Goal: Transaction & Acquisition: Purchase product/service

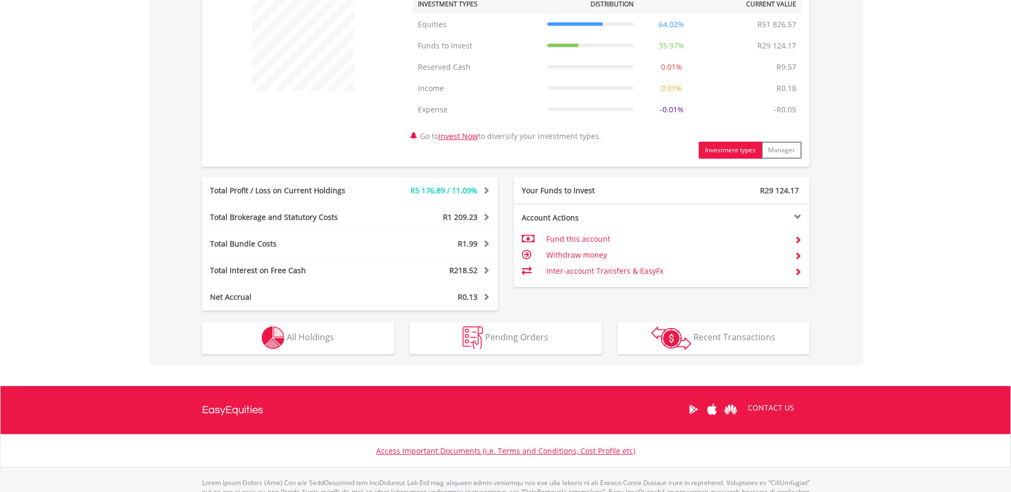
scroll to position [426, 0]
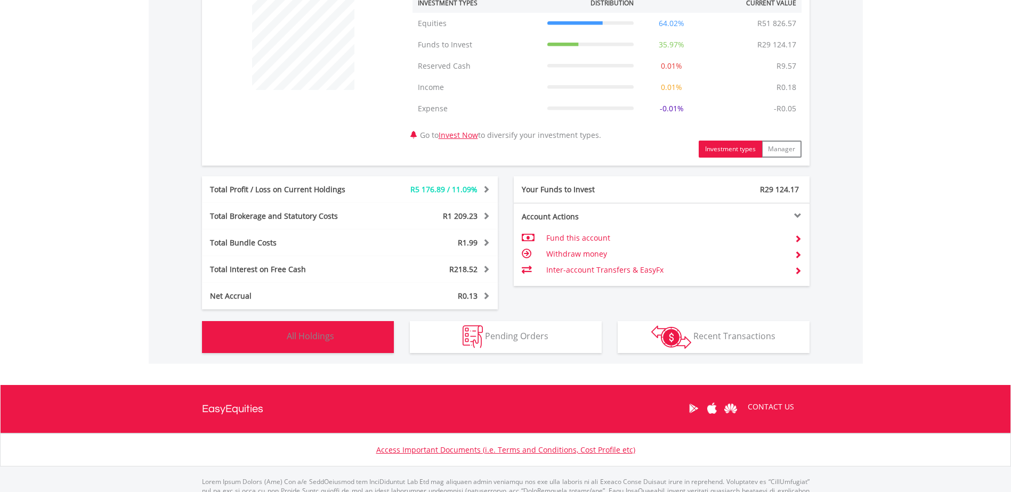
click at [307, 339] on span "All Holdings" at bounding box center [310, 336] width 47 height 12
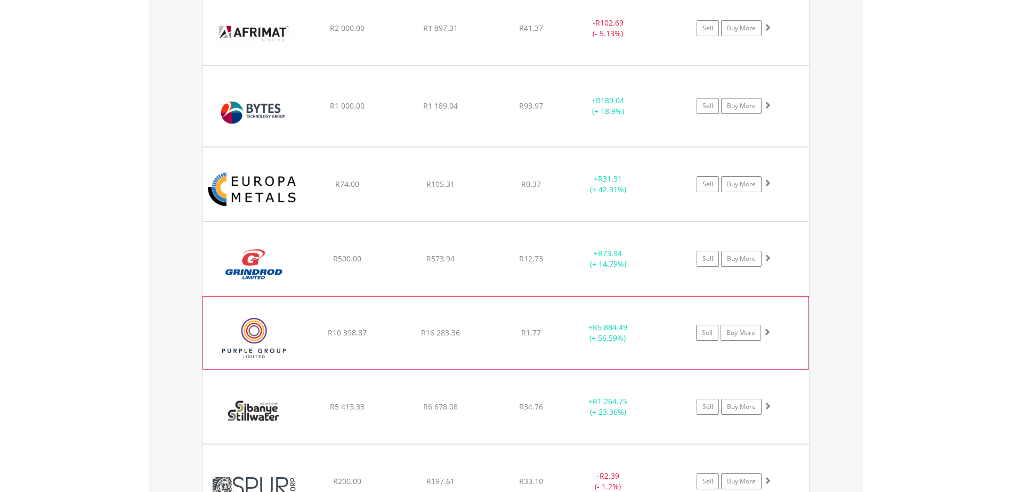
scroll to position [971, 0]
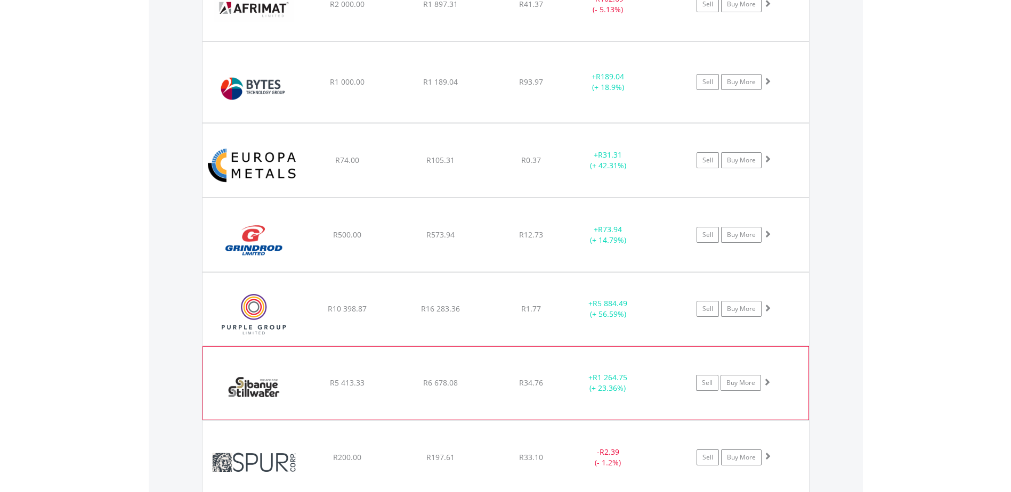
click at [254, 385] on img at bounding box center [254, 389] width 92 height 58
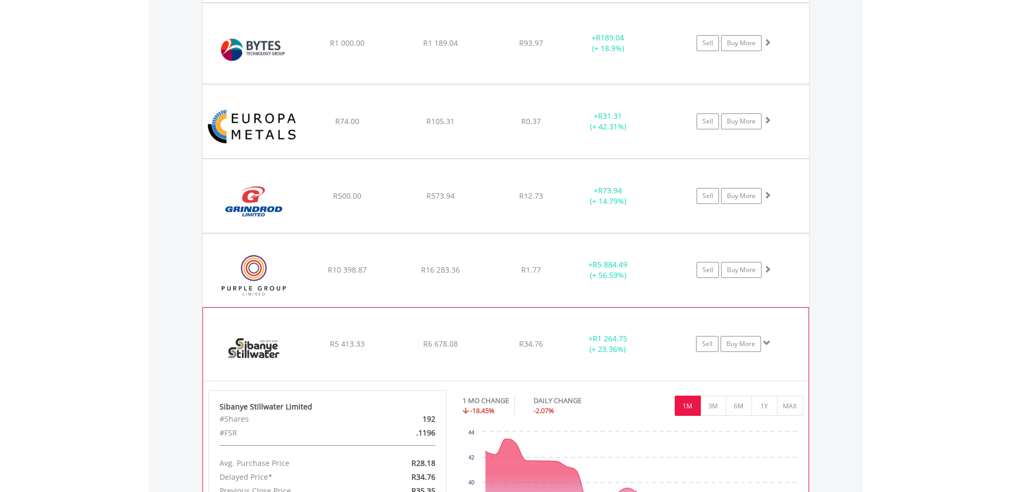
scroll to position [1078, 0]
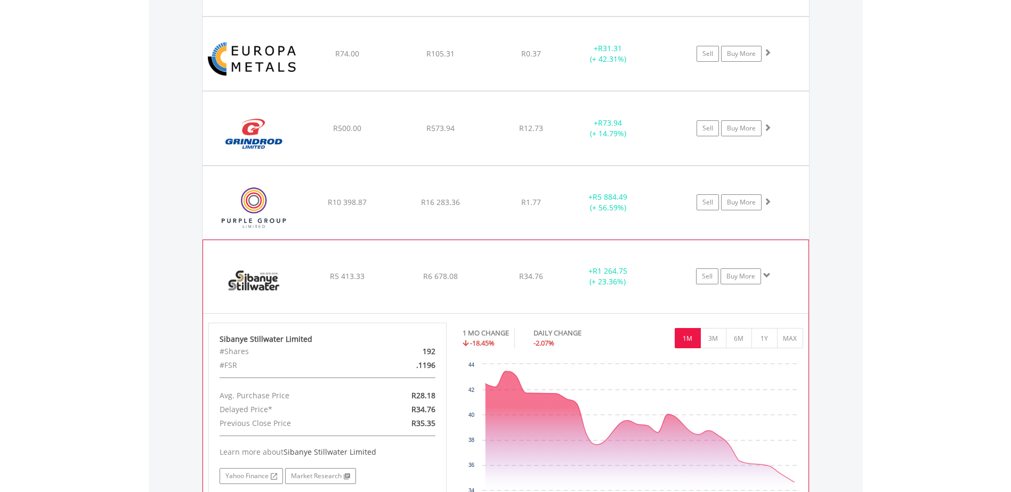
click at [238, 289] on img at bounding box center [254, 283] width 92 height 58
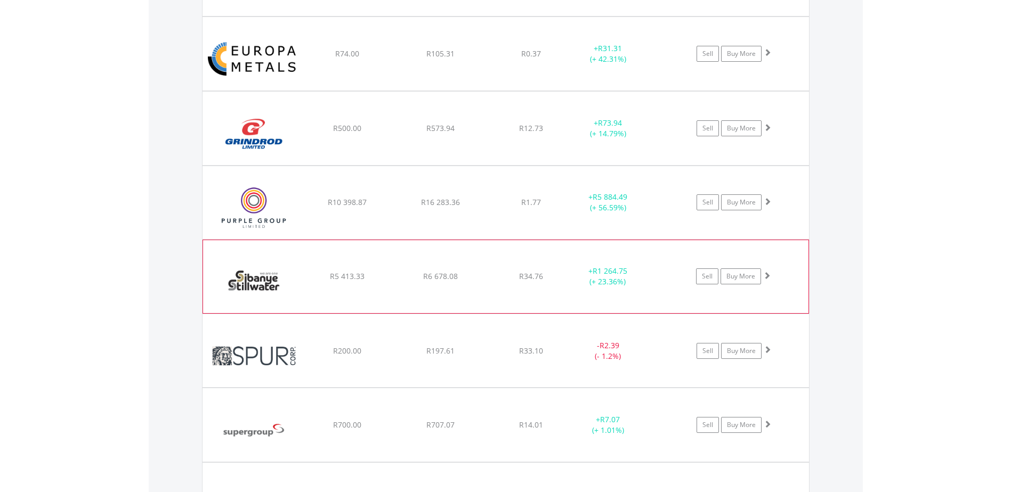
click at [238, 289] on img at bounding box center [254, 283] width 92 height 58
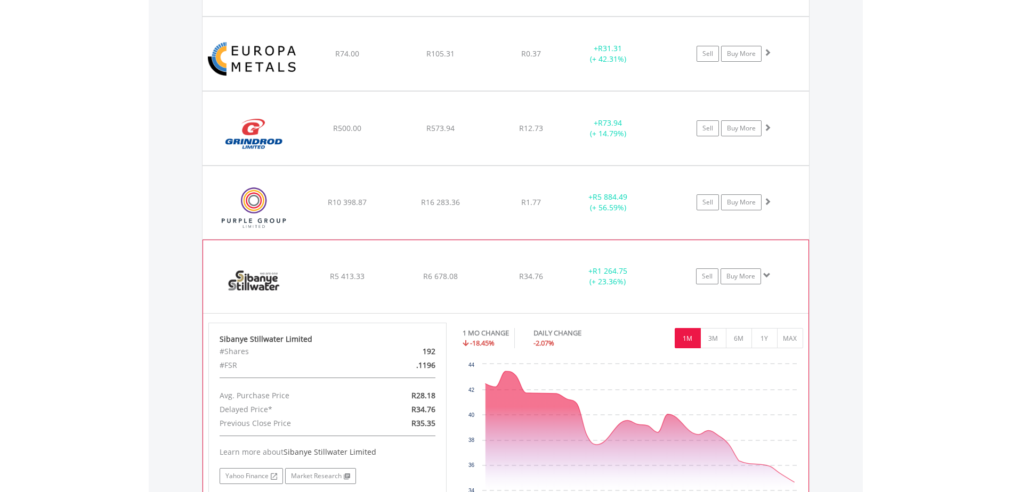
click at [245, 283] on img at bounding box center [254, 283] width 92 height 58
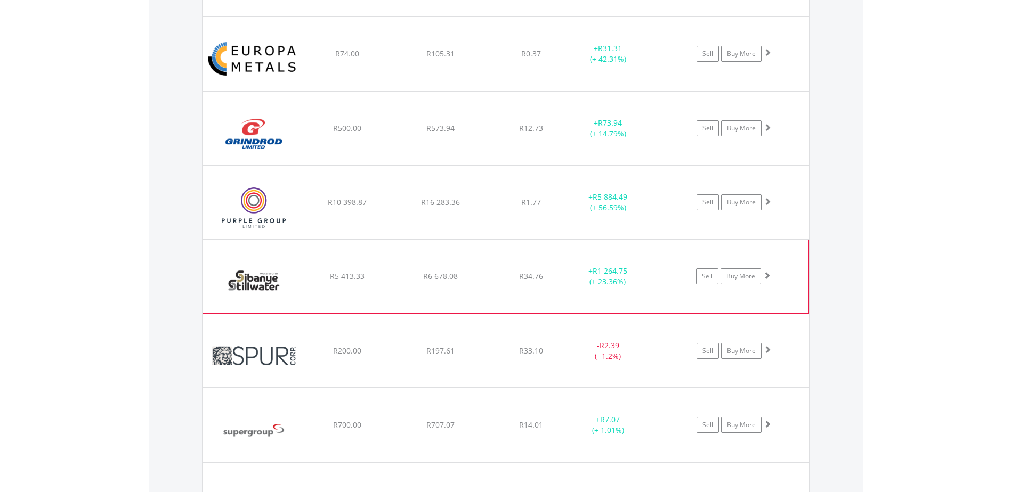
click at [255, 284] on img at bounding box center [254, 283] width 92 height 58
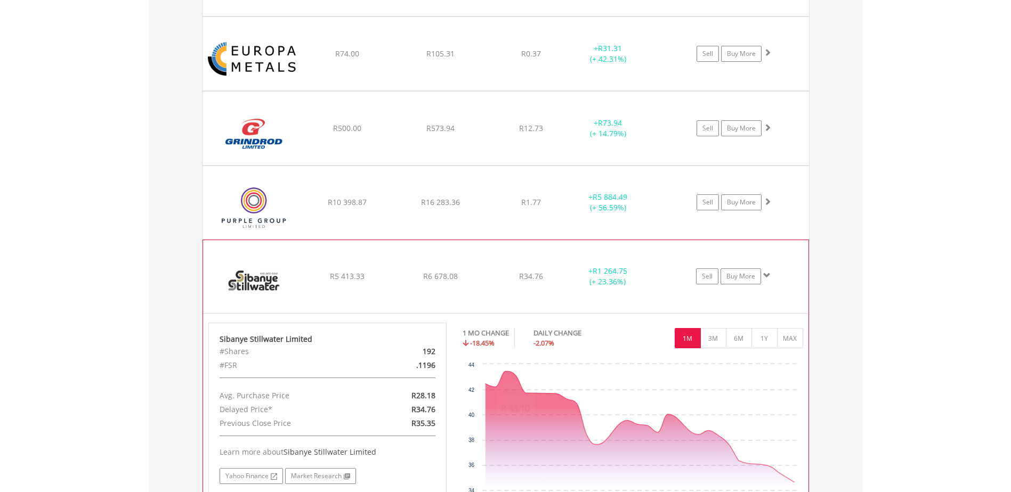
click at [247, 283] on img at bounding box center [254, 283] width 92 height 58
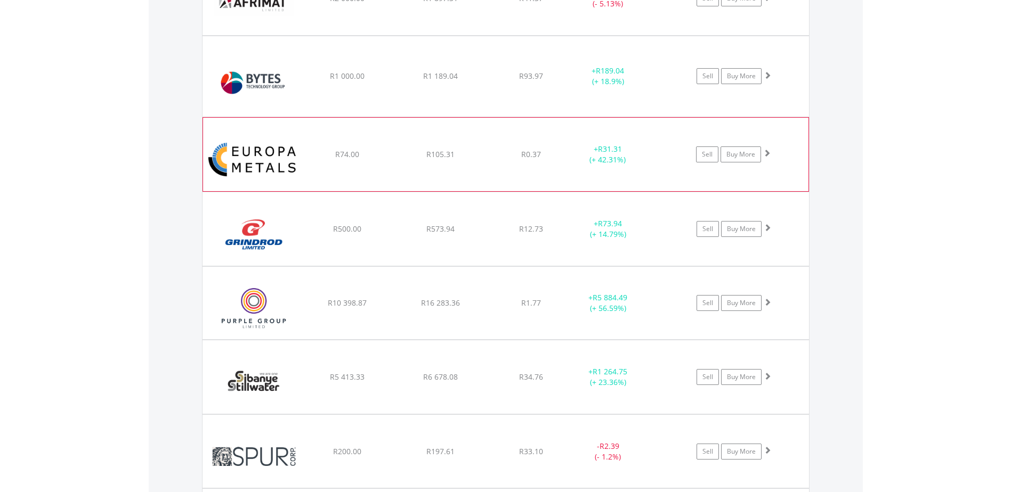
scroll to position [1024, 0]
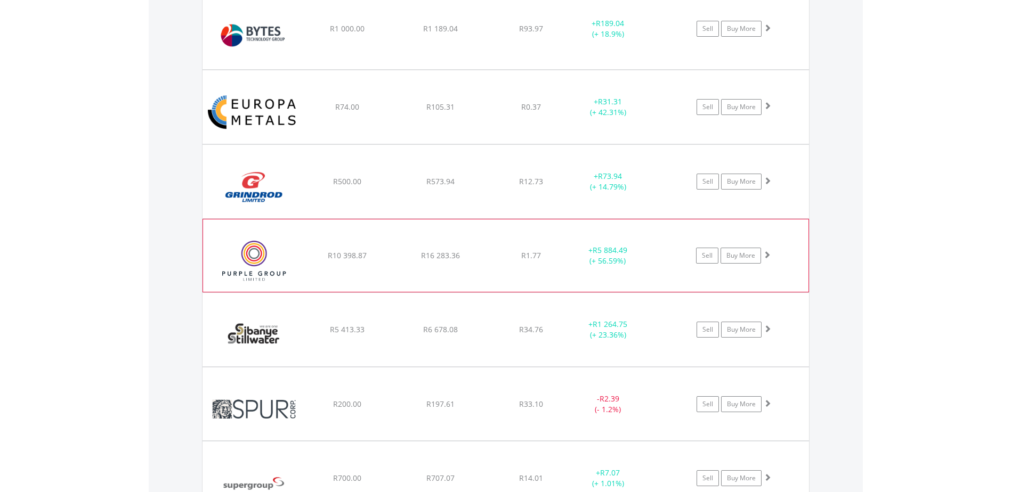
click at [256, 266] on img at bounding box center [254, 261] width 92 height 56
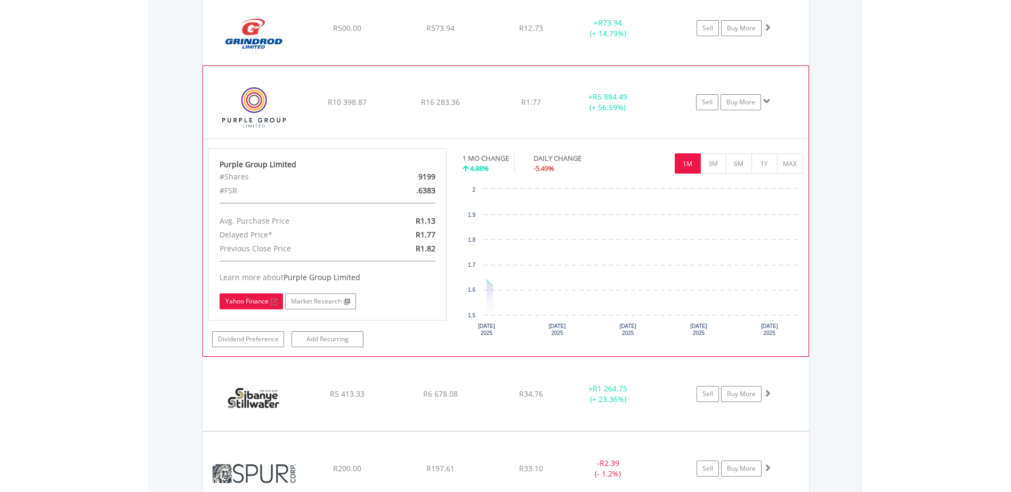
scroll to position [1184, 0]
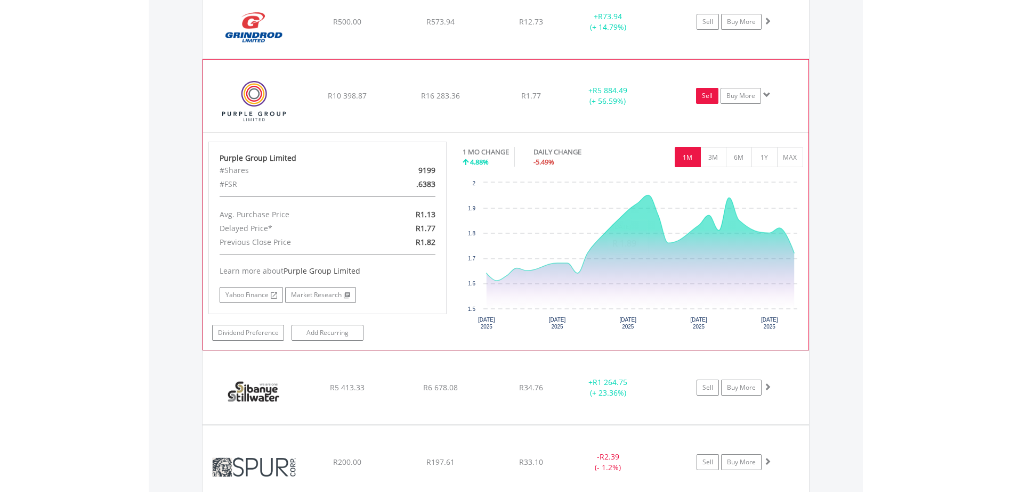
click at [701, 104] on link "Sell" at bounding box center [707, 96] width 22 height 16
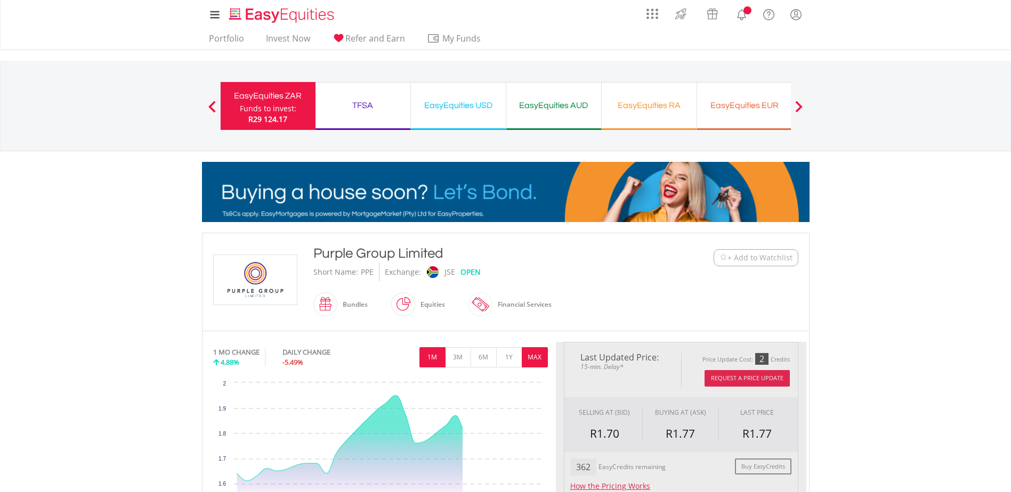
type input "********"
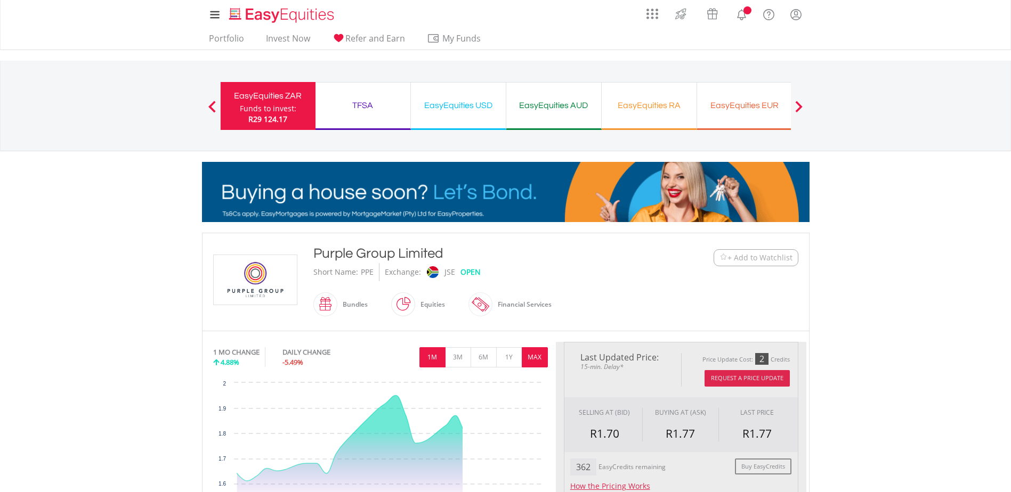
type input "******"
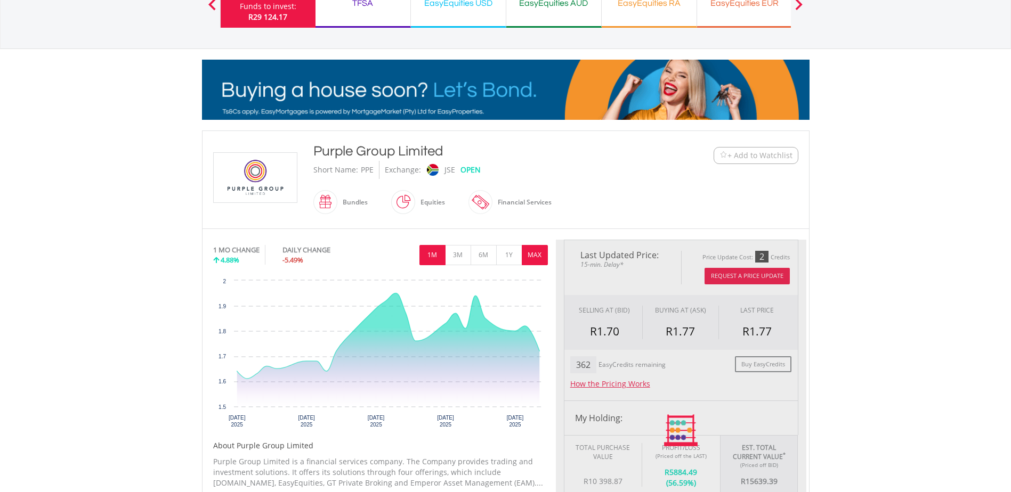
scroll to position [107, 0]
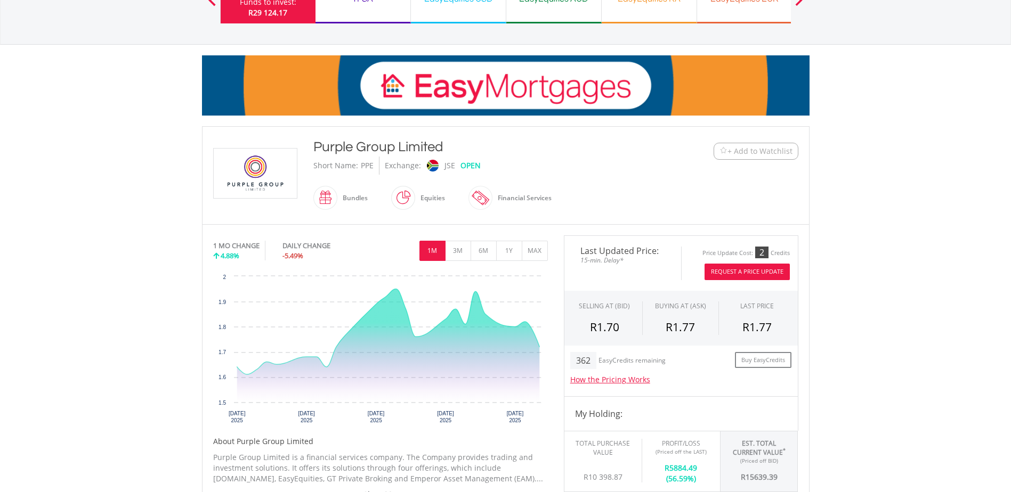
click at [240, 177] on img at bounding box center [255, 174] width 80 height 50
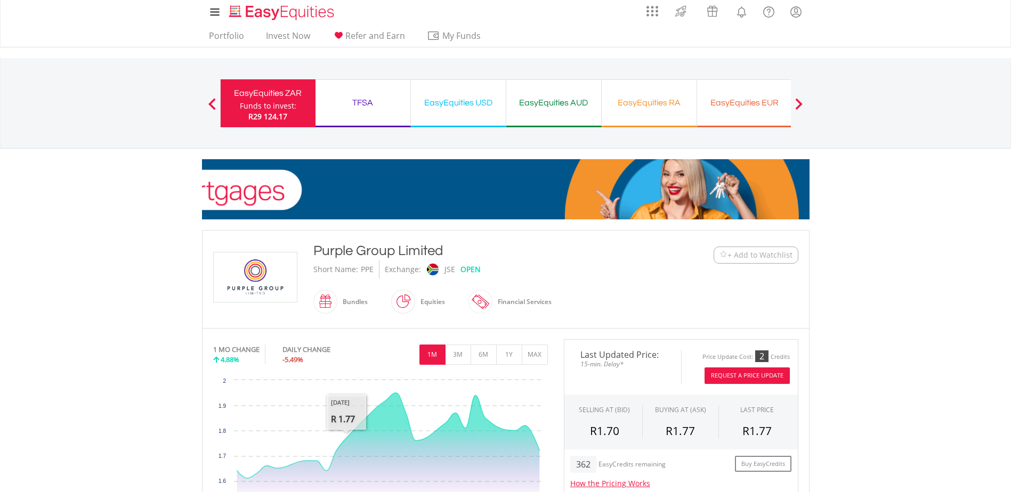
scroll to position [0, 0]
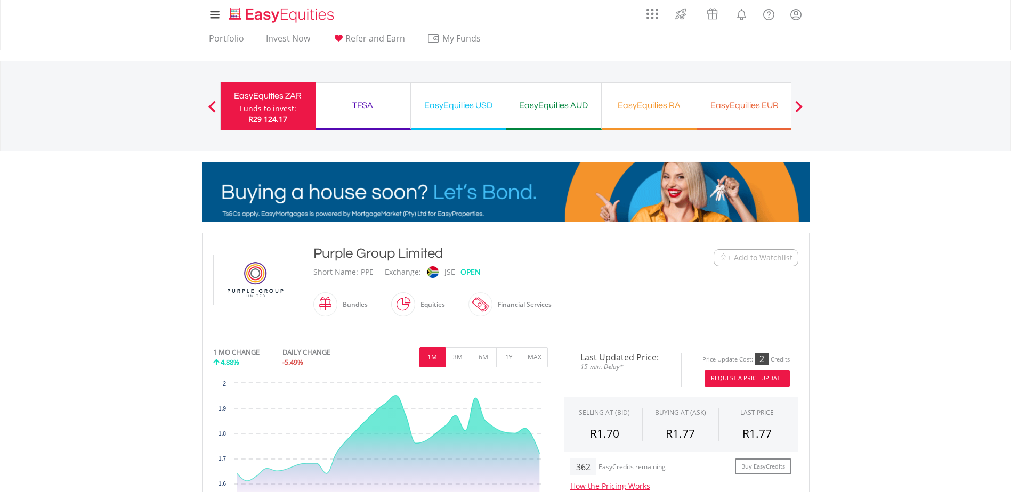
click at [209, 105] on span at bounding box center [211, 107] width 7 height 12
click at [219, 33] on link "Portfolio" at bounding box center [227, 41] width 44 height 17
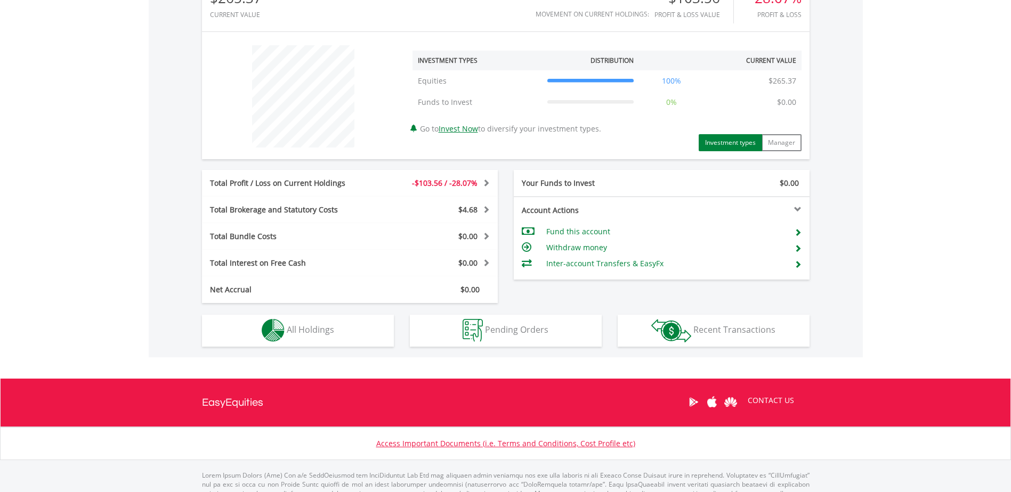
scroll to position [373, 0]
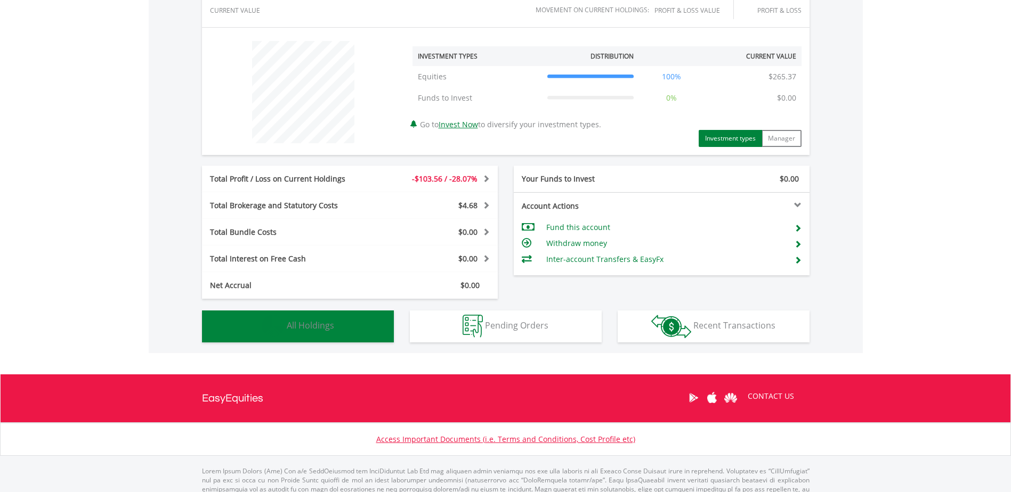
click at [347, 331] on button "Holdings All Holdings" at bounding box center [298, 327] width 192 height 32
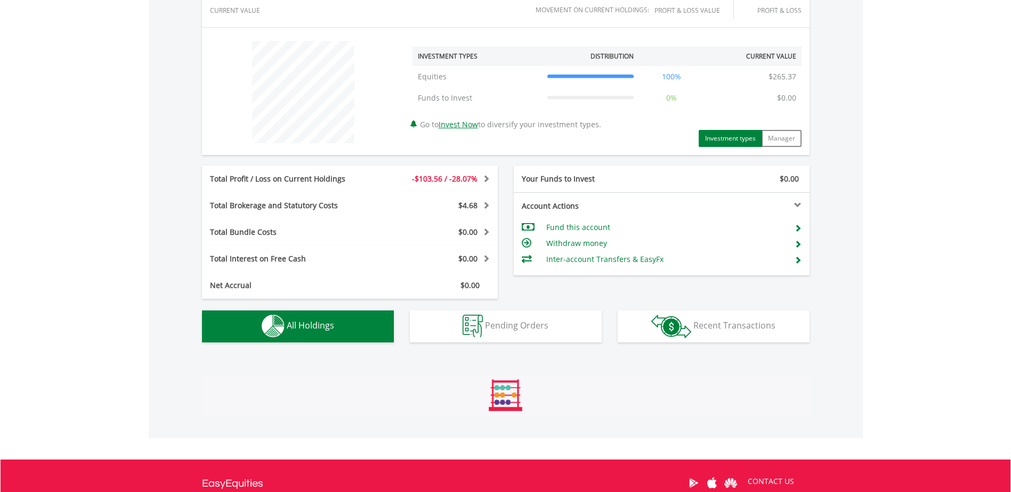
scroll to position [747, 0]
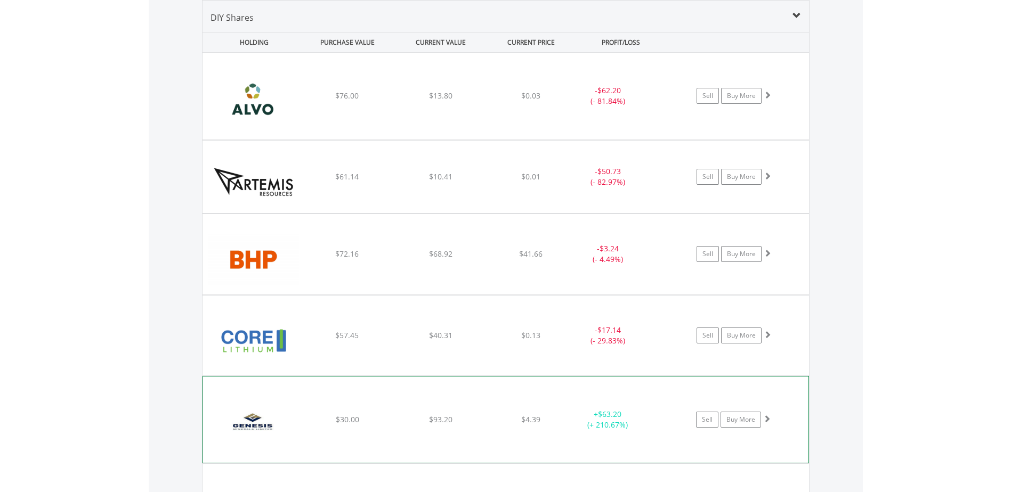
click at [246, 422] on img at bounding box center [254, 425] width 92 height 70
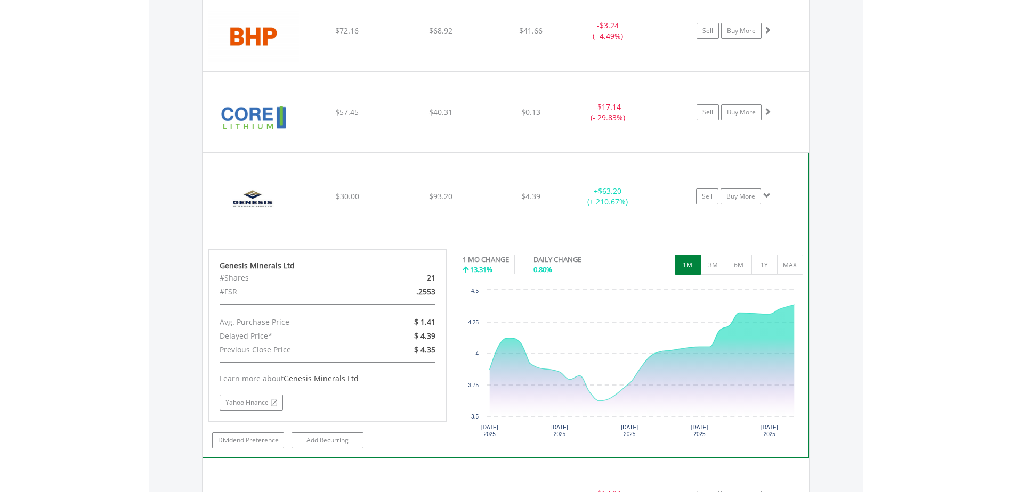
scroll to position [1067, 0]
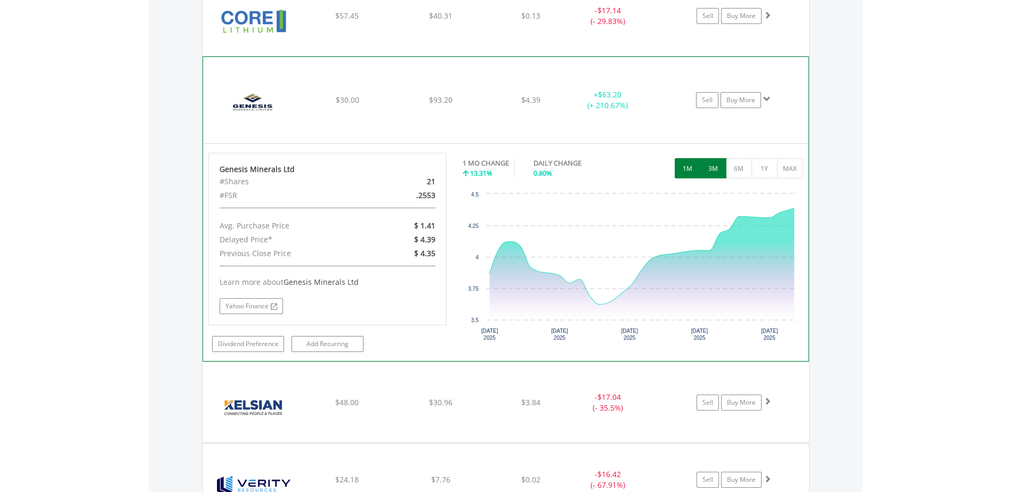
click at [714, 171] on button "3M" at bounding box center [713, 168] width 26 height 20
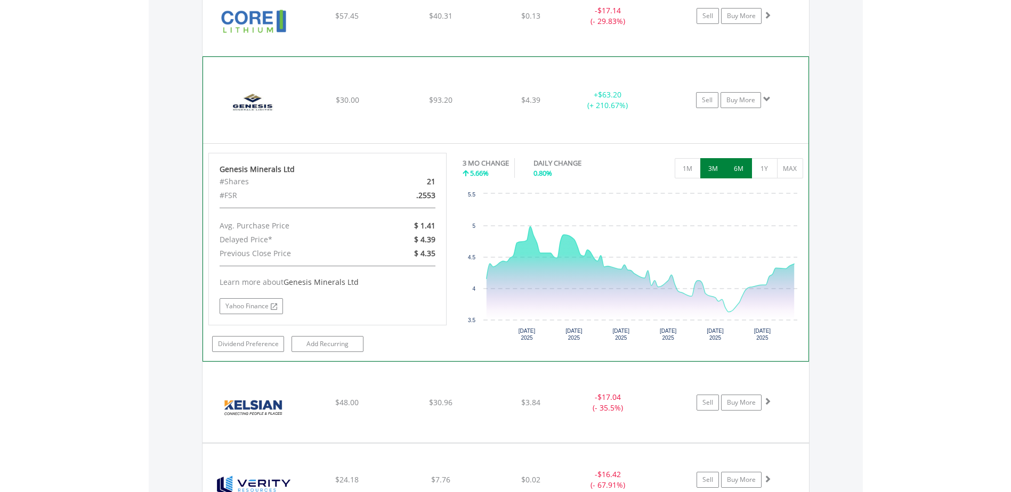
click at [739, 167] on button "6M" at bounding box center [739, 168] width 26 height 20
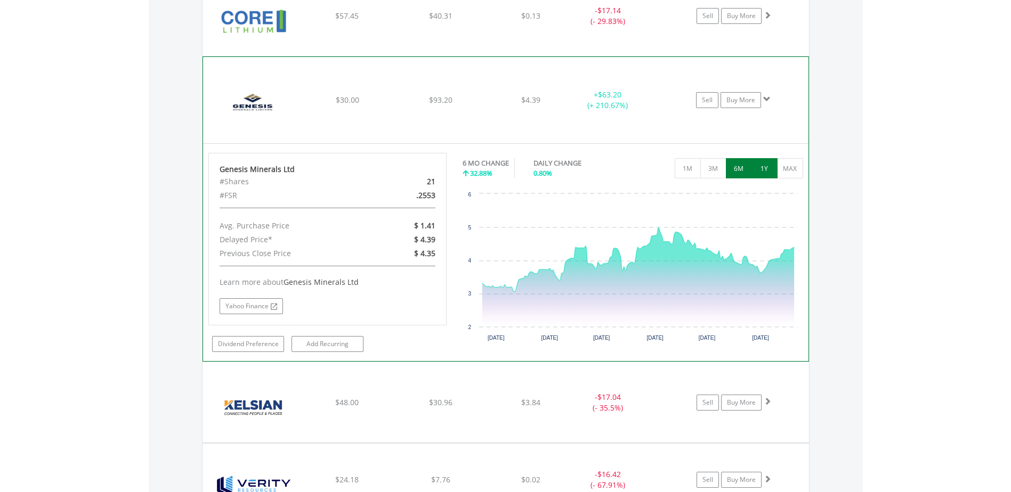
click at [761, 169] on button "1Y" at bounding box center [764, 168] width 26 height 20
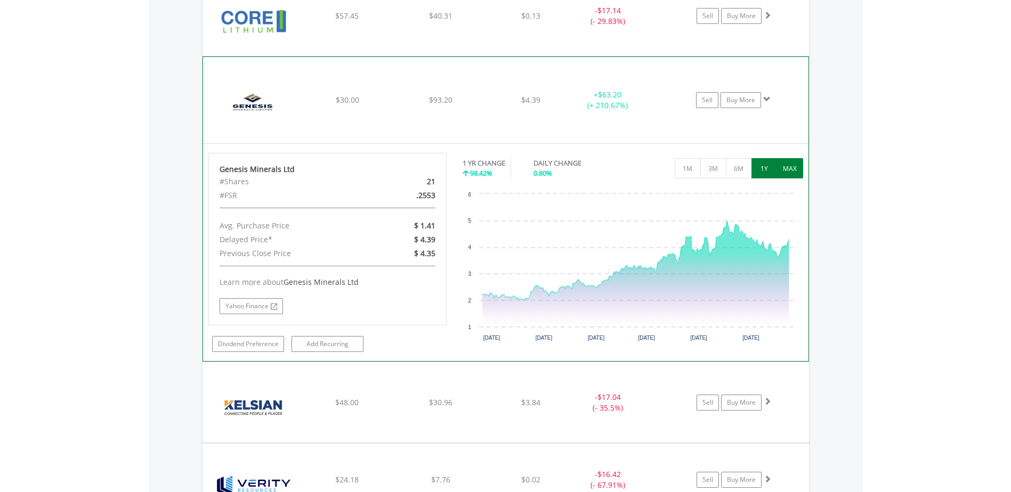
click at [795, 162] on button "MAX" at bounding box center [790, 168] width 26 height 20
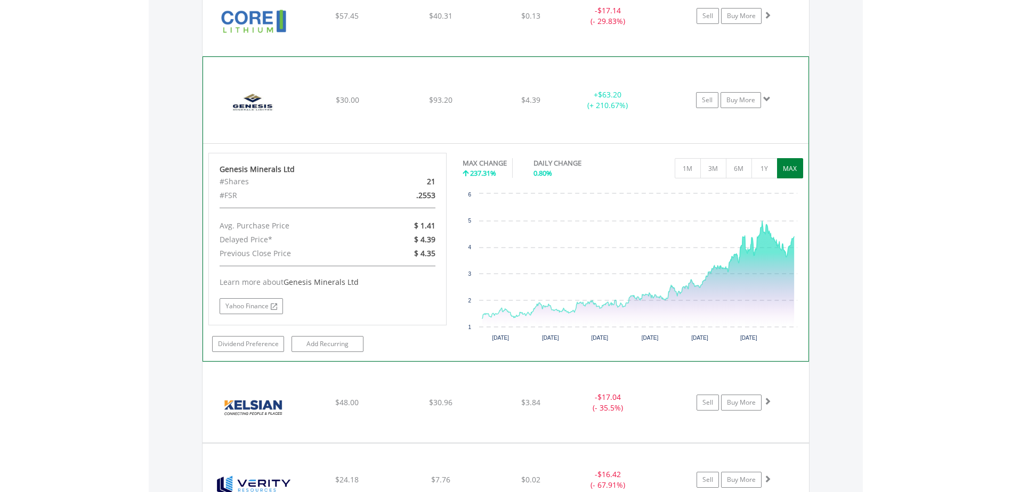
click at [261, 105] on img at bounding box center [254, 105] width 92 height 70
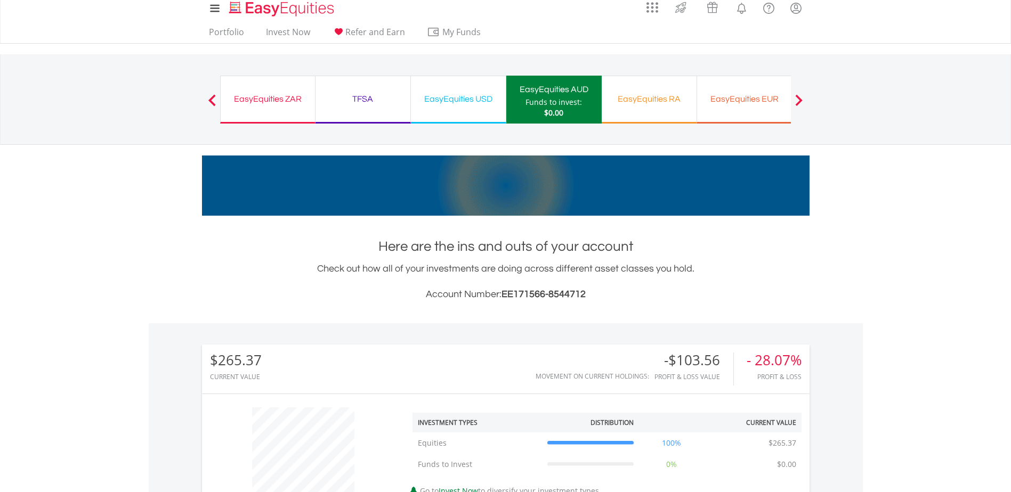
scroll to position [2, 0]
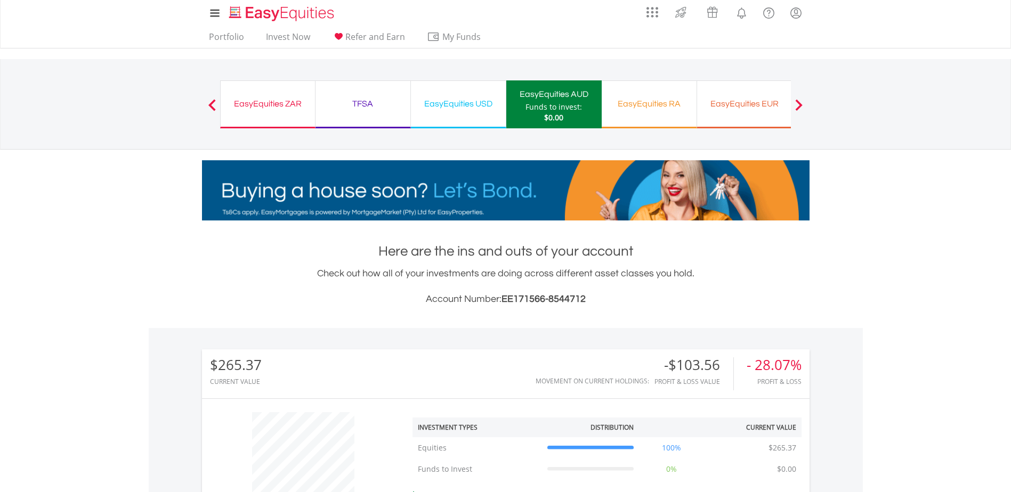
click at [454, 100] on div "EasyEquities USD" at bounding box center [458, 103] width 82 height 15
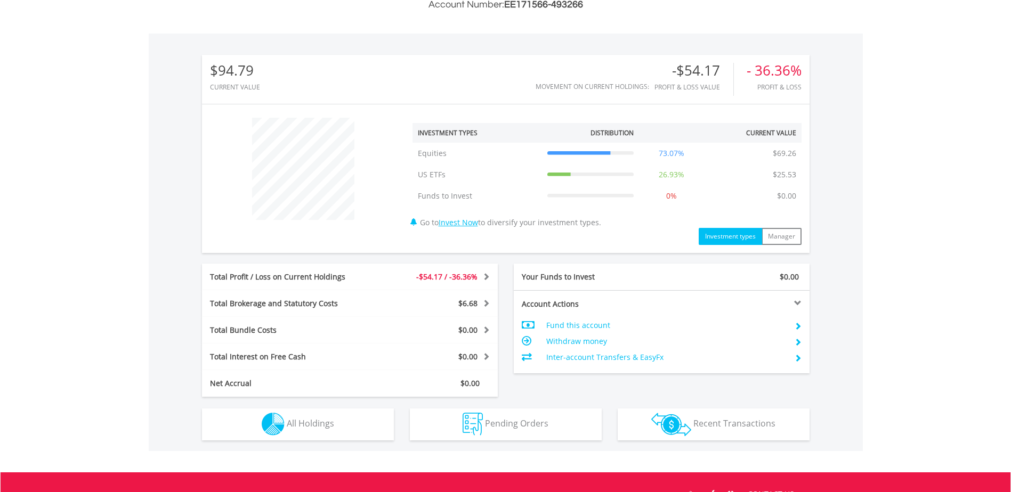
scroll to position [373, 0]
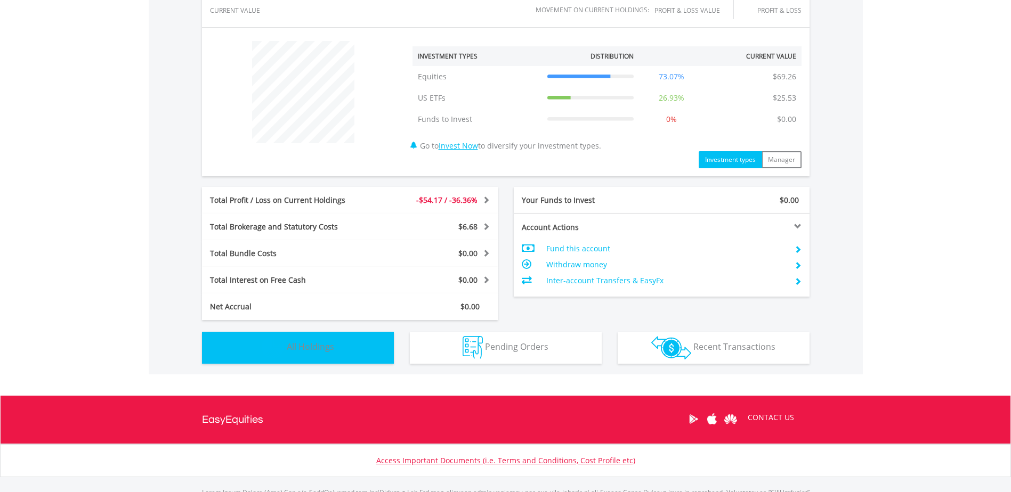
click at [297, 357] on button "Holdings All Holdings" at bounding box center [298, 348] width 192 height 32
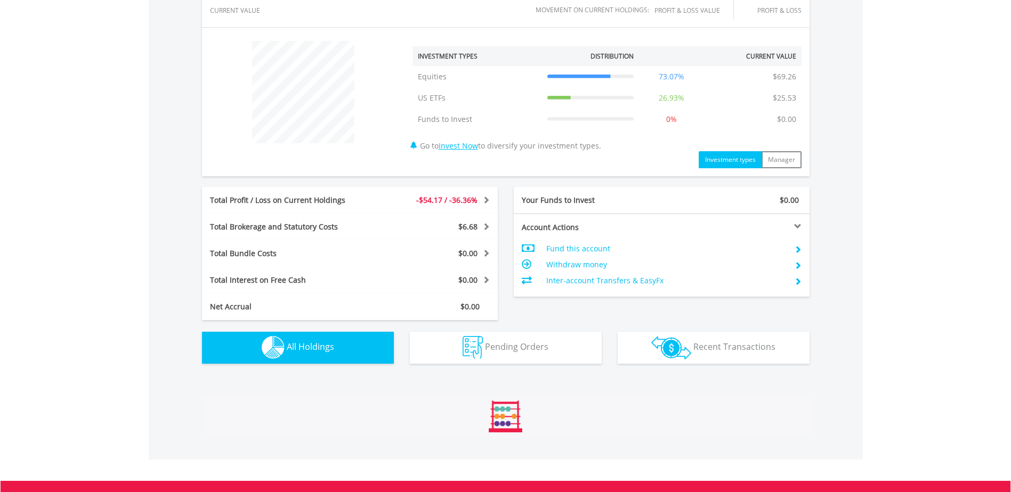
scroll to position [769, 0]
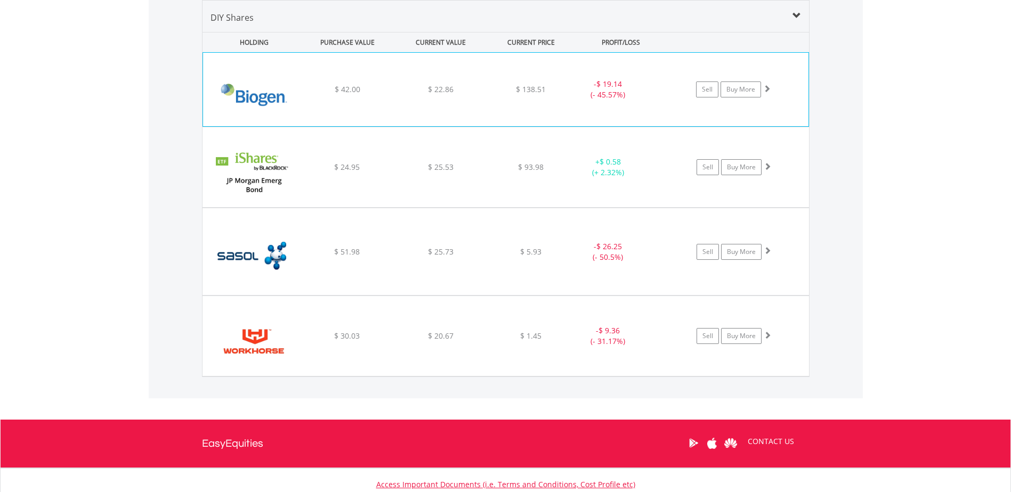
click at [253, 101] on img at bounding box center [254, 95] width 92 height 58
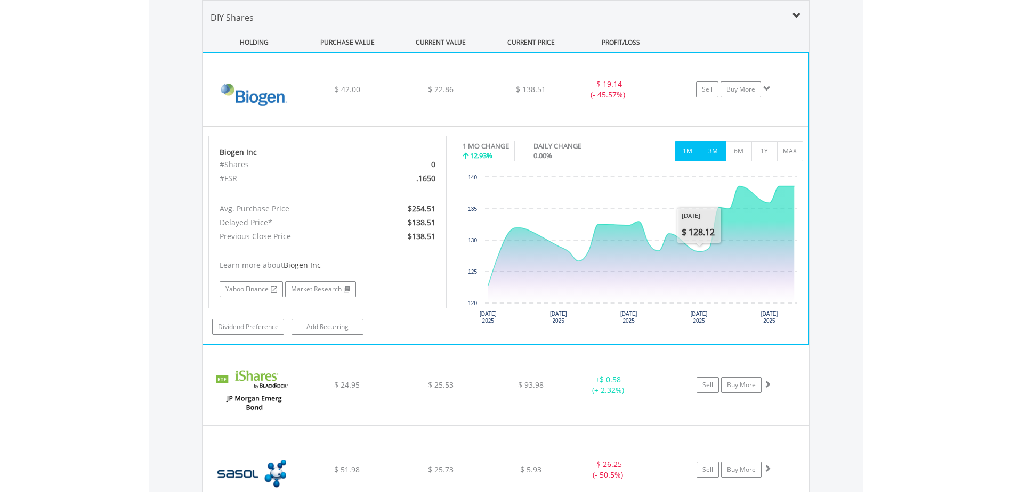
click at [710, 160] on button "3M" at bounding box center [713, 151] width 26 height 20
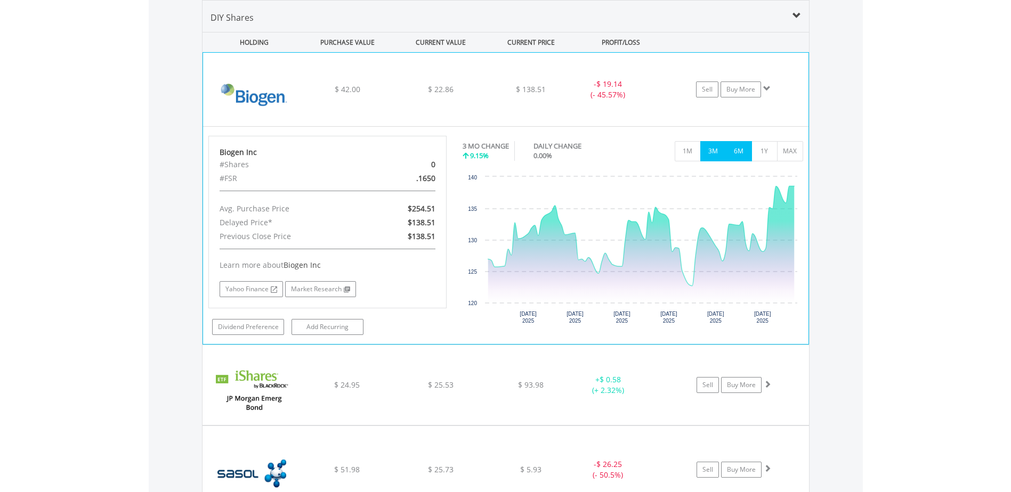
click at [730, 157] on button "6M" at bounding box center [739, 151] width 26 height 20
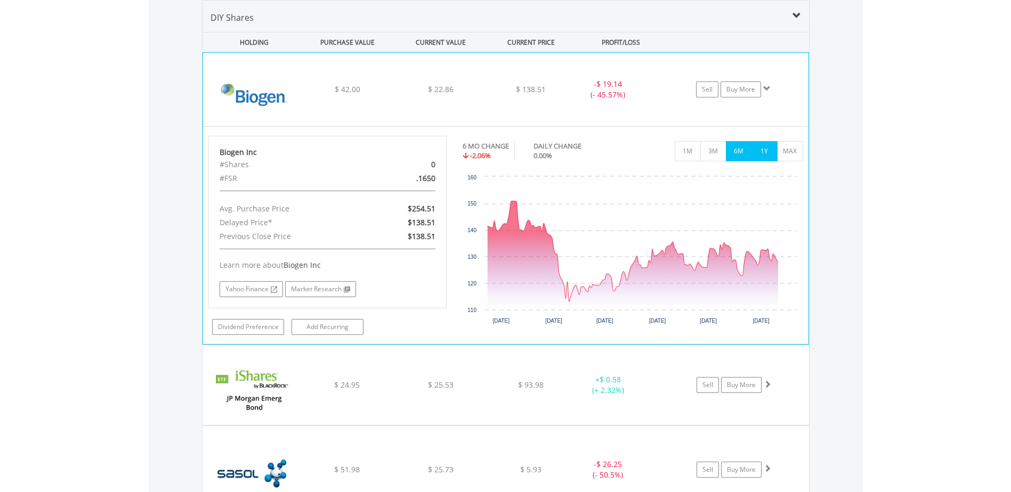
click at [755, 154] on button "1Y" at bounding box center [764, 151] width 26 height 20
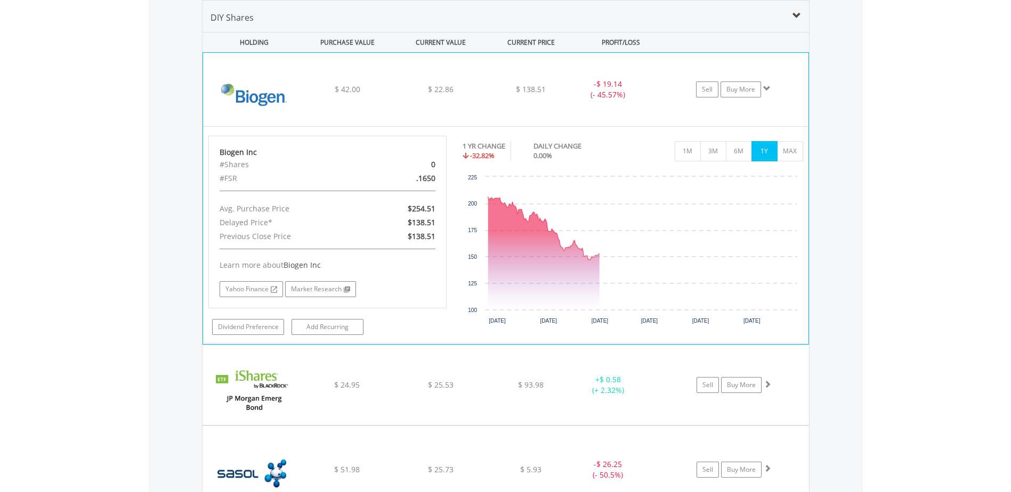
click at [777, 155] on button "1Y" at bounding box center [764, 151] width 26 height 20
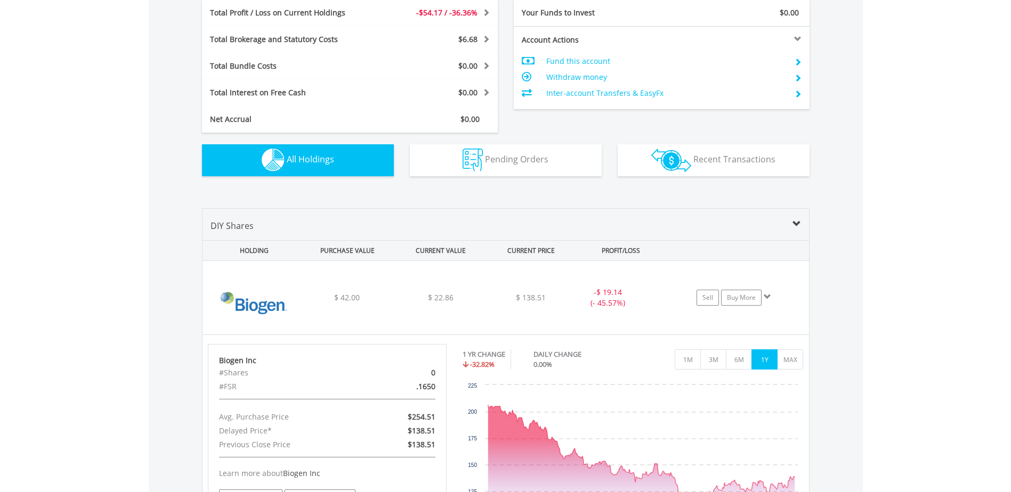
scroll to position [556, 0]
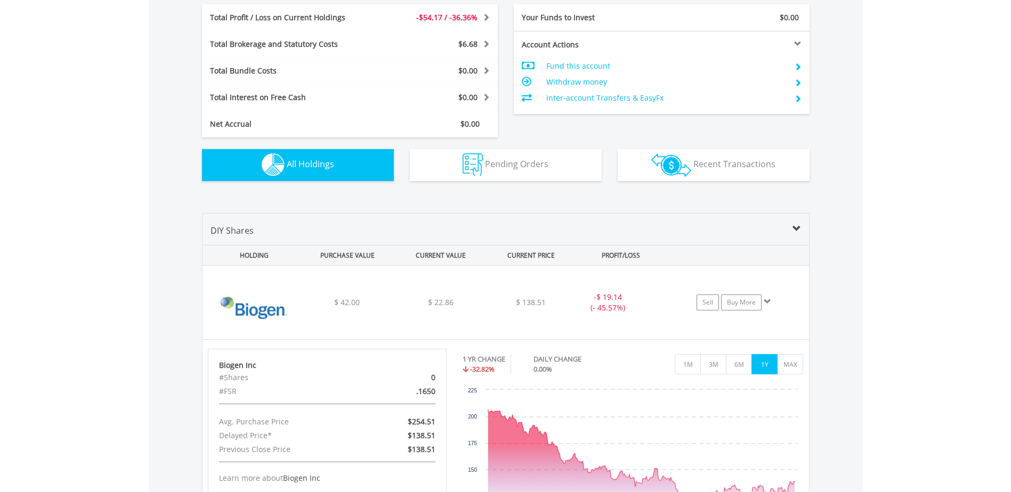
click at [318, 164] on span "All Holdings" at bounding box center [310, 164] width 47 height 12
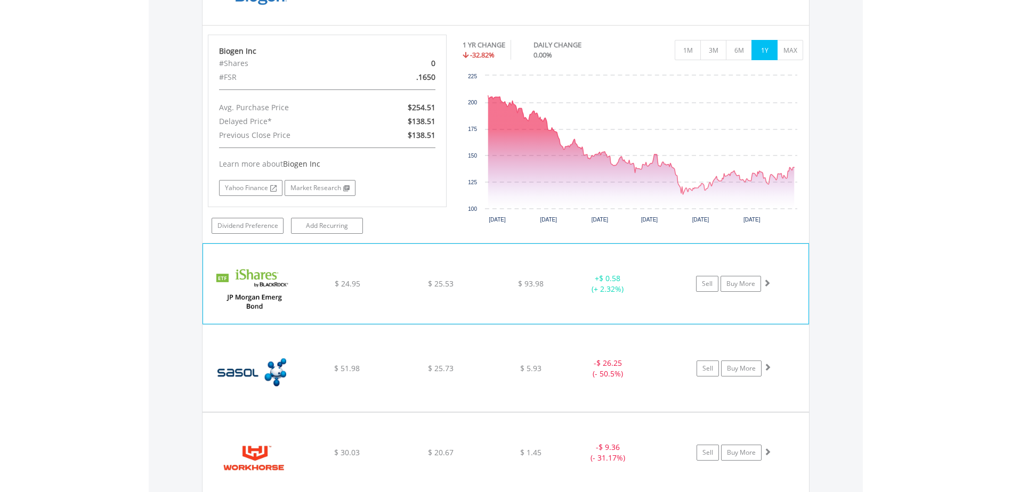
scroll to position [929, 0]
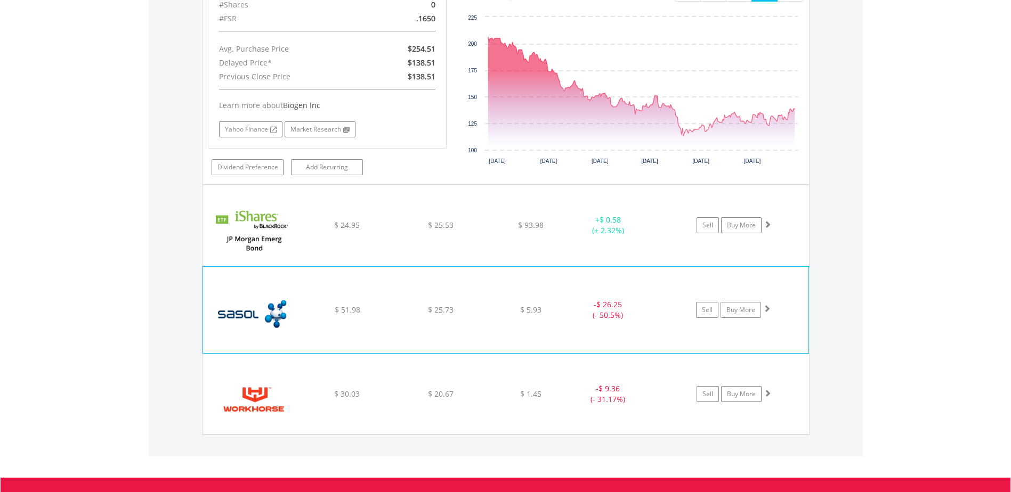
click at [225, 314] on img at bounding box center [254, 315] width 92 height 70
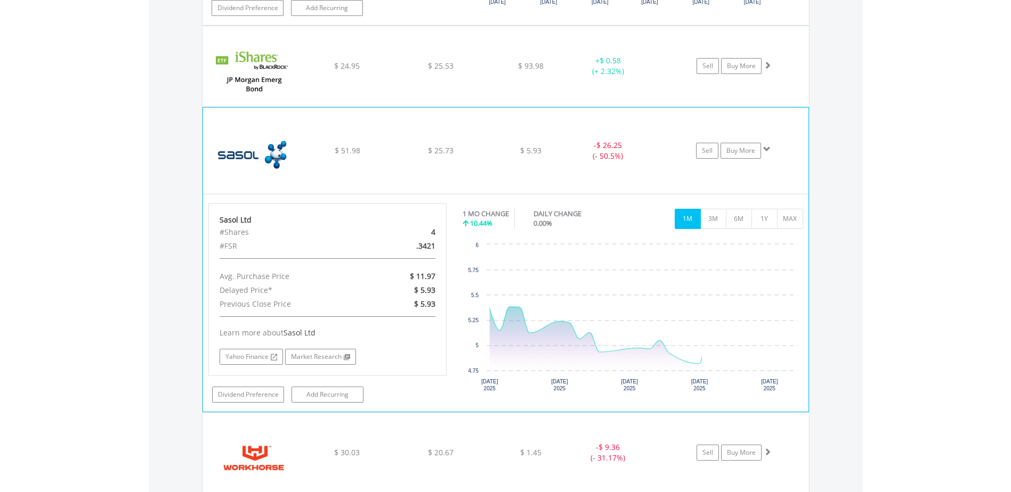
scroll to position [1088, 0]
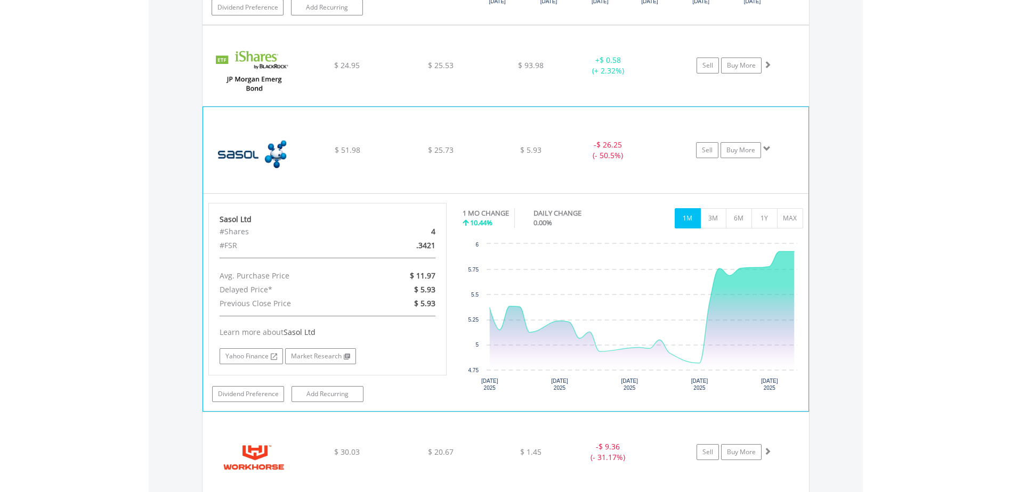
click at [234, 159] on img at bounding box center [254, 155] width 92 height 70
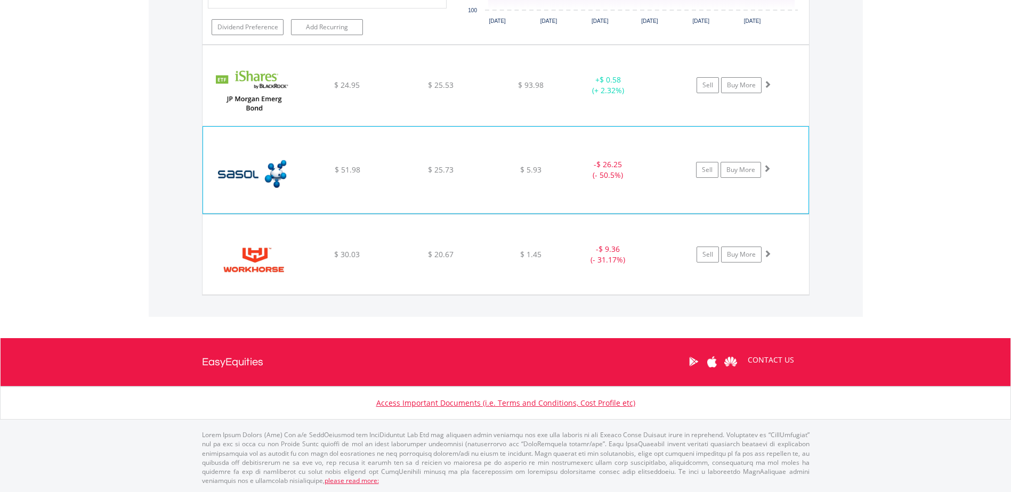
scroll to position [1068, 0]
click at [239, 257] on img at bounding box center [254, 260] width 92 height 64
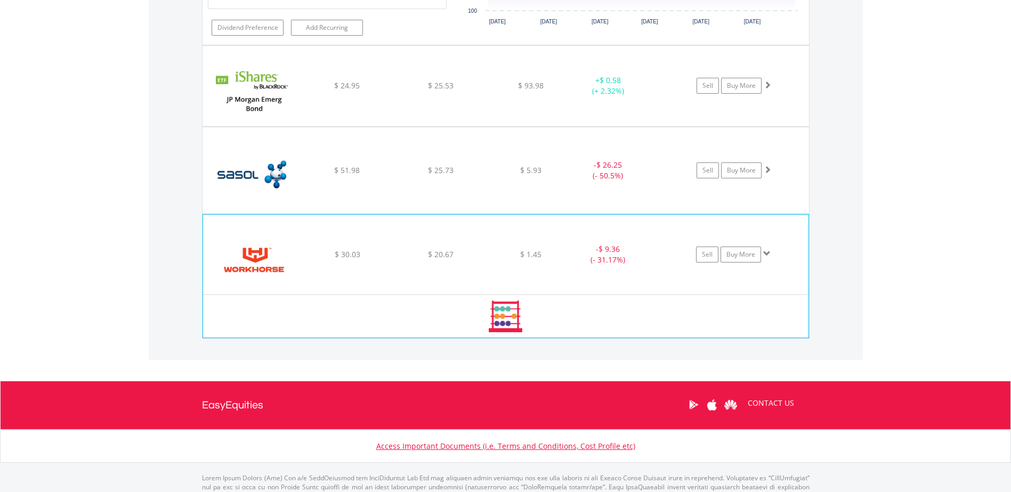
scroll to position [1088, 0]
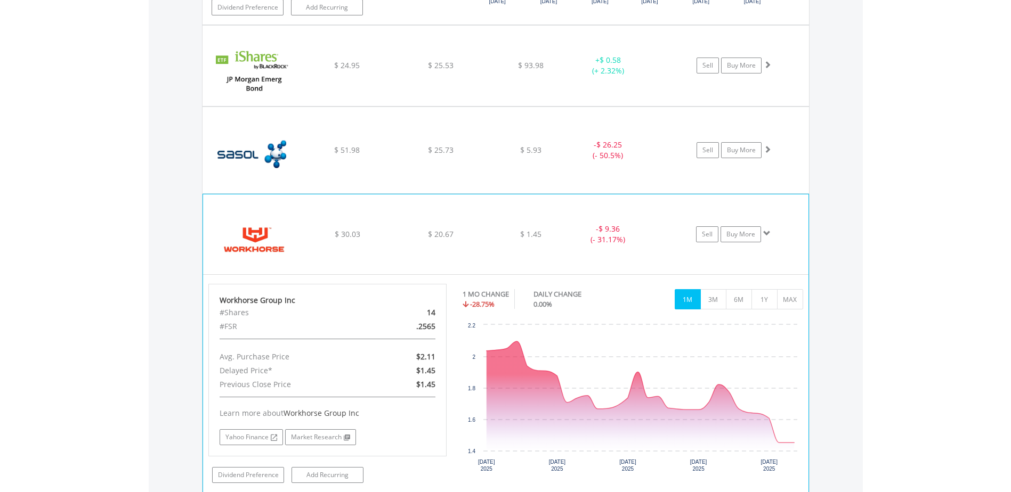
click at [253, 238] on img at bounding box center [254, 240] width 92 height 64
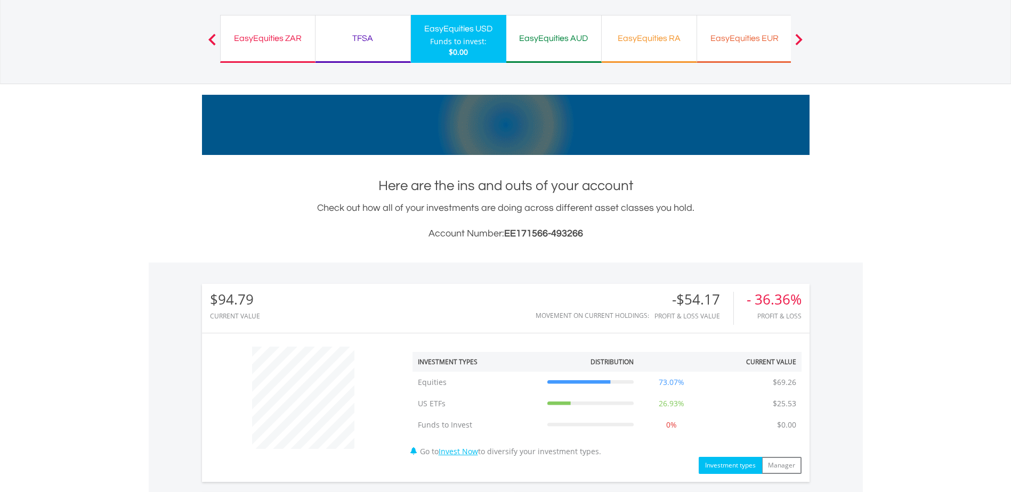
scroll to position [3, 0]
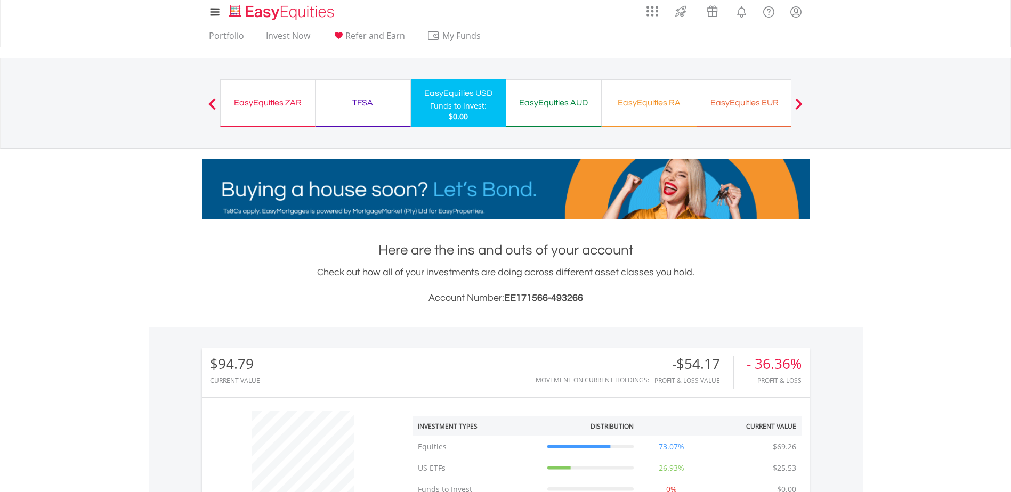
click at [242, 104] on div "EasyEquities ZAR" at bounding box center [268, 102] width 82 height 15
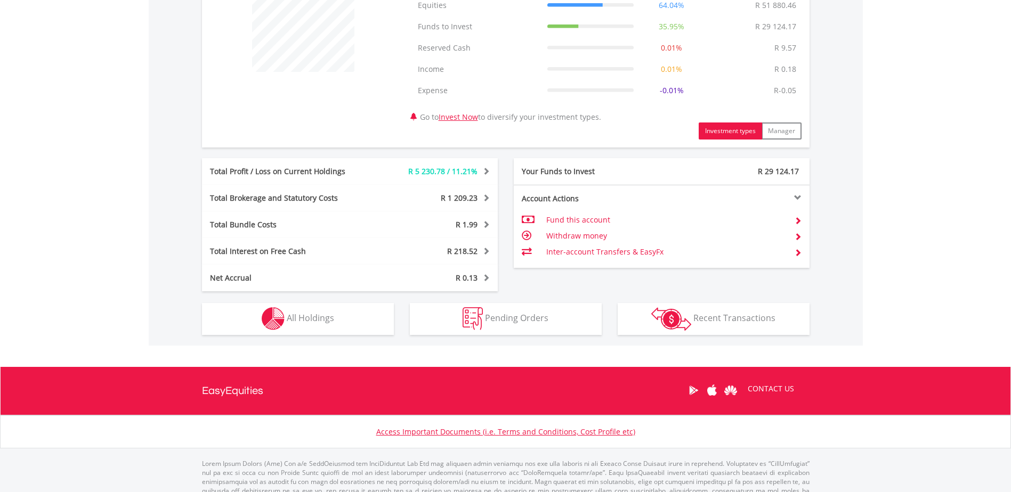
scroll to position [473, 0]
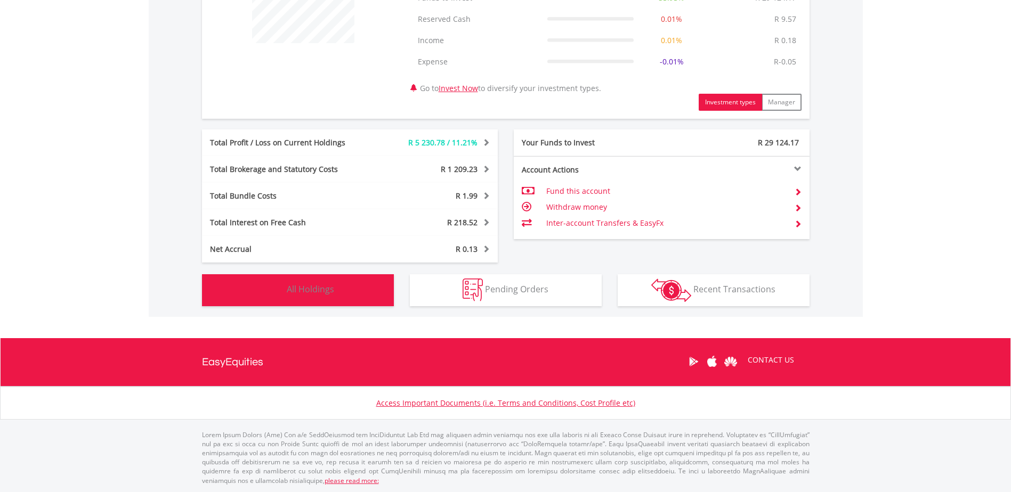
click at [312, 293] on span "All Holdings" at bounding box center [310, 289] width 47 height 12
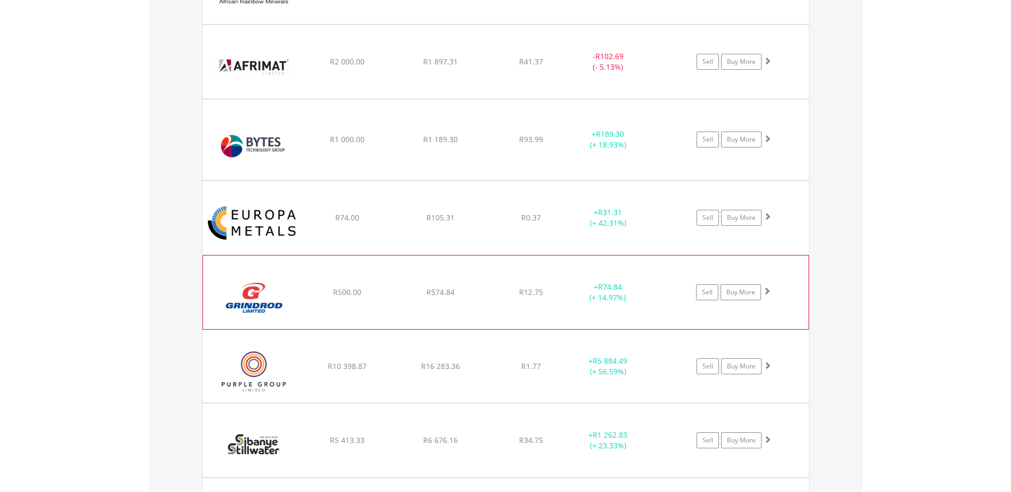
scroll to position [918, 0]
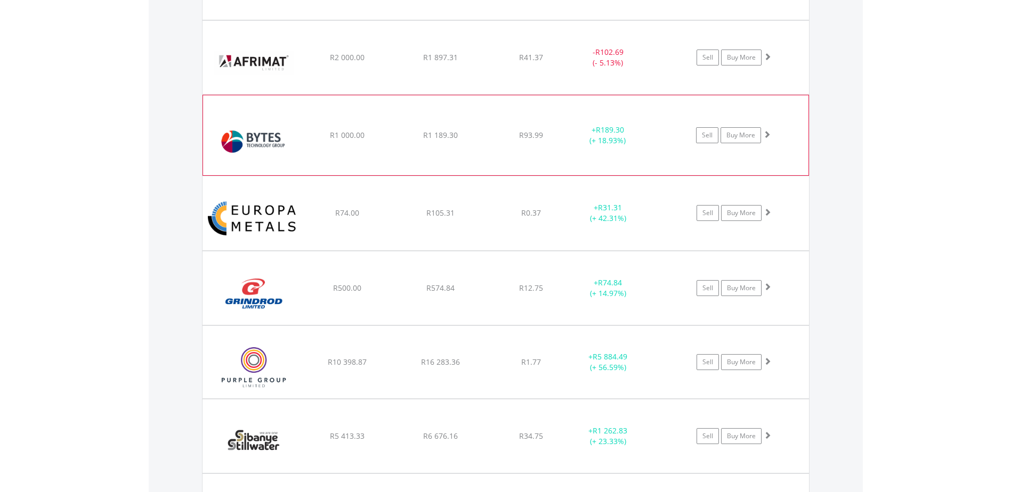
click at [270, 142] on img at bounding box center [254, 141] width 92 height 64
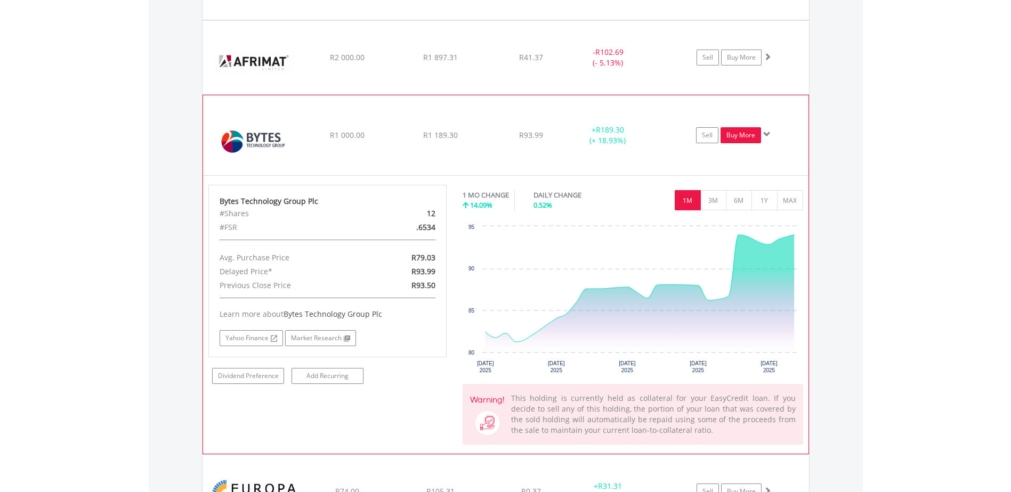
click at [737, 137] on link "Buy More" at bounding box center [740, 135] width 40 height 16
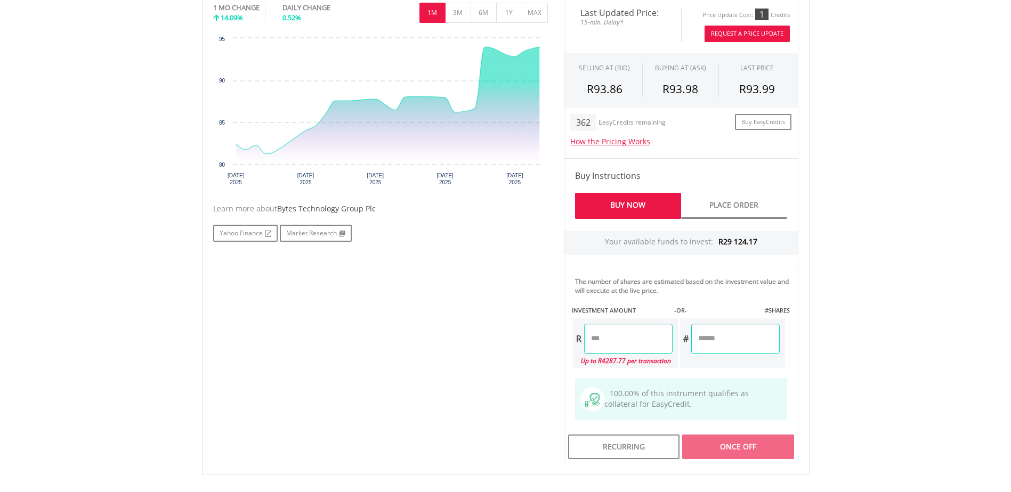
scroll to position [373, 0]
drag, startPoint x: 618, startPoint y: 338, endPoint x: 509, endPoint y: 336, distance: 109.2
click at [528, 337] on div "No chart available. 1 MO CHANGE 14.09% DAILY CHANGE 0.52% 1M 3M 6M 1Y MAX Chart…" at bounding box center [505, 230] width 601 height 466
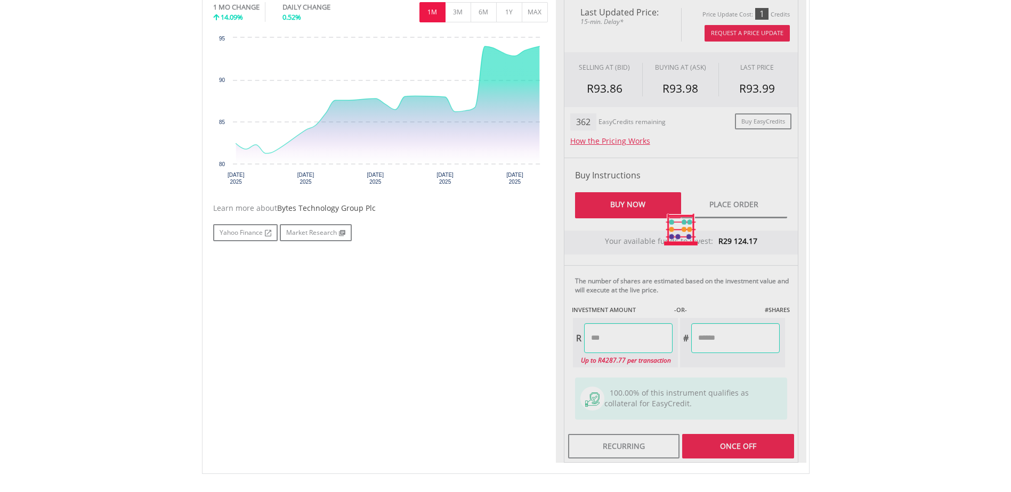
click at [720, 457] on div "Last Updated Price: 15-min. Delay* Price Update Cost: 1 Credits Request A Price…" at bounding box center [681, 230] width 250 height 466
type input "*******"
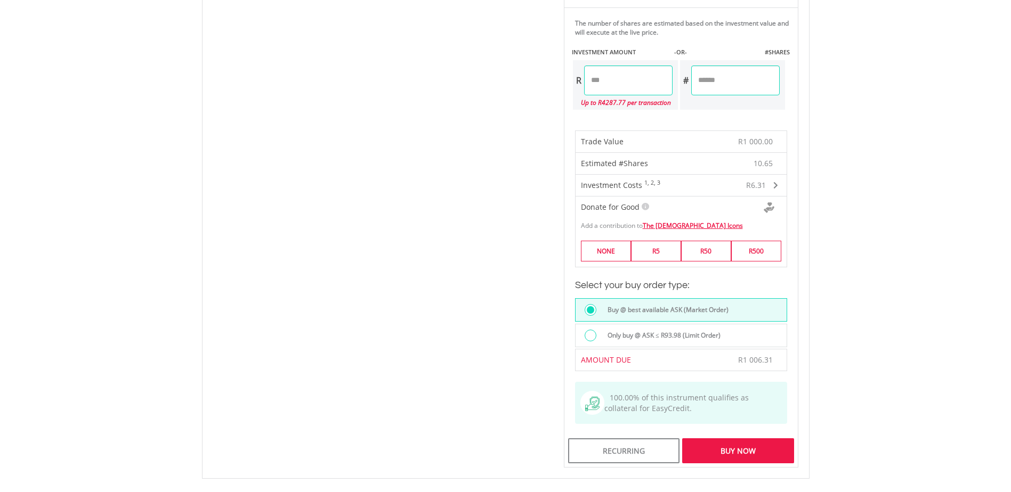
scroll to position [693, 0]
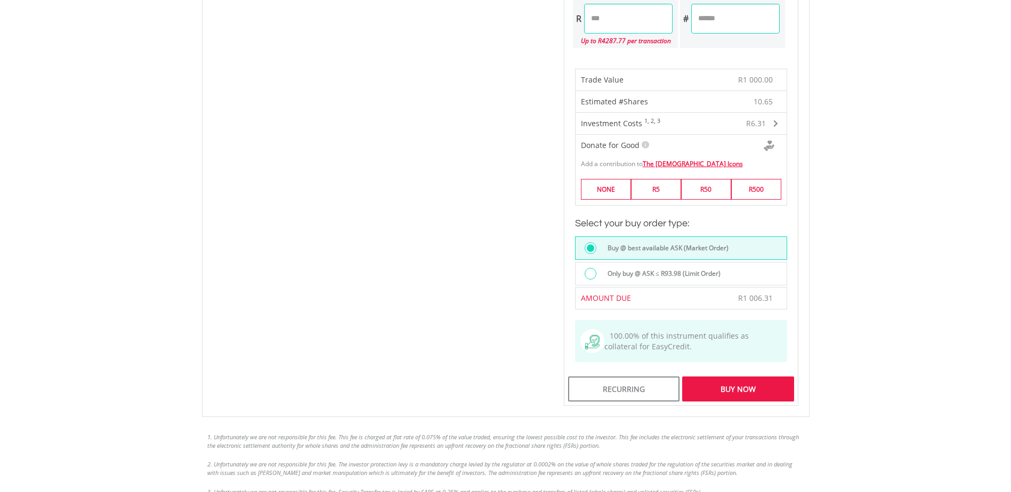
click at [742, 404] on div "Recurring Buy Now" at bounding box center [681, 389] width 234 height 32
click at [726, 392] on div "Buy Now" at bounding box center [737, 389] width 111 height 25
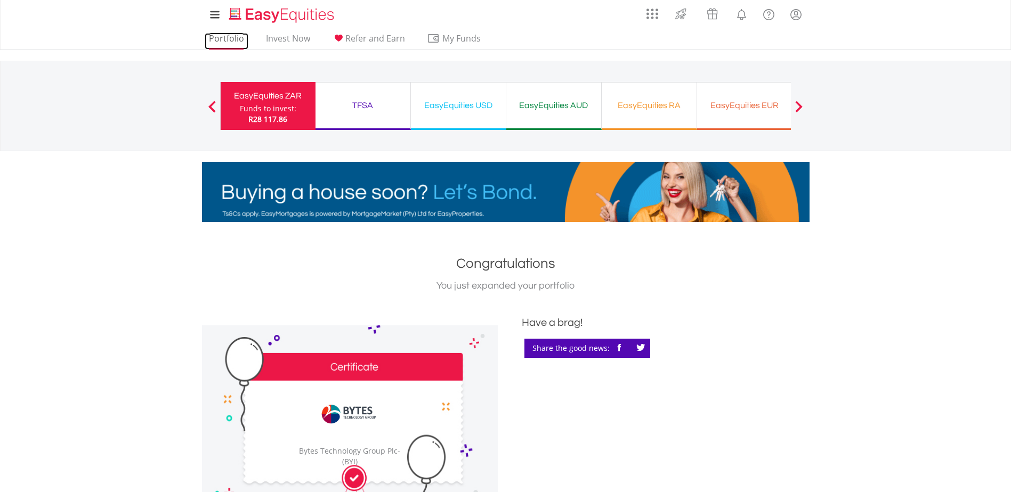
click at [224, 38] on link "Portfolio" at bounding box center [227, 41] width 44 height 17
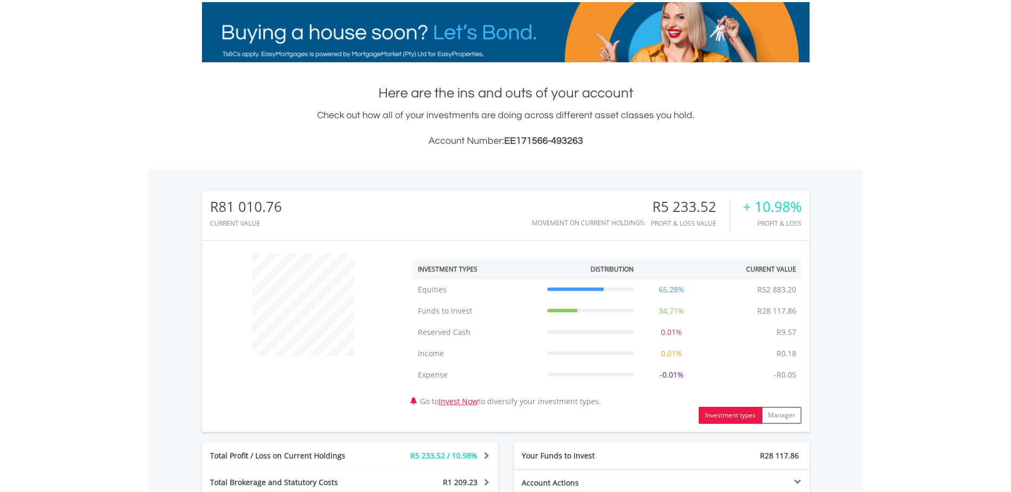
scroll to position [373, 0]
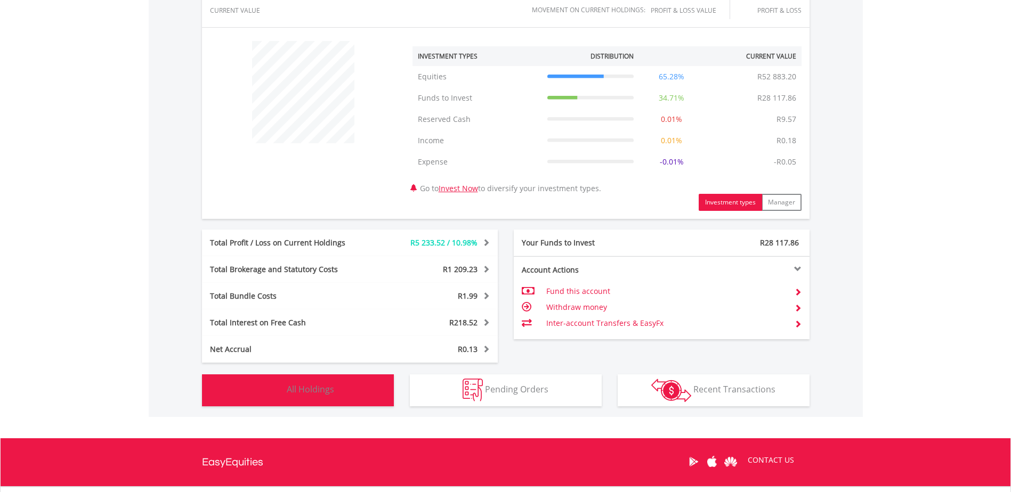
click at [370, 396] on button "Holdings All Holdings" at bounding box center [298, 391] width 192 height 32
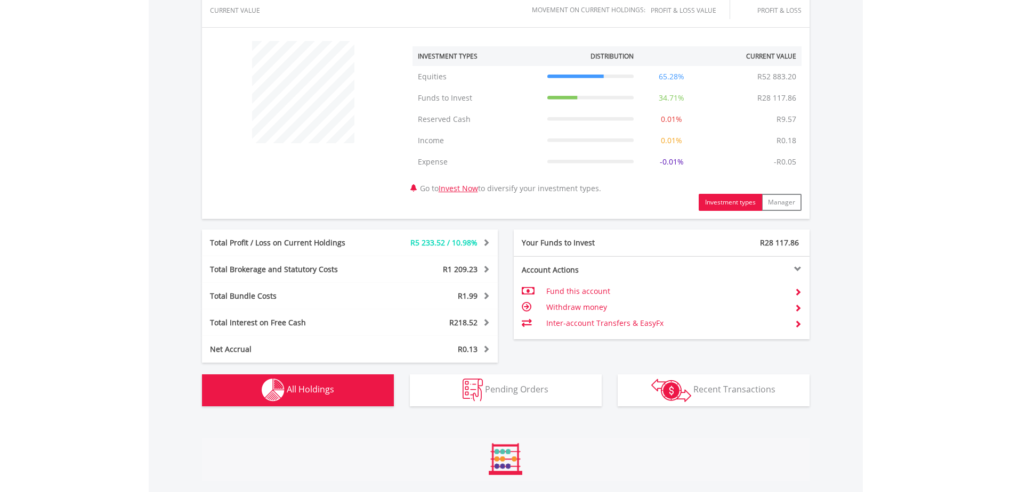
scroll to position [811, 0]
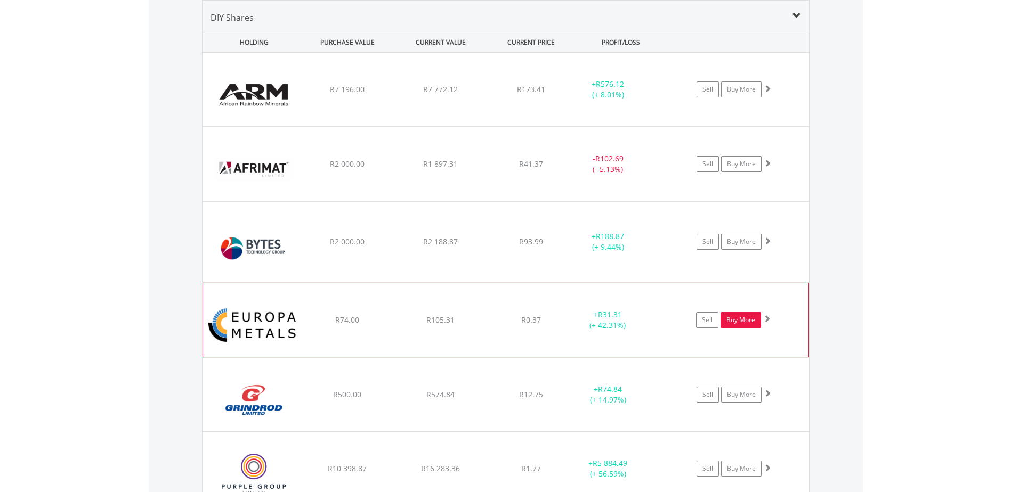
click at [738, 321] on link "Buy More" at bounding box center [740, 320] width 40 height 16
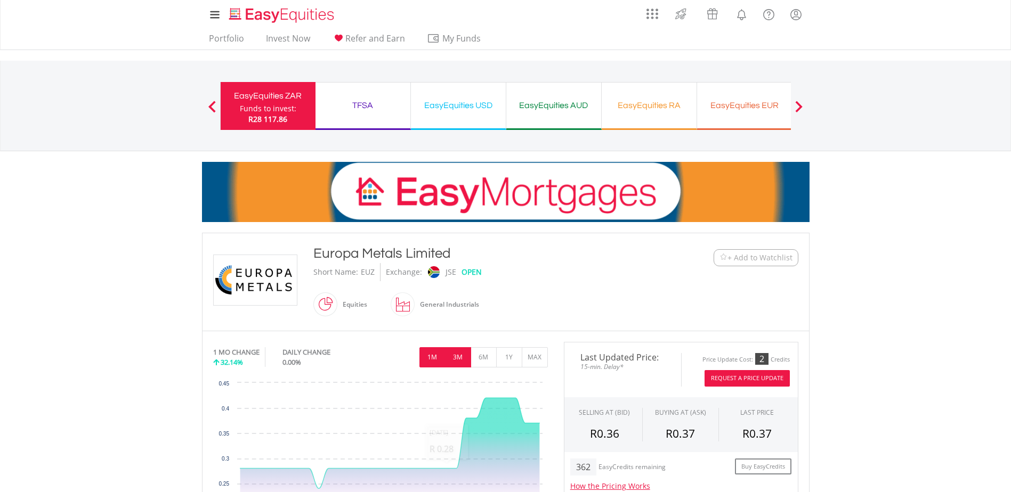
click at [463, 357] on button "3M" at bounding box center [458, 357] width 26 height 20
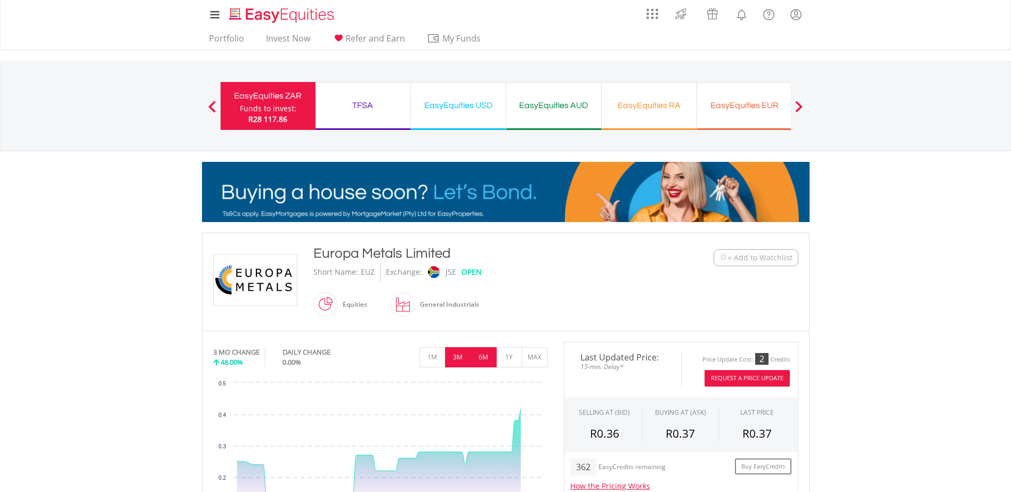
click at [482, 361] on button "6M" at bounding box center [483, 357] width 26 height 20
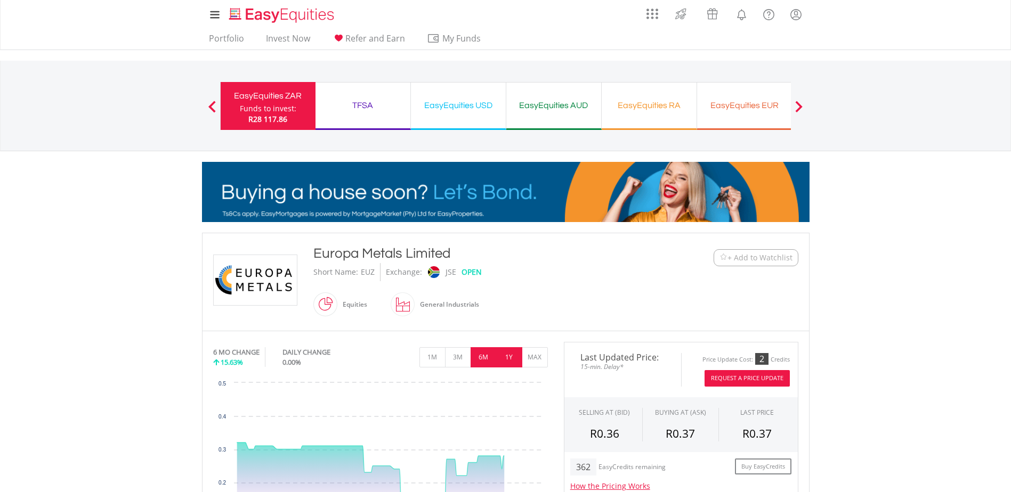
click at [503, 361] on button "1Y" at bounding box center [509, 357] width 26 height 20
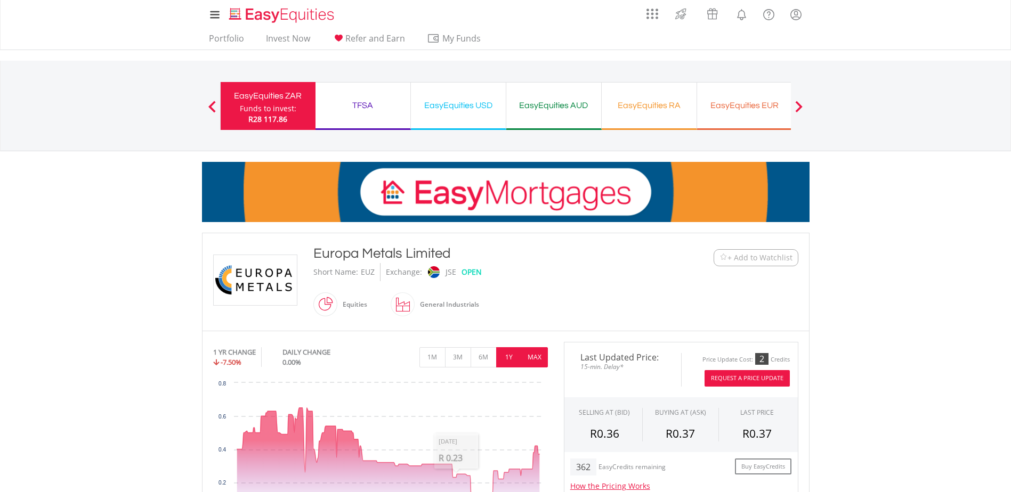
click at [541, 349] on button "MAX" at bounding box center [535, 357] width 26 height 20
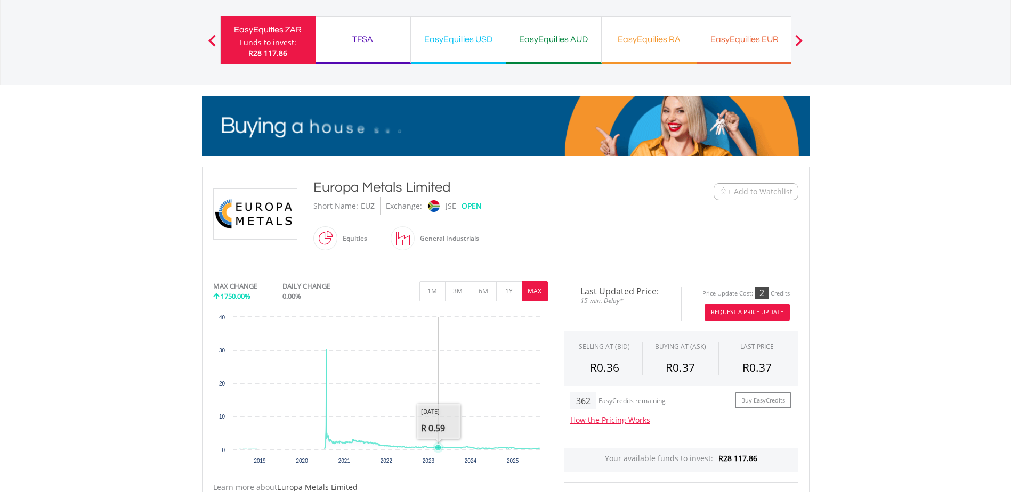
scroll to position [213, 0]
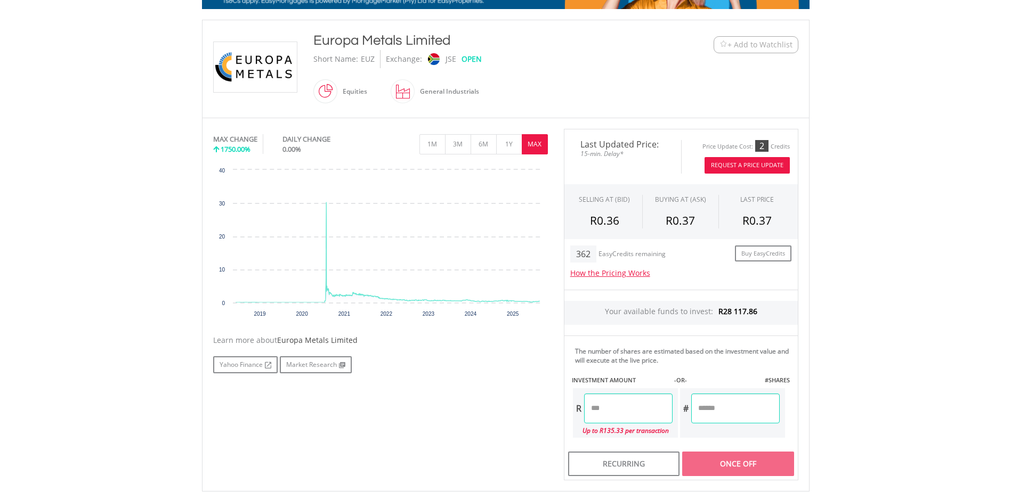
drag, startPoint x: 620, startPoint y: 408, endPoint x: 352, endPoint y: 401, distance: 267.5
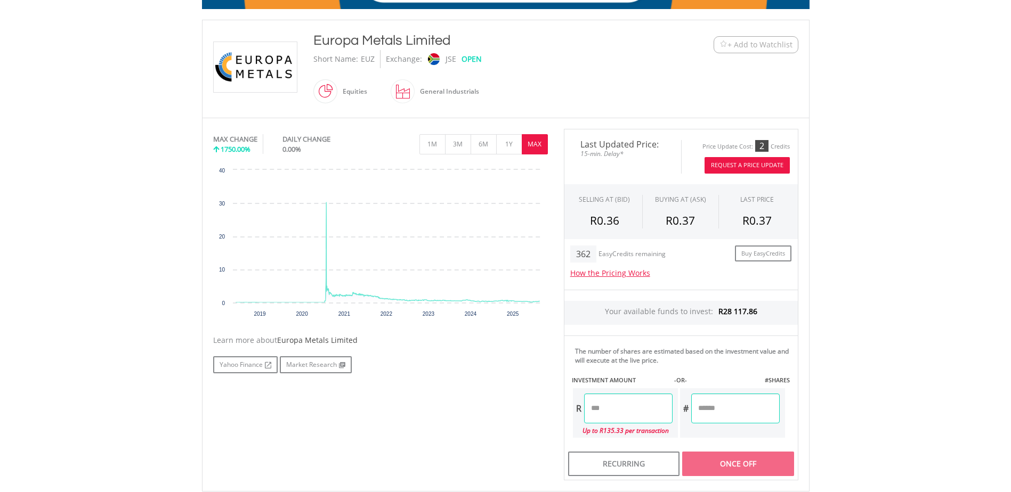
click at [363, 399] on div "No chart available. MAX CHANGE 1750.00% DAILY CHANGE 0.00% 1M 3M 6M 1Y MAX Char…" at bounding box center [505, 305] width 601 height 352
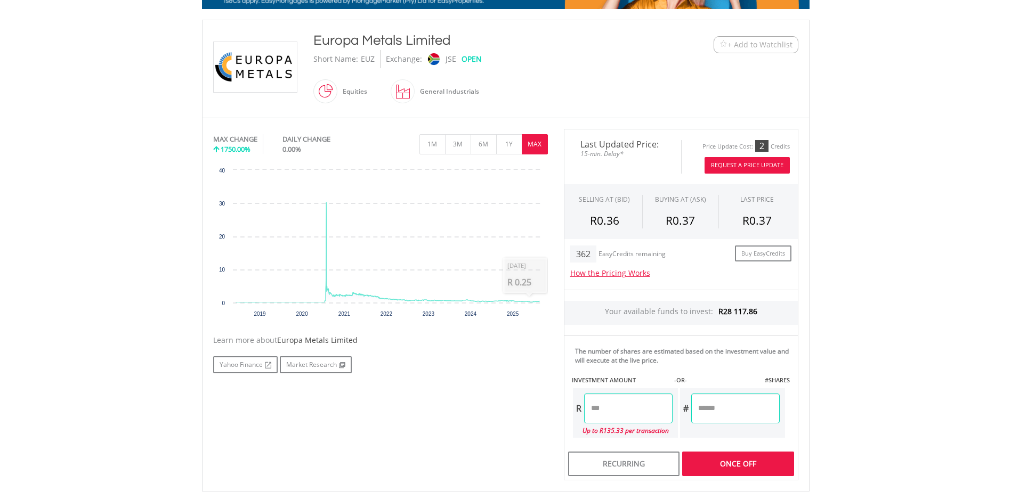
click at [728, 464] on div "Last Updated Price: 15-min. Delay* Price Update Cost: 2 Credits Request A Price…" at bounding box center [681, 305] width 250 height 352
type input "******"
type input "*********"
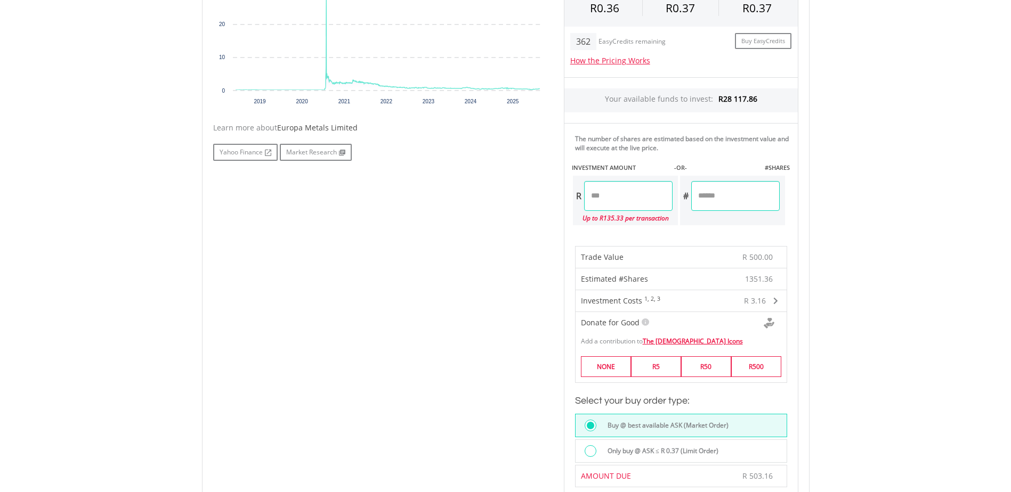
scroll to position [533, 0]
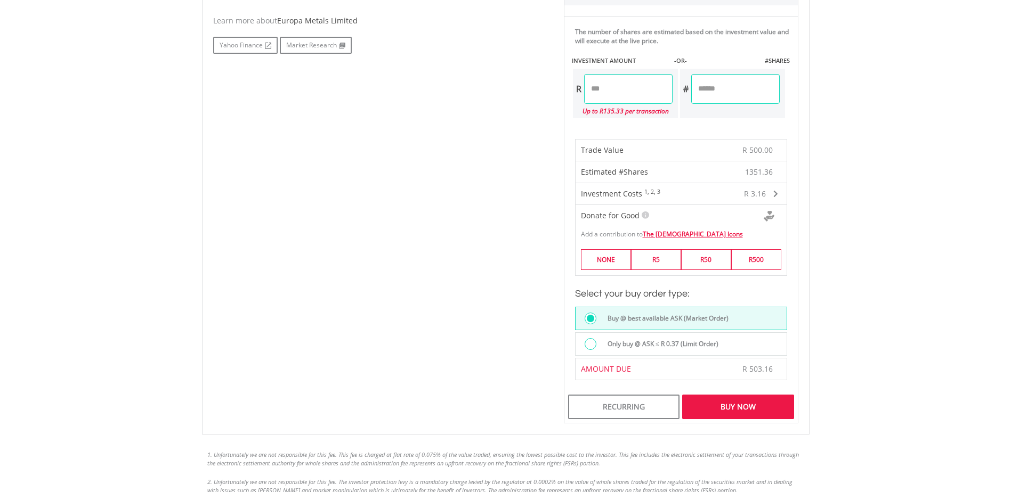
click at [753, 405] on div "Buy Now" at bounding box center [737, 407] width 111 height 25
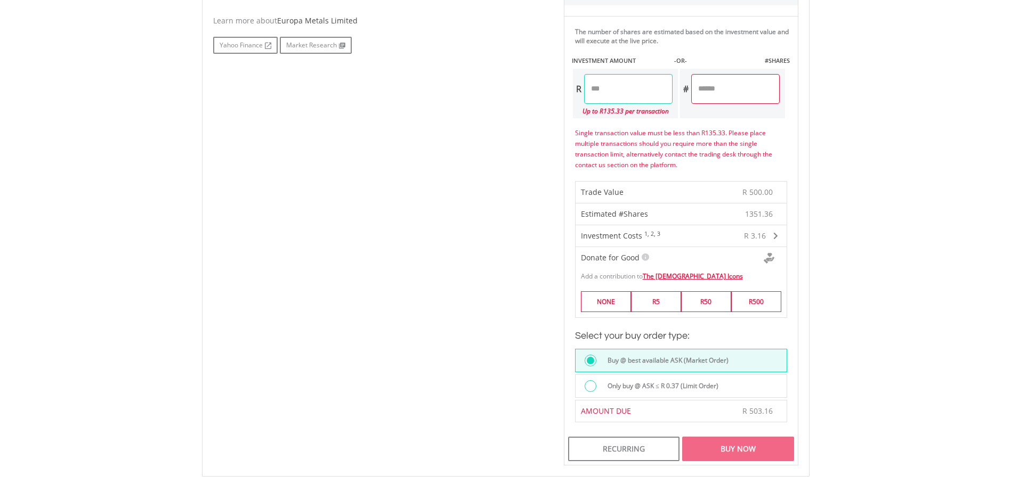
drag, startPoint x: 618, startPoint y: 87, endPoint x: 439, endPoint y: 90, distance: 178.5
click at [452, 89] on div "No chart available. MAX CHANGE 1750.00% DAILY CHANGE 0.00% 1M 3M 6M 1Y MAX Char…" at bounding box center [505, 137] width 601 height 656
click at [747, 450] on div "﻿ Europa Metals Limited Europa Metals Limited Short Name: EUZ Exchange: JSE OPE…" at bounding box center [505, 133] width 607 height 867
type input "******"
type input "********"
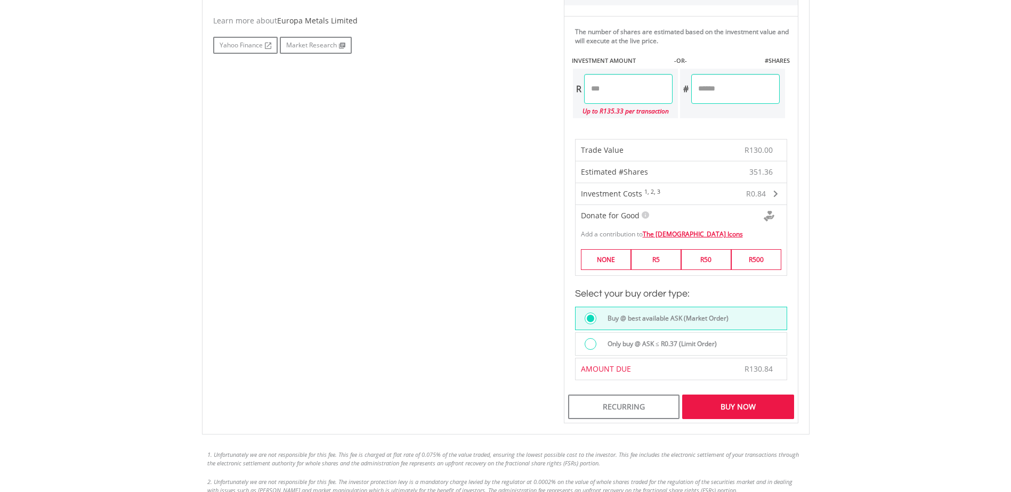
click at [729, 409] on div "Buy Now" at bounding box center [737, 407] width 111 height 25
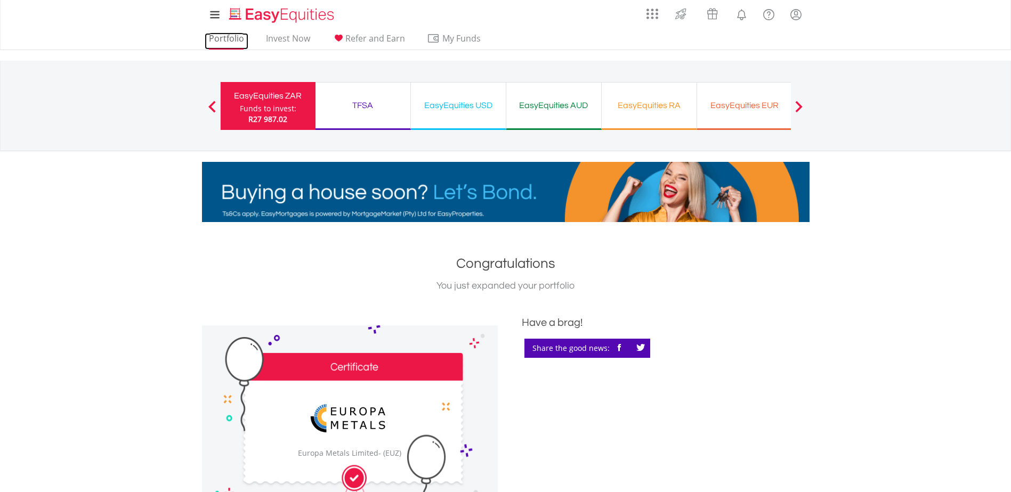
click at [219, 40] on link "Portfolio" at bounding box center [227, 41] width 44 height 17
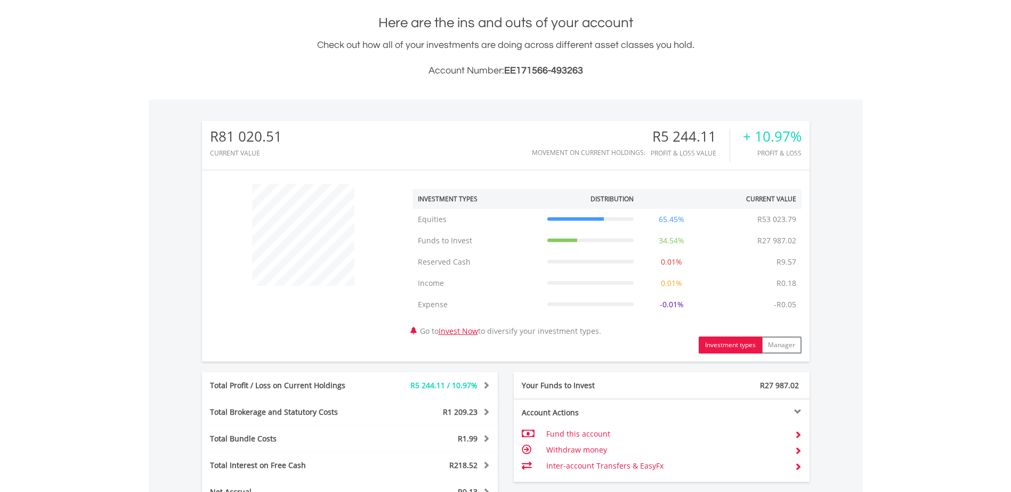
scroll to position [373, 0]
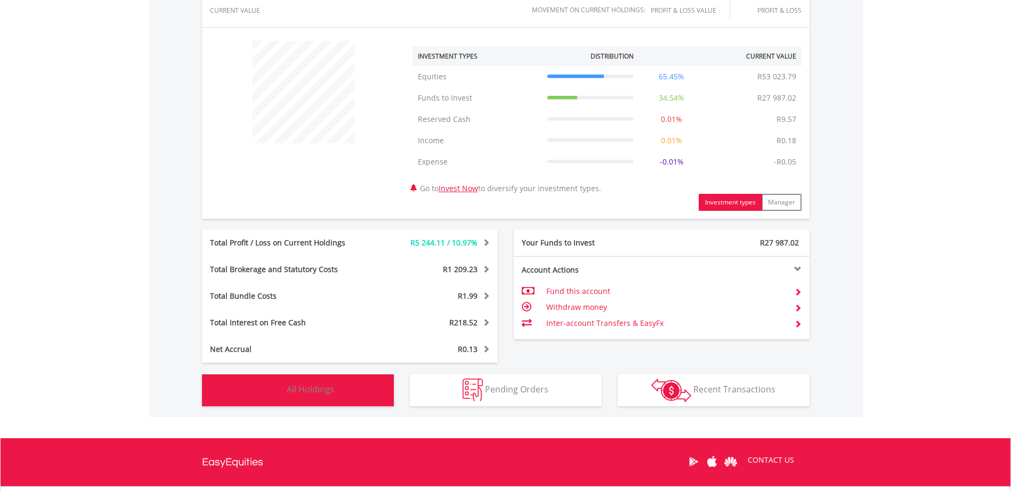
click at [328, 390] on span "All Holdings" at bounding box center [310, 390] width 47 height 12
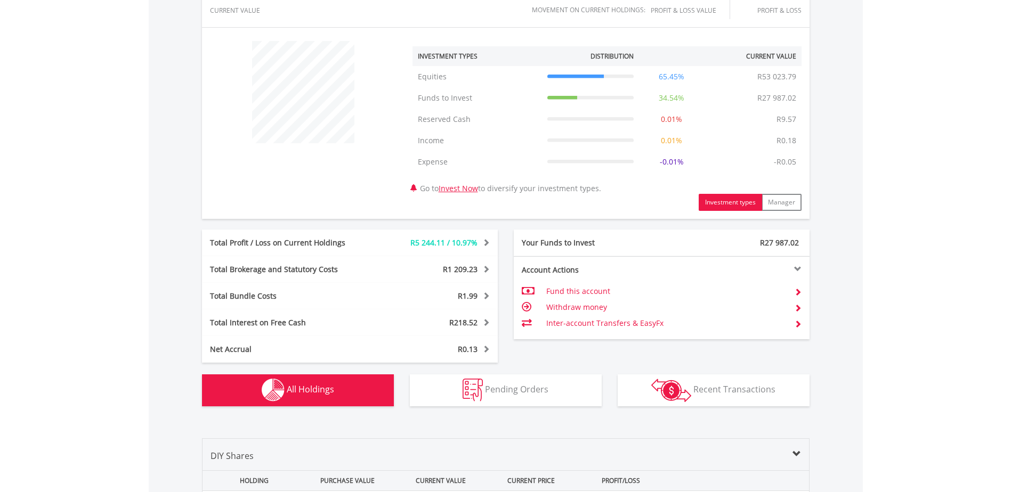
scroll to position [811, 0]
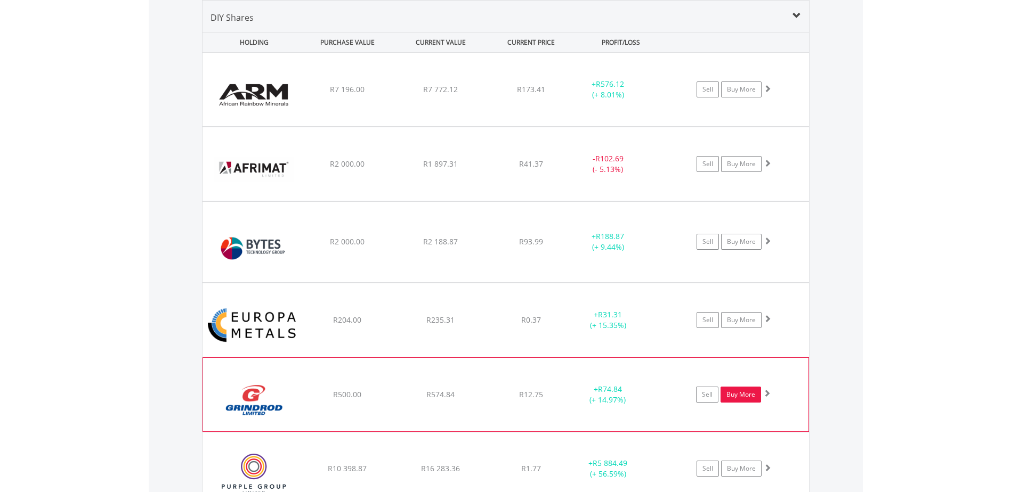
click at [745, 394] on link "Buy More" at bounding box center [740, 395] width 40 height 16
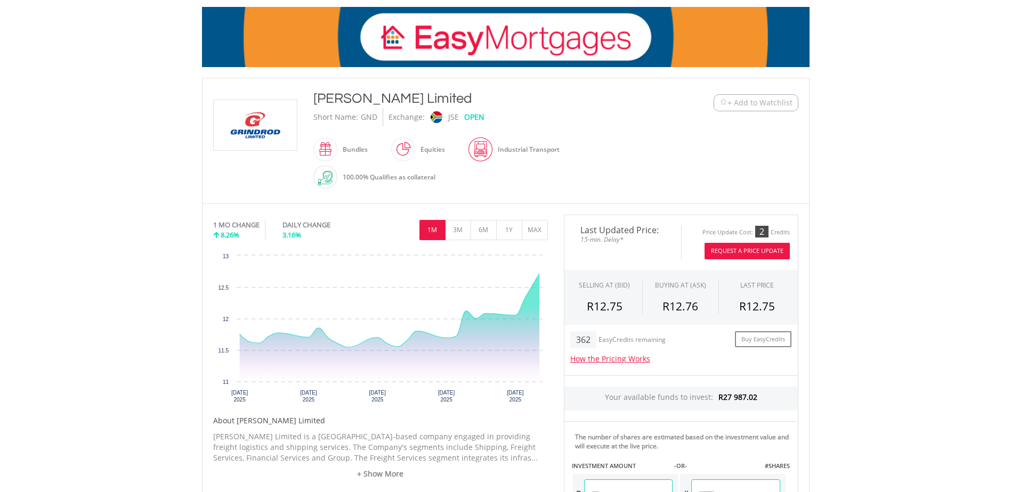
scroll to position [160, 0]
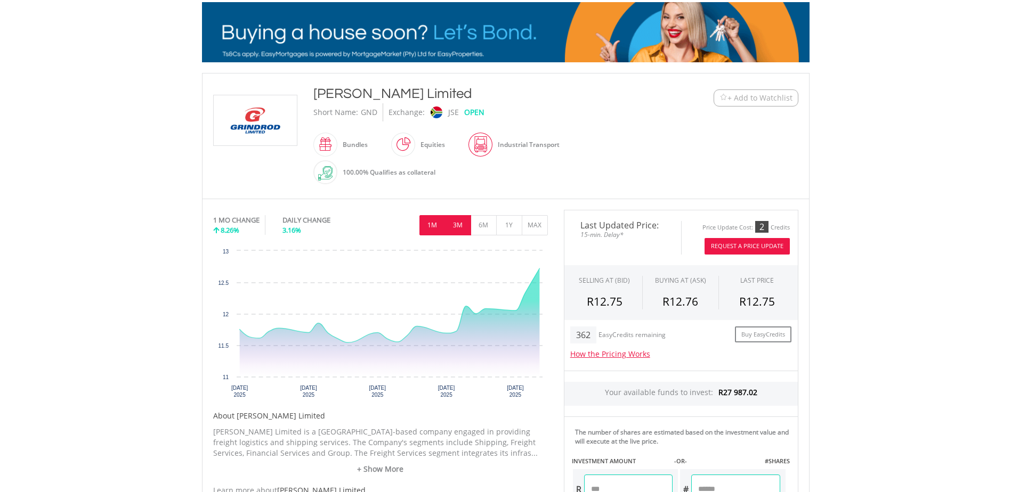
click at [460, 230] on button "3M" at bounding box center [458, 225] width 26 height 20
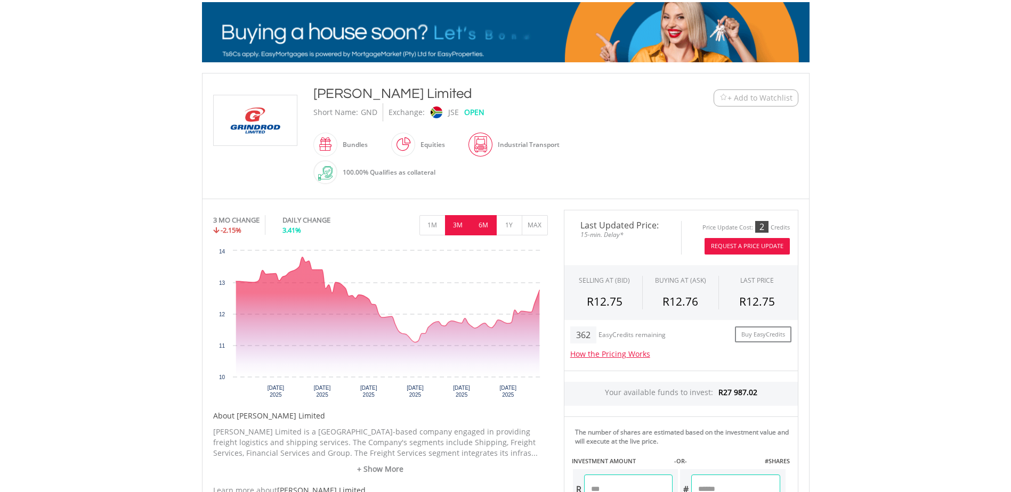
click at [489, 226] on button "6M" at bounding box center [483, 225] width 26 height 20
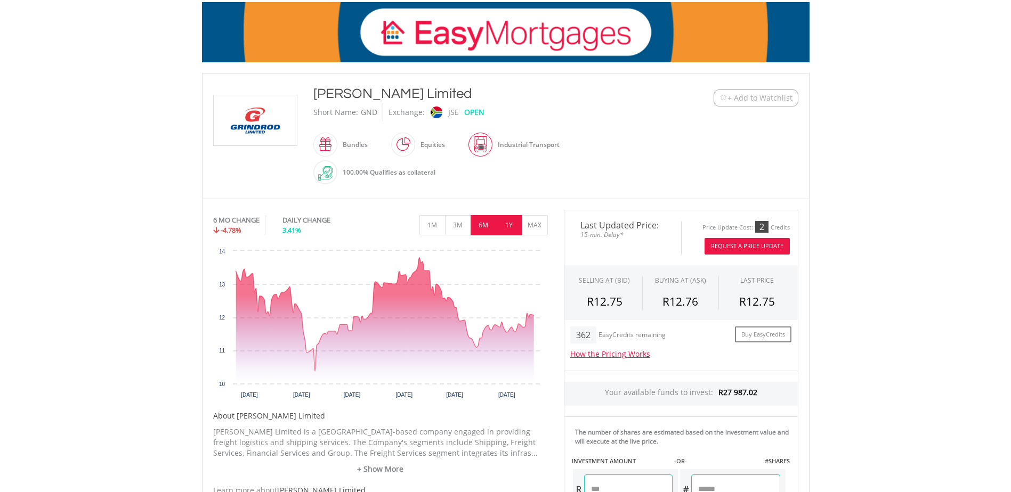
click at [506, 224] on button "1Y" at bounding box center [509, 225] width 26 height 20
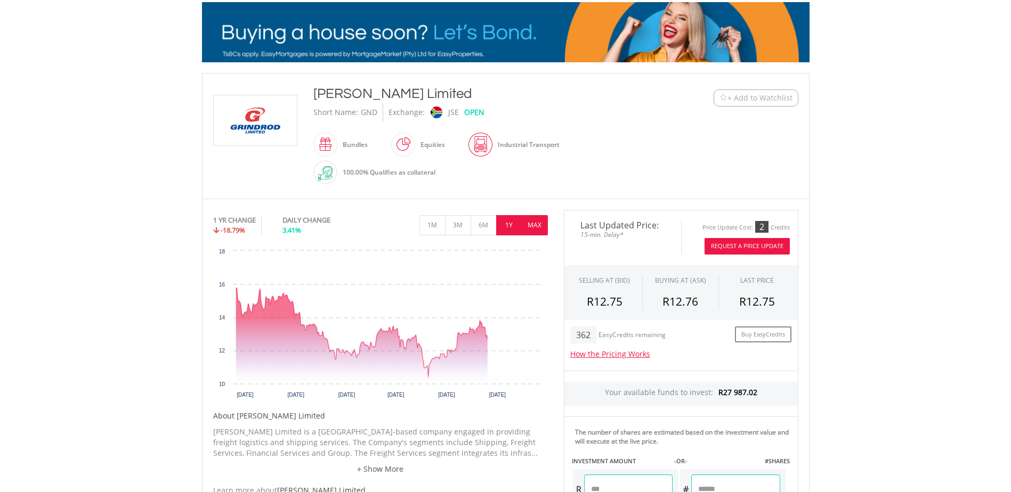
click at [534, 225] on button "MAX" at bounding box center [535, 225] width 26 height 20
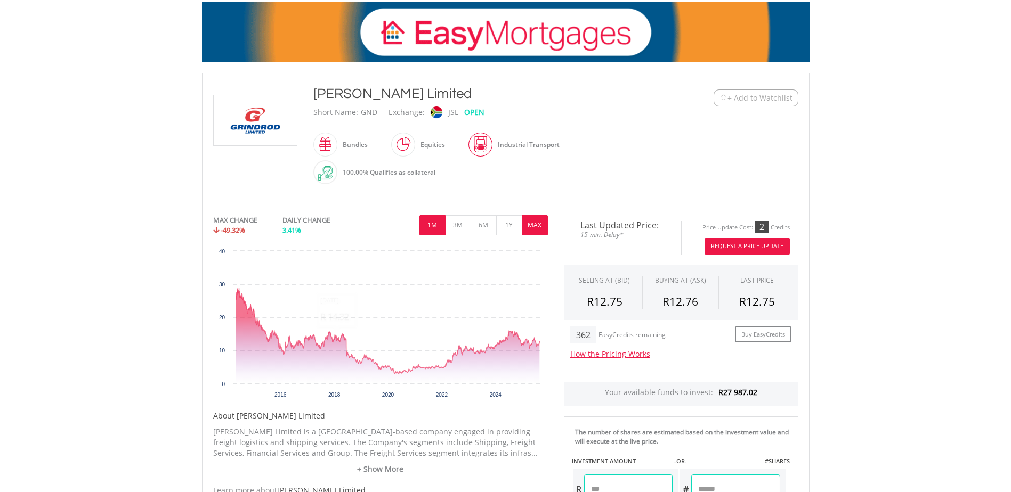
click at [434, 223] on button "1M" at bounding box center [432, 225] width 26 height 20
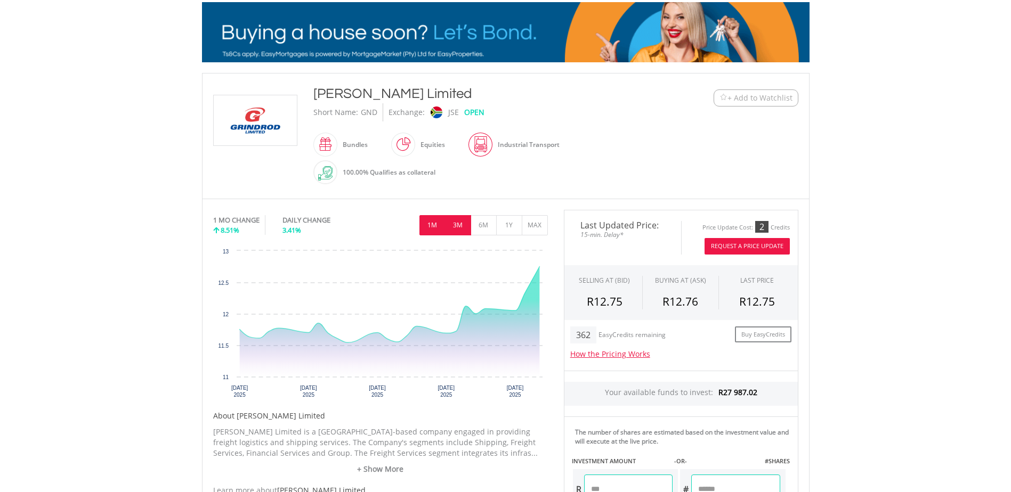
click at [463, 230] on button "3M" at bounding box center [458, 225] width 26 height 20
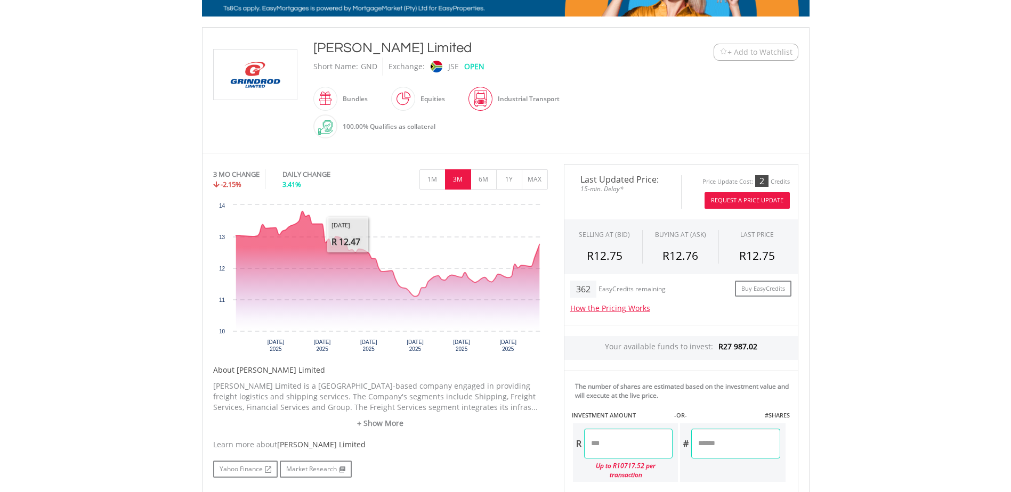
scroll to position [320, 0]
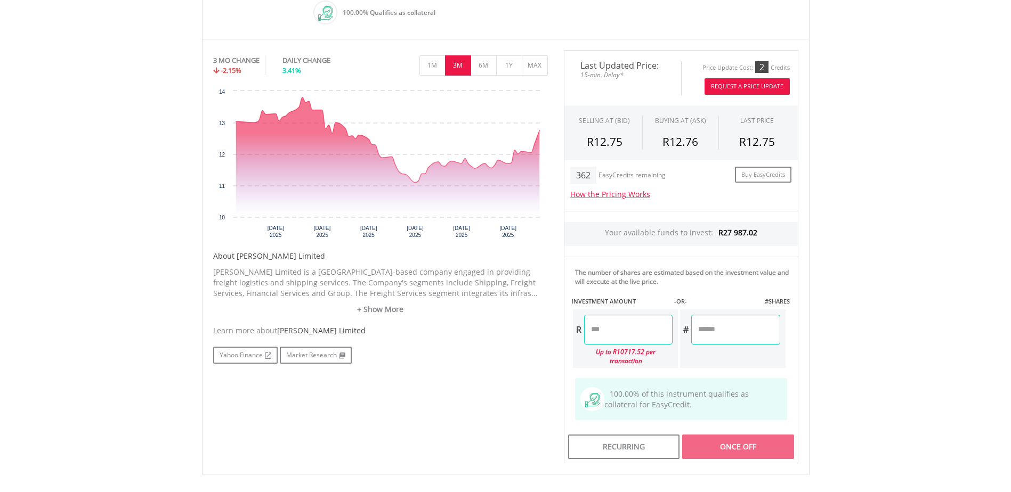
drag, startPoint x: 563, startPoint y: 330, endPoint x: 337, endPoint y: 322, distance: 226.0
click at [406, 323] on div "No chart available. 3 MO CHANGE -2.15% DAILY CHANGE 3.41% 1M 3M 6M 1Y MAX Chart…" at bounding box center [505, 257] width 601 height 414
click at [742, 442] on div "Last Updated Price: 15-min. Delay* Price Update Cost: 2 Credits Request A Price…" at bounding box center [681, 257] width 250 height 414
type input "******"
type input "*******"
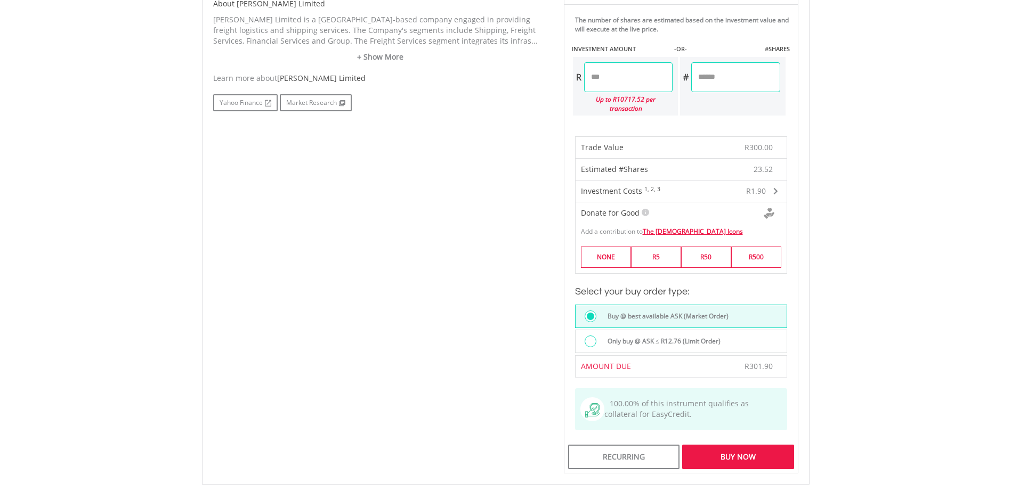
scroll to position [586, 0]
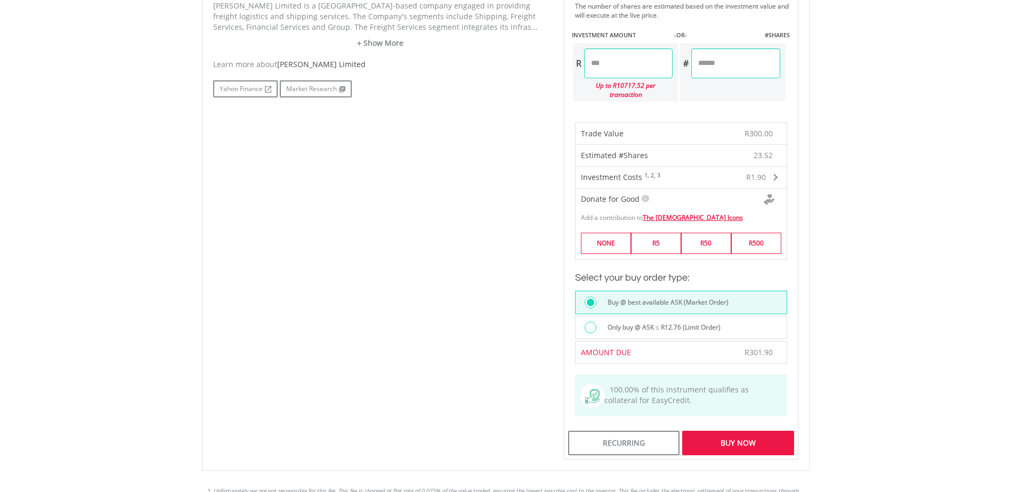
click at [738, 433] on div "Buy Now" at bounding box center [737, 443] width 111 height 25
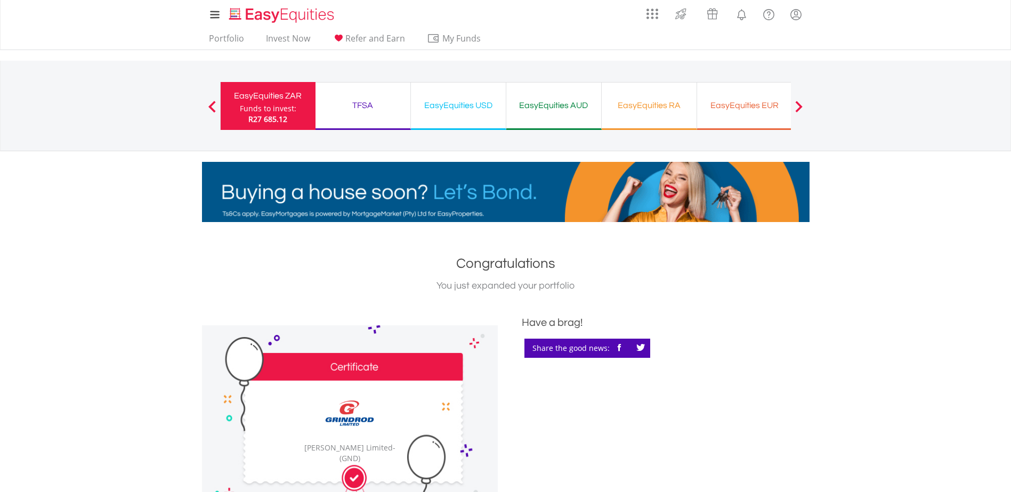
click at [266, 110] on div "Funds to invest:" at bounding box center [268, 108] width 56 height 11
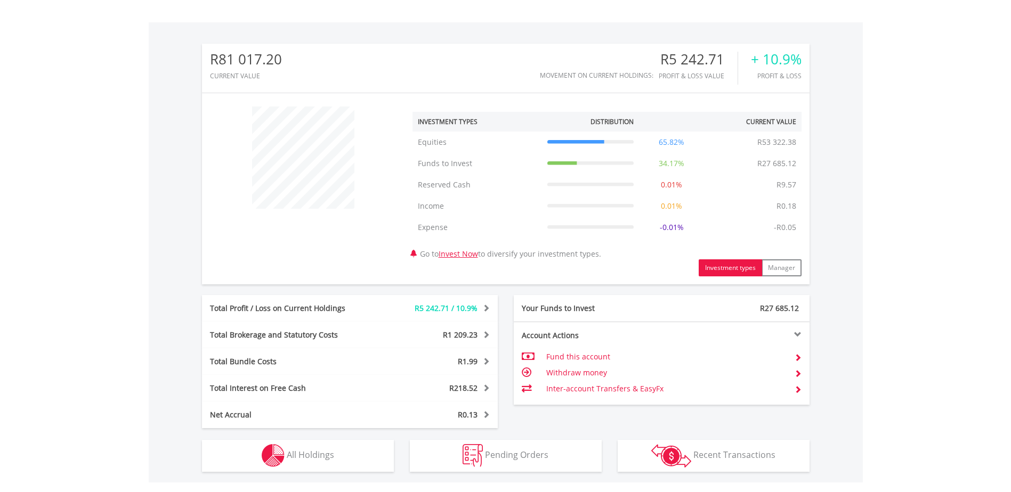
scroll to position [320, 0]
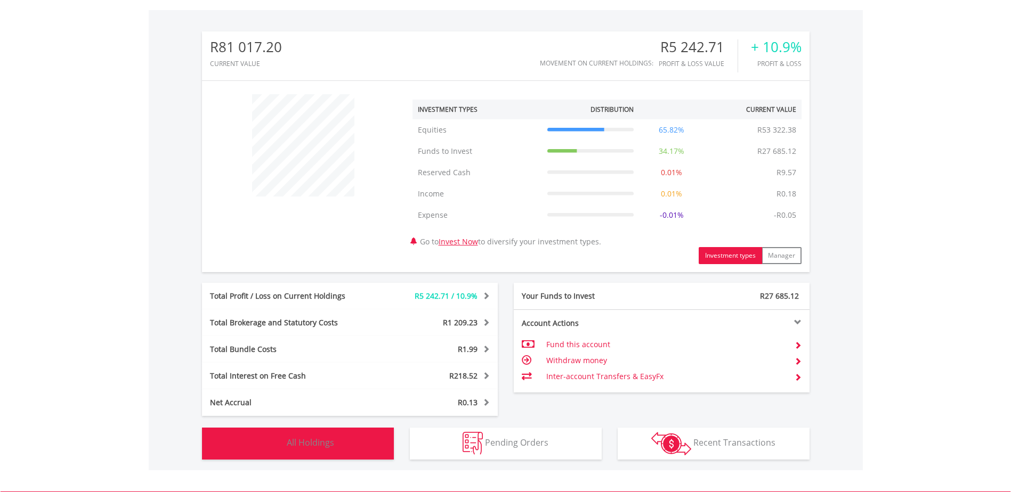
click at [315, 443] on span "All Holdings" at bounding box center [310, 443] width 47 height 12
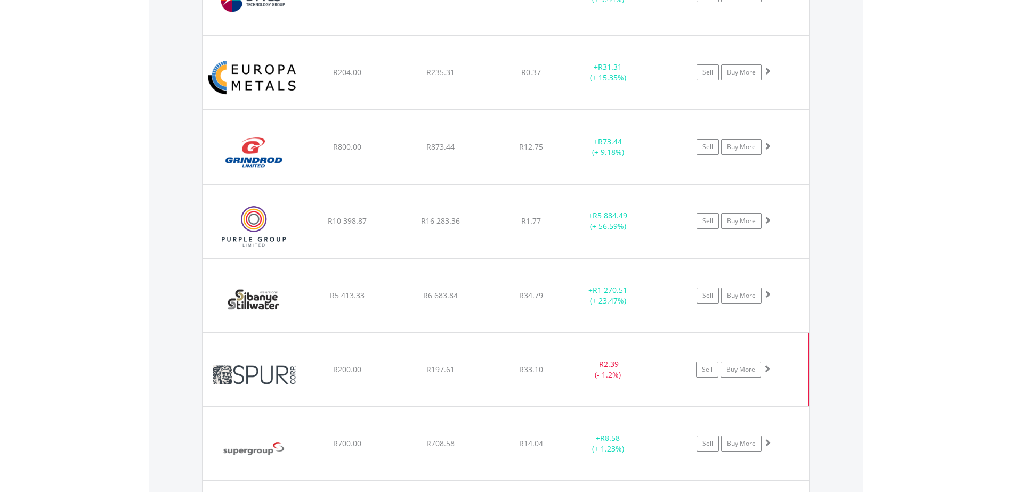
scroll to position [1078, 0]
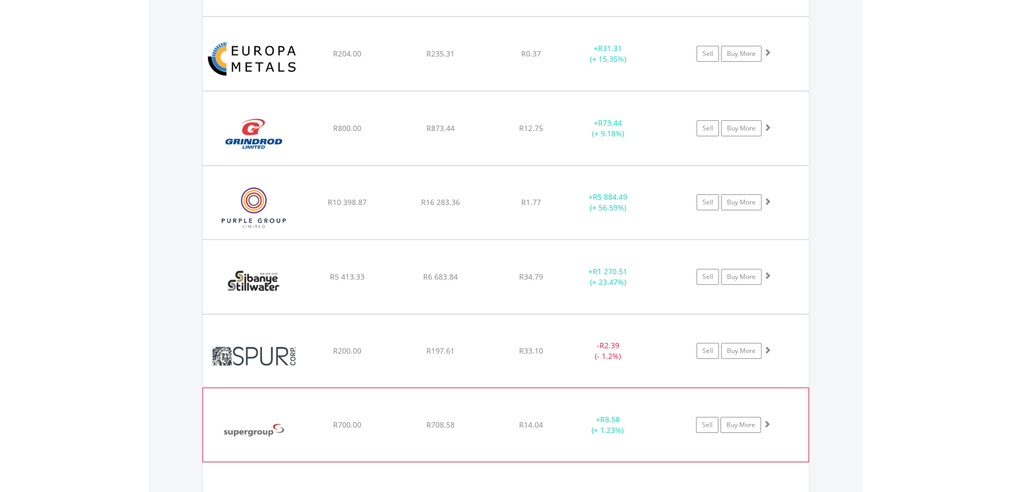
click at [258, 432] on img at bounding box center [254, 431] width 92 height 58
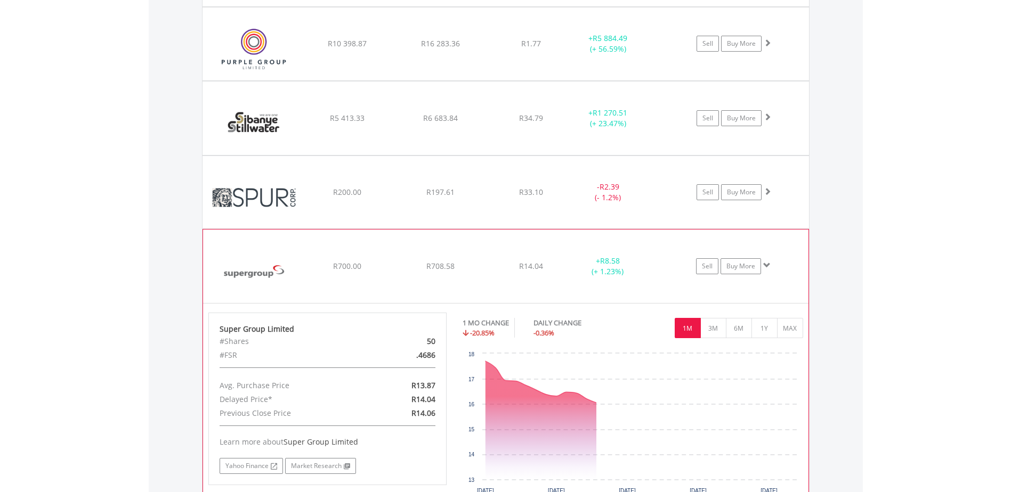
scroll to position [1238, 0]
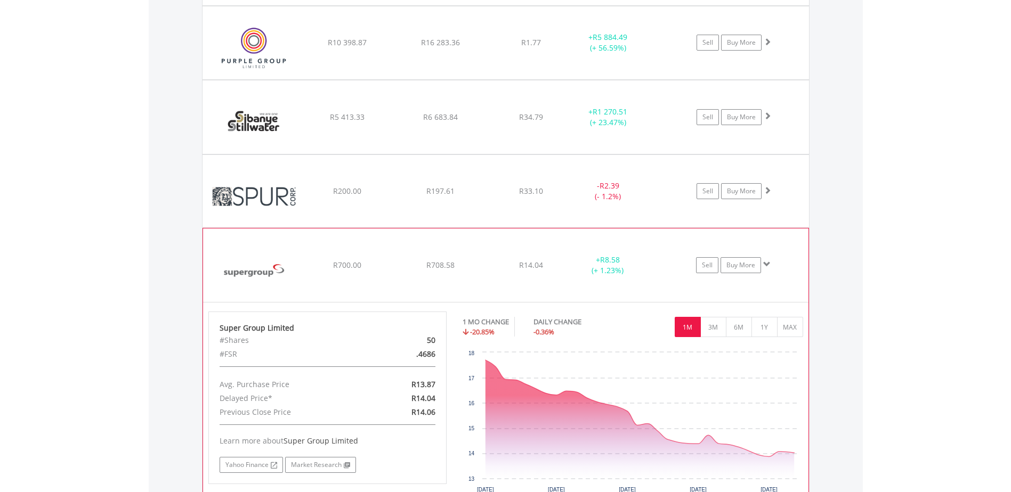
click at [246, 271] on img at bounding box center [254, 271] width 92 height 58
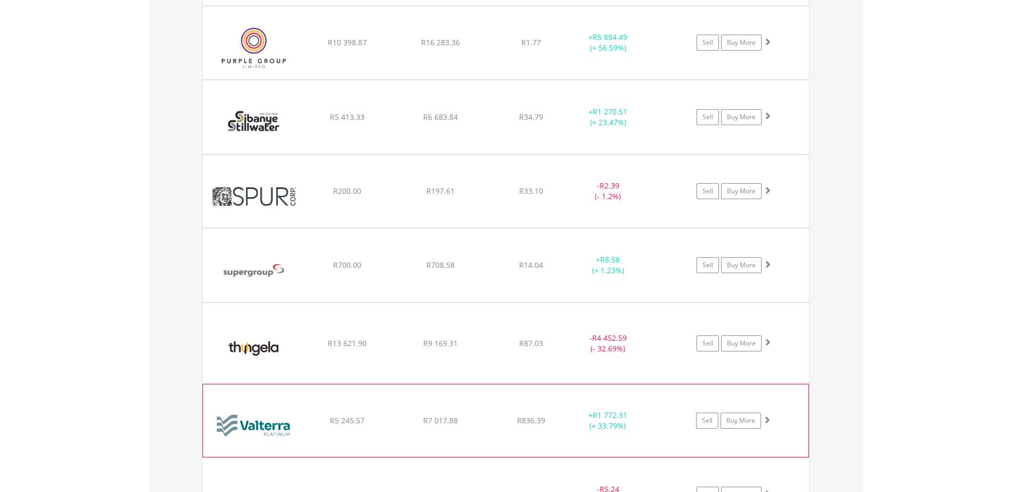
click at [260, 426] on img at bounding box center [254, 426] width 92 height 56
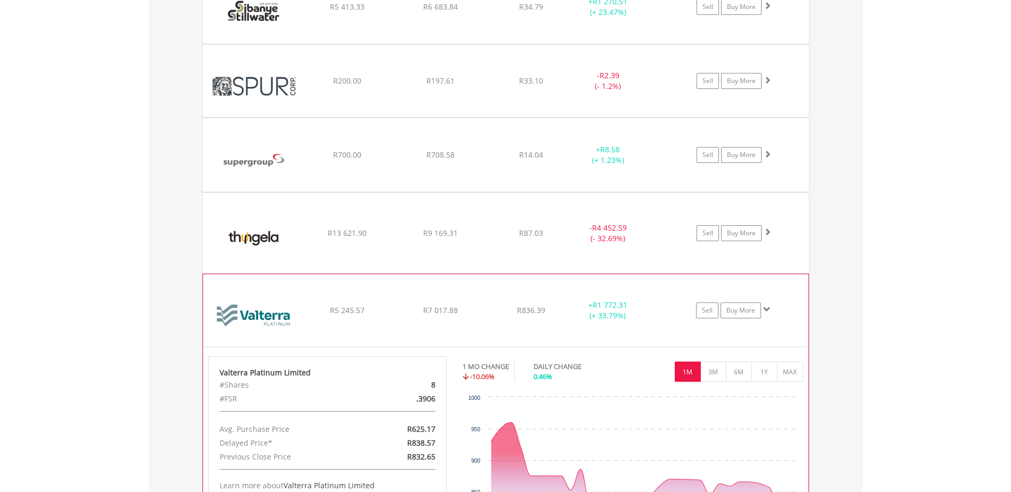
scroll to position [1397, 0]
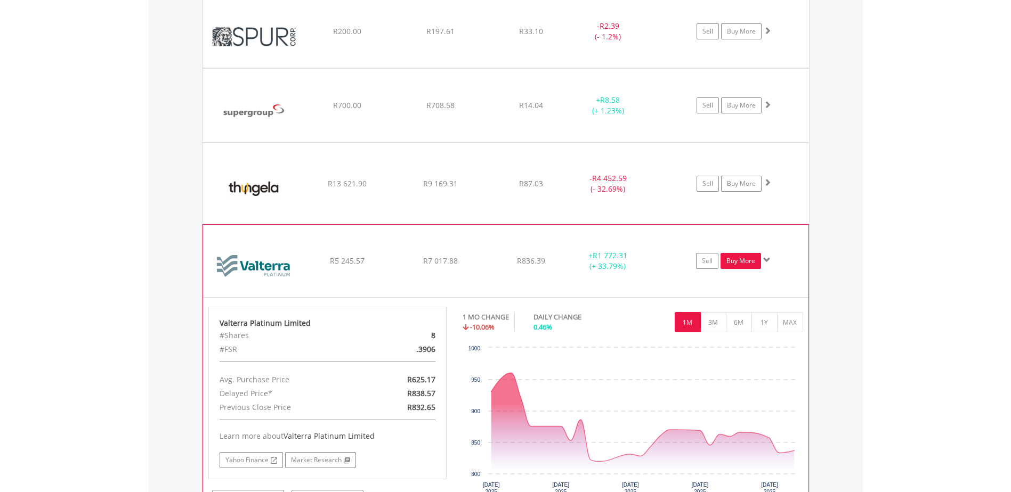
click at [746, 260] on link "Buy More" at bounding box center [740, 261] width 40 height 16
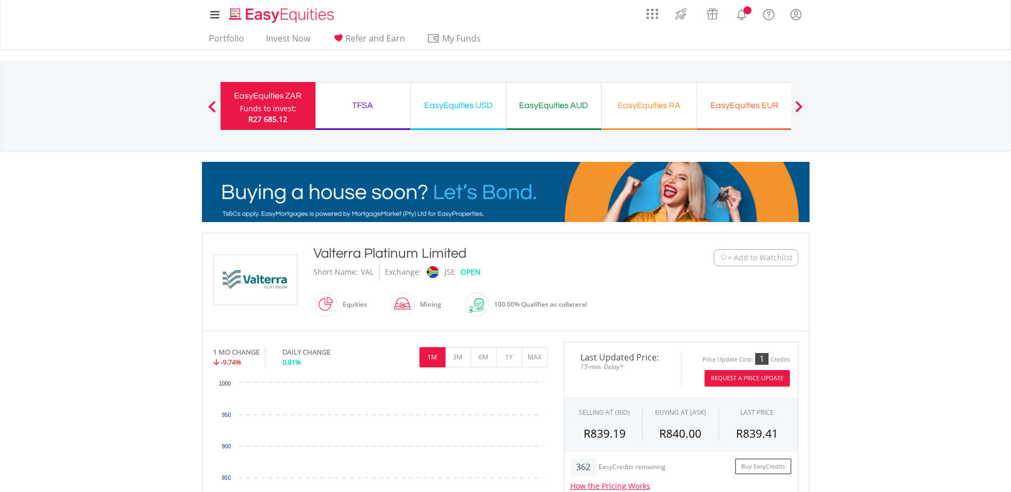
scroll to position [213, 0]
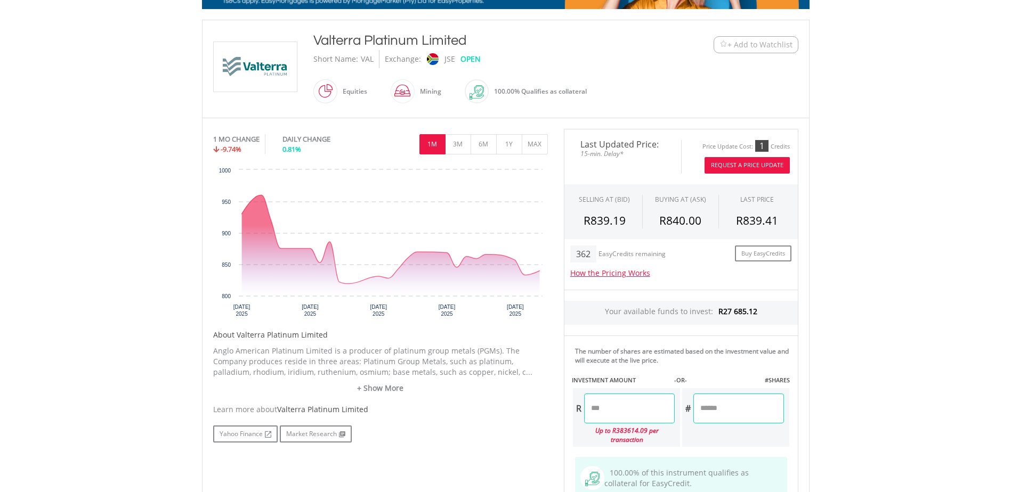
drag, startPoint x: 610, startPoint y: 409, endPoint x: 424, endPoint y: 414, distance: 186.5
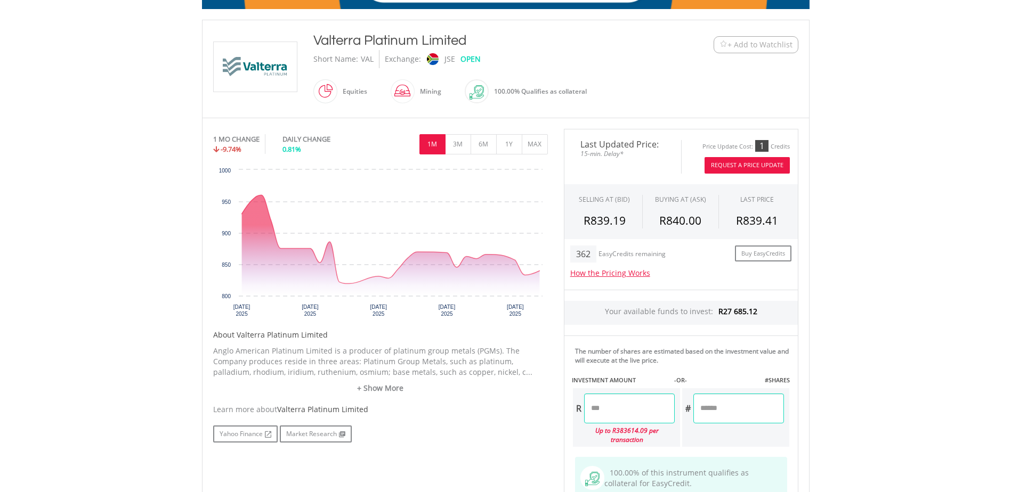
click at [445, 413] on div "No chart available. 1 MO CHANGE -9.74% DAILY CHANGE 0.81% 1M 3M 6M 1Y MAX Chart…" at bounding box center [505, 336] width 601 height 414
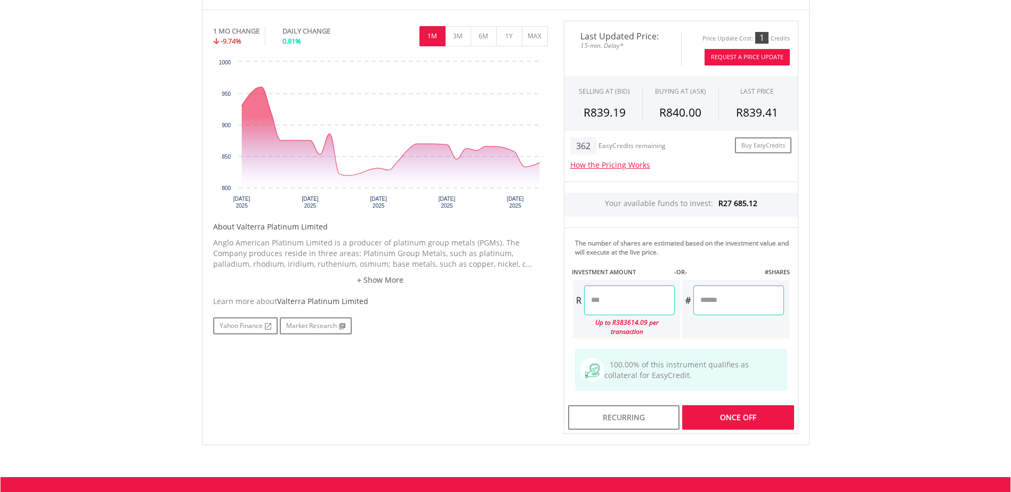
type input "*******"
type input "******"
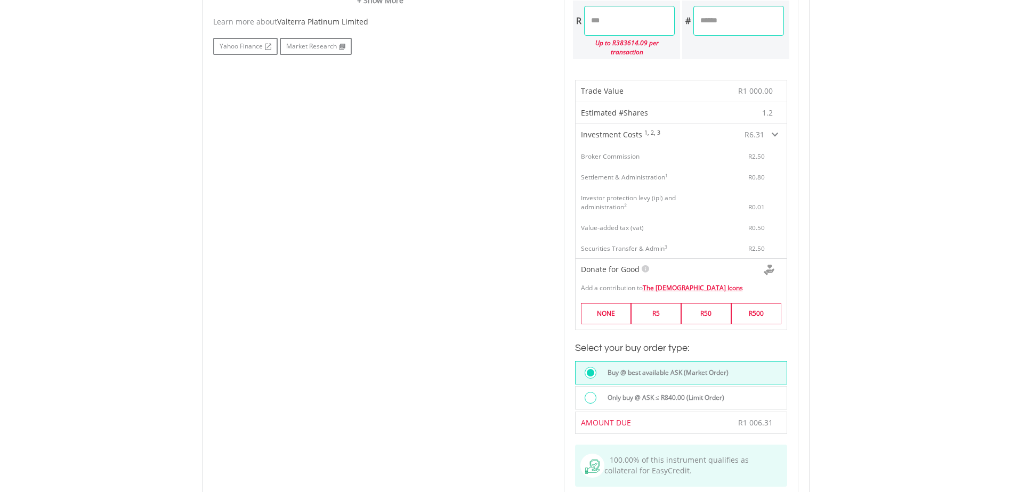
scroll to position [639, 0]
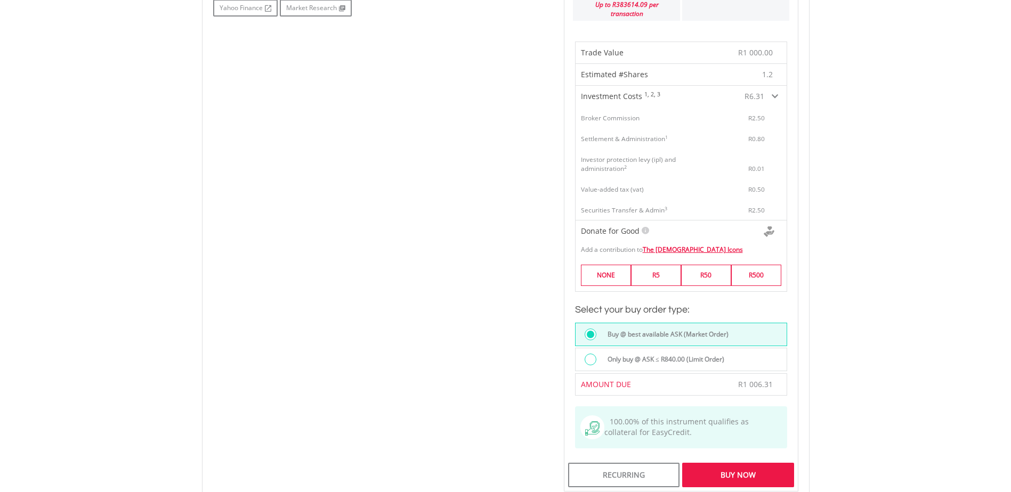
click at [739, 466] on div "Buy Now" at bounding box center [737, 475] width 111 height 25
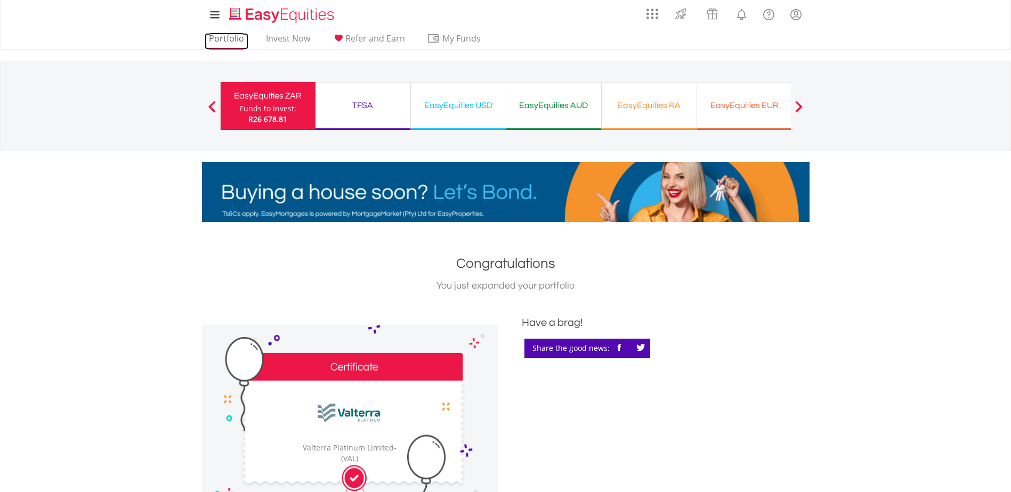
click at [215, 37] on link "Portfolio" at bounding box center [227, 41] width 44 height 17
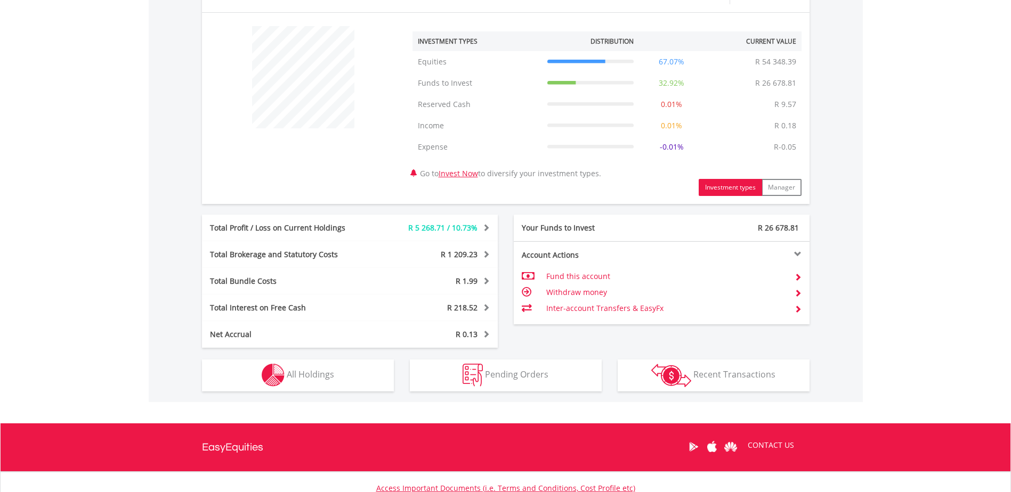
scroll to position [426, 0]
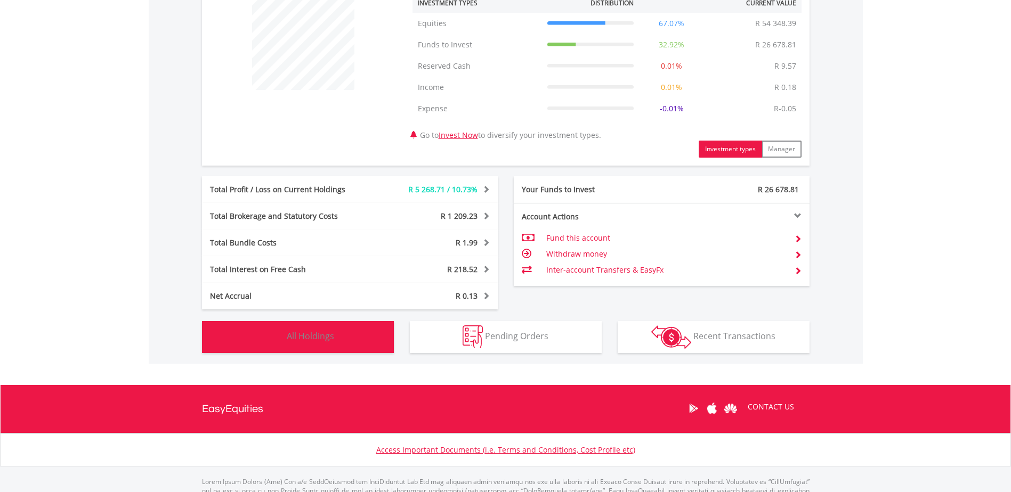
click at [329, 337] on span "All Holdings" at bounding box center [310, 336] width 47 height 12
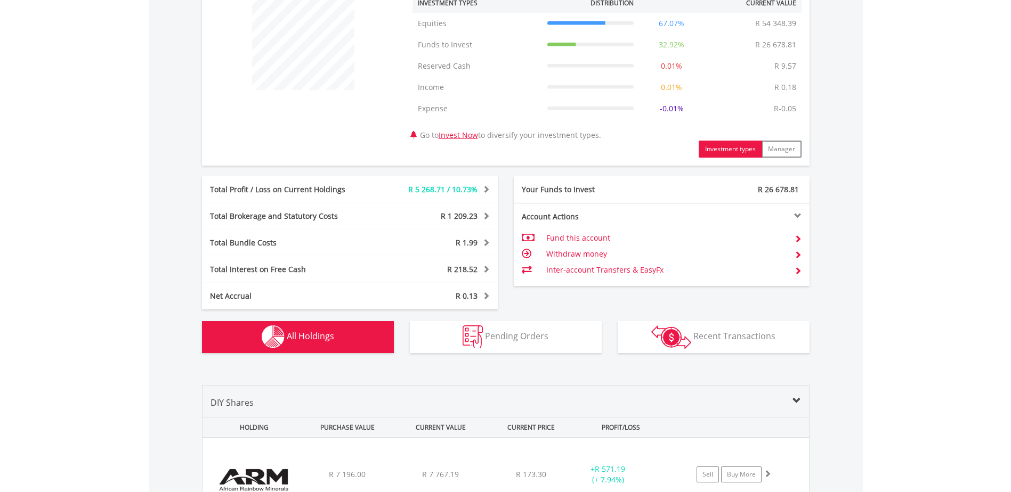
scroll to position [811, 0]
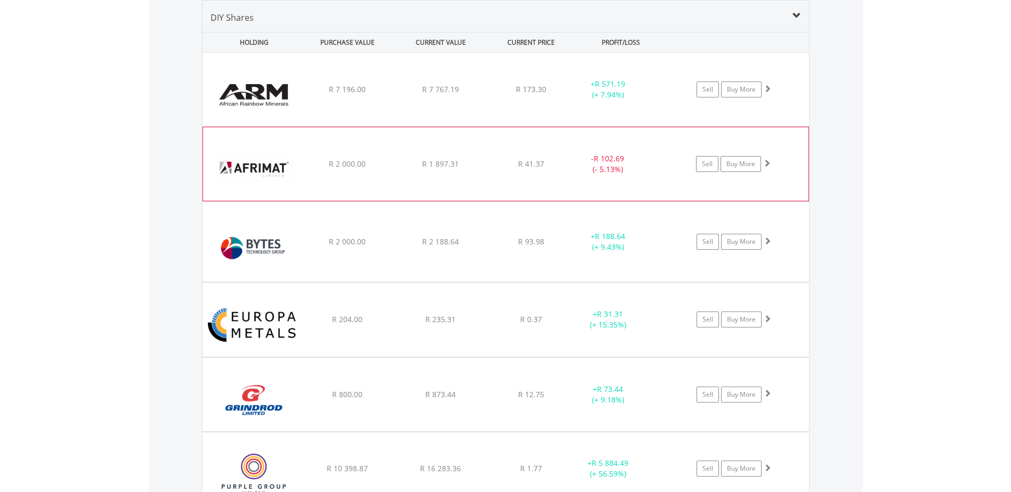
click at [252, 168] on img at bounding box center [254, 170] width 92 height 58
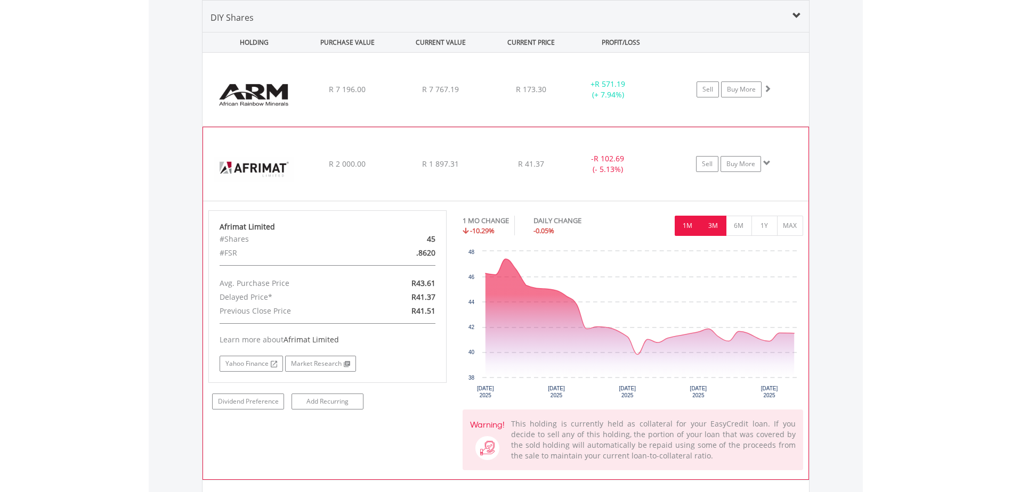
click at [714, 222] on button "3M" at bounding box center [713, 226] width 26 height 20
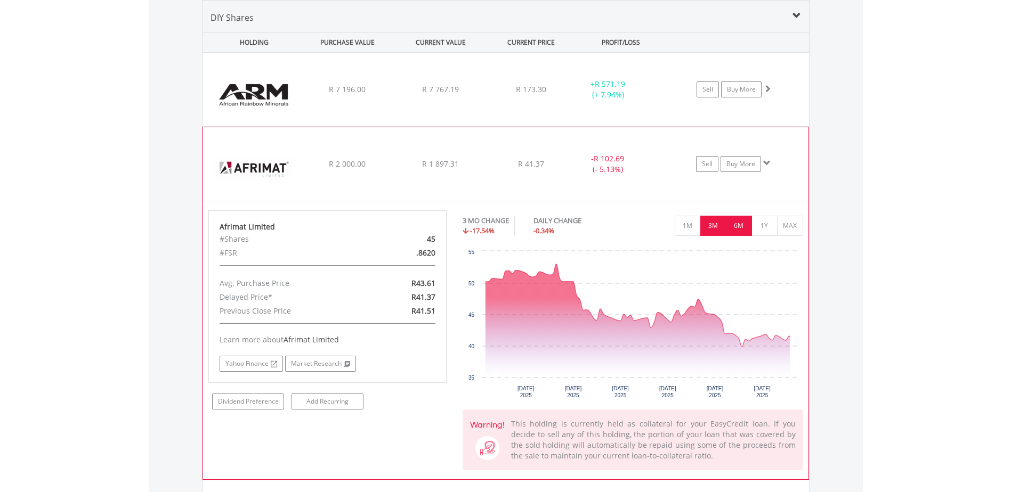
click at [737, 223] on button "6M" at bounding box center [739, 226] width 26 height 20
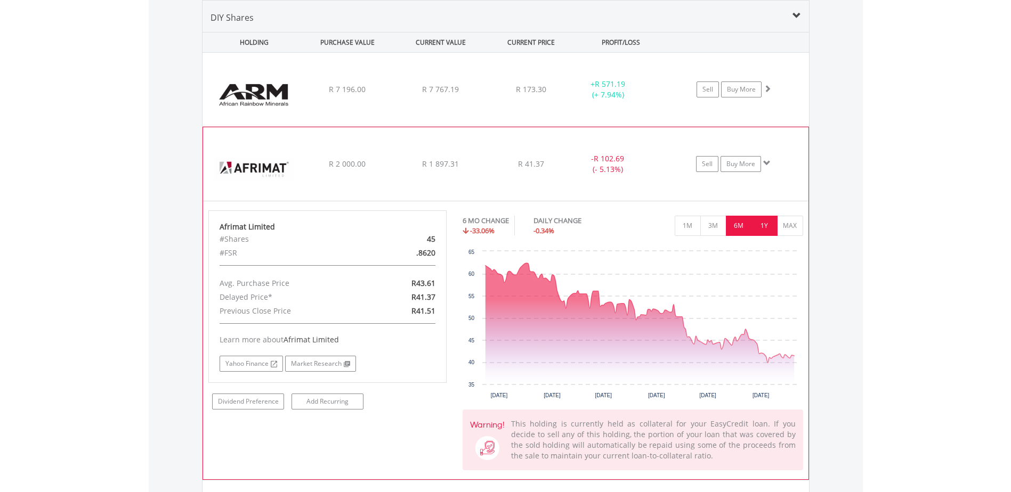
click at [763, 220] on button "1Y" at bounding box center [764, 226] width 26 height 20
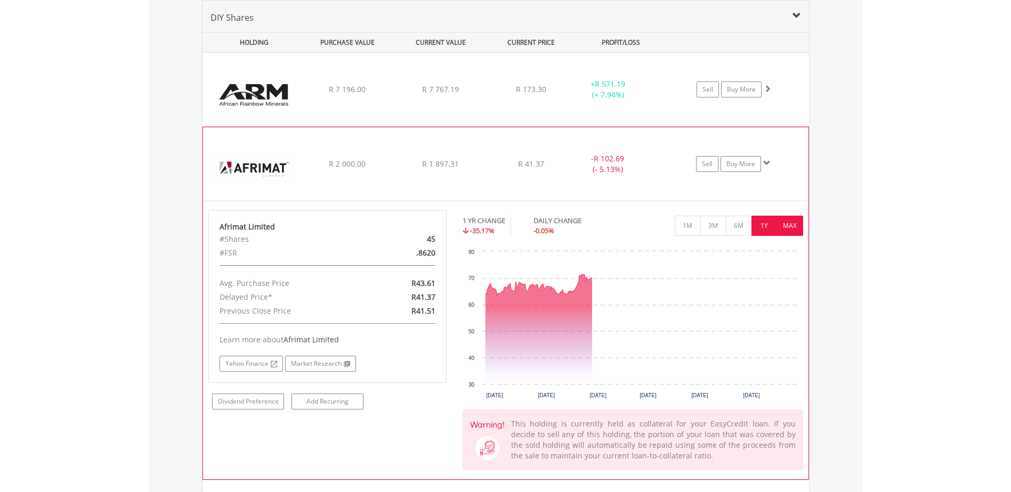
click at [780, 221] on button "MAX" at bounding box center [790, 226] width 26 height 20
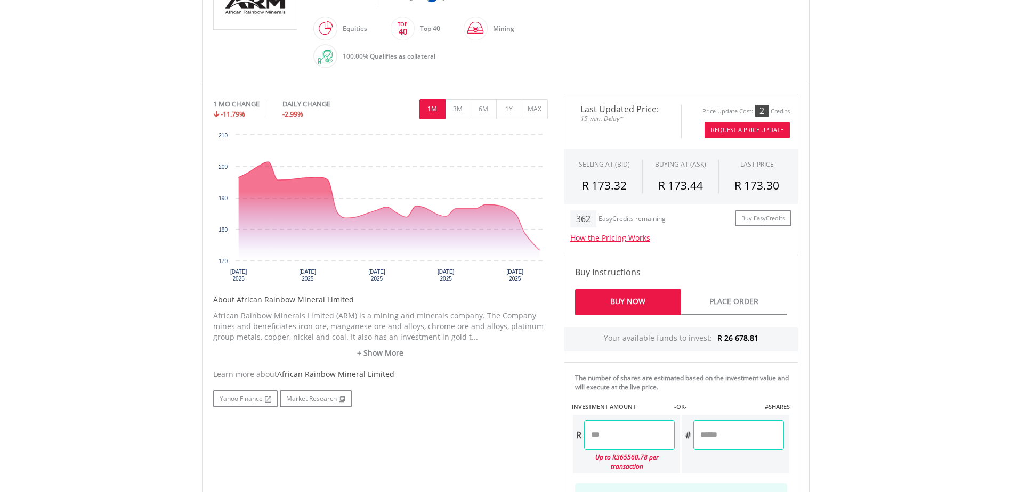
scroll to position [373, 0]
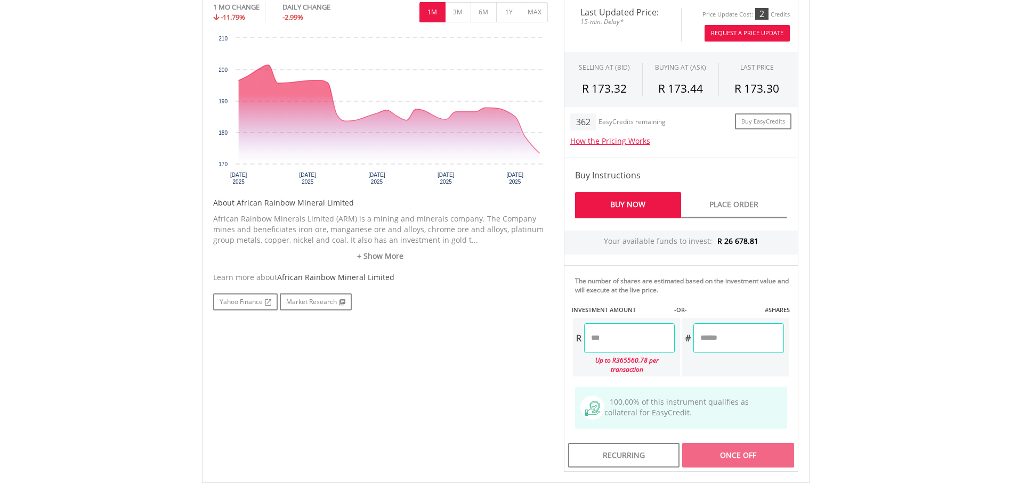
drag, startPoint x: 615, startPoint y: 335, endPoint x: 489, endPoint y: 331, distance: 126.3
click at [551, 333] on div "No chart available. 1 MO CHANGE -11.79% DAILY CHANGE -2.99% 1M 3M 6M 1Y MAX Cha…" at bounding box center [505, 234] width 601 height 475
click at [439, 340] on div "No chart available. 1 MO CHANGE -11.79% DAILY CHANGE -2.99% 1M 3M 6M 1Y MAX Cha…" at bounding box center [505, 234] width 601 height 475
click at [754, 451] on div "Last Updated Price: 15-min. Delay* Price Update Cost: 2 Credits Request A Price…" at bounding box center [681, 234] width 250 height 475
type input "*******"
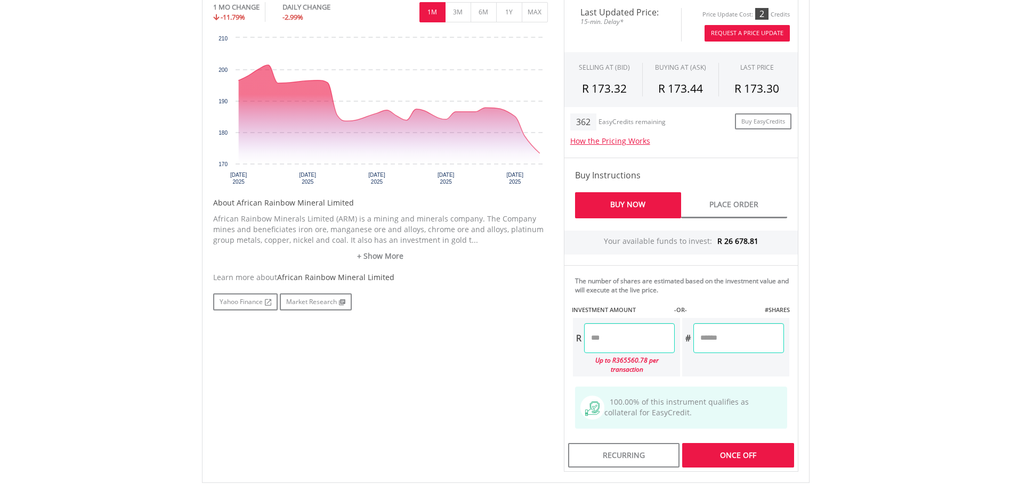
type input "******"
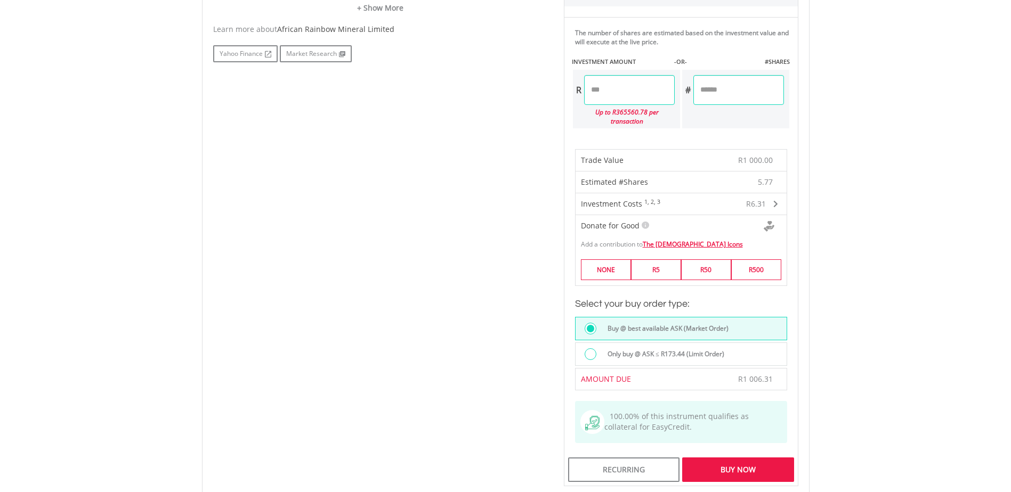
scroll to position [746, 0]
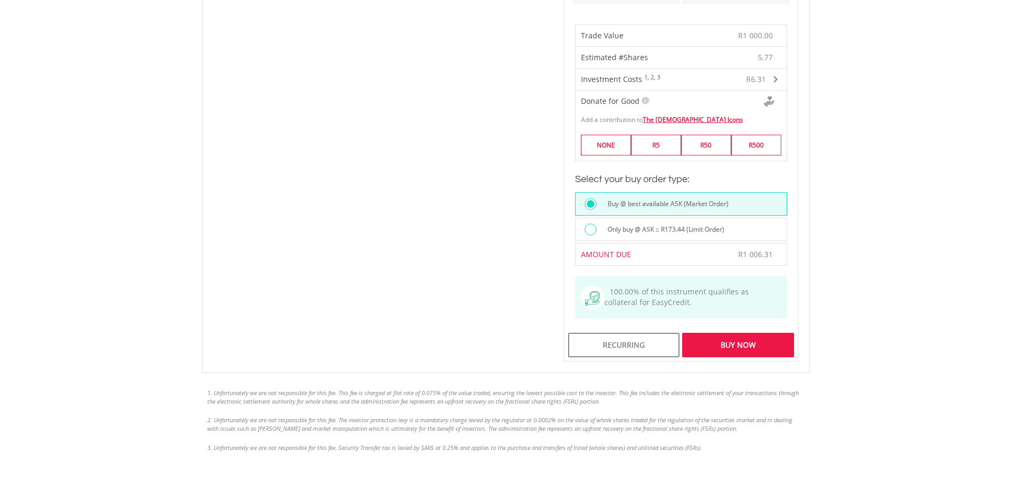
click at [747, 337] on div "Buy Now" at bounding box center [737, 345] width 111 height 25
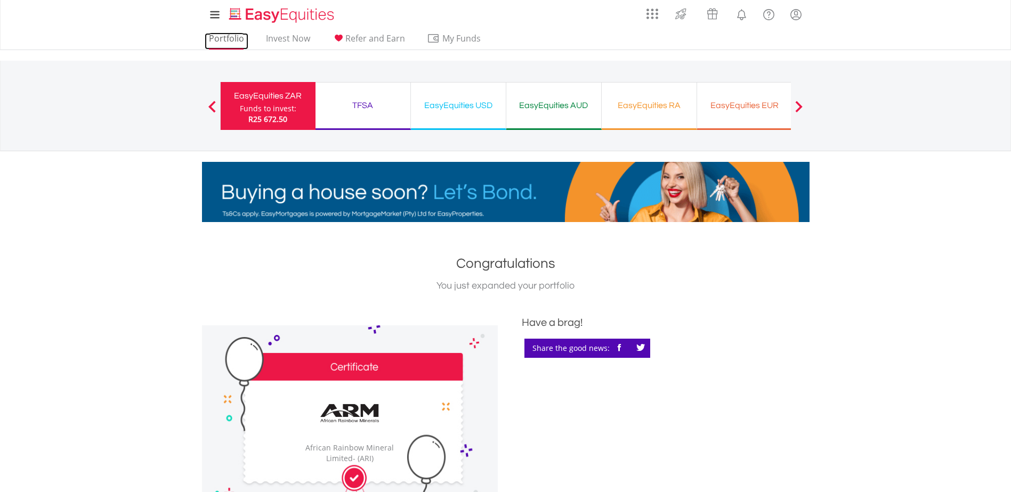
click at [220, 38] on link "Portfolio" at bounding box center [227, 41] width 44 height 17
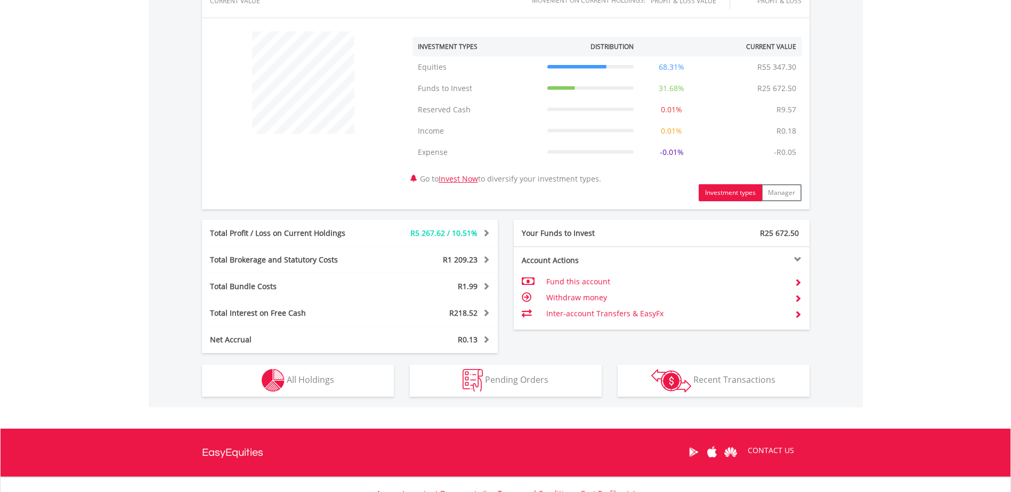
scroll to position [424, 0]
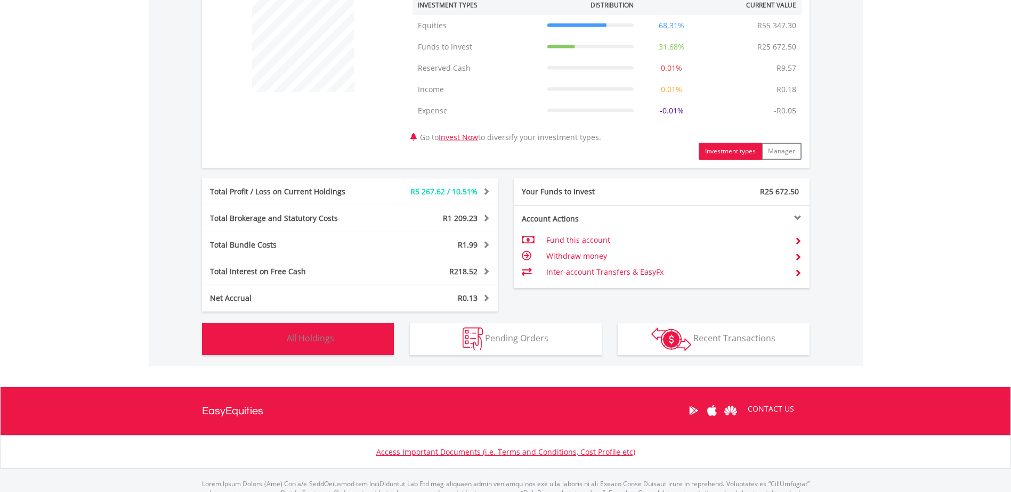
click at [309, 343] on span "All Holdings" at bounding box center [310, 338] width 47 height 12
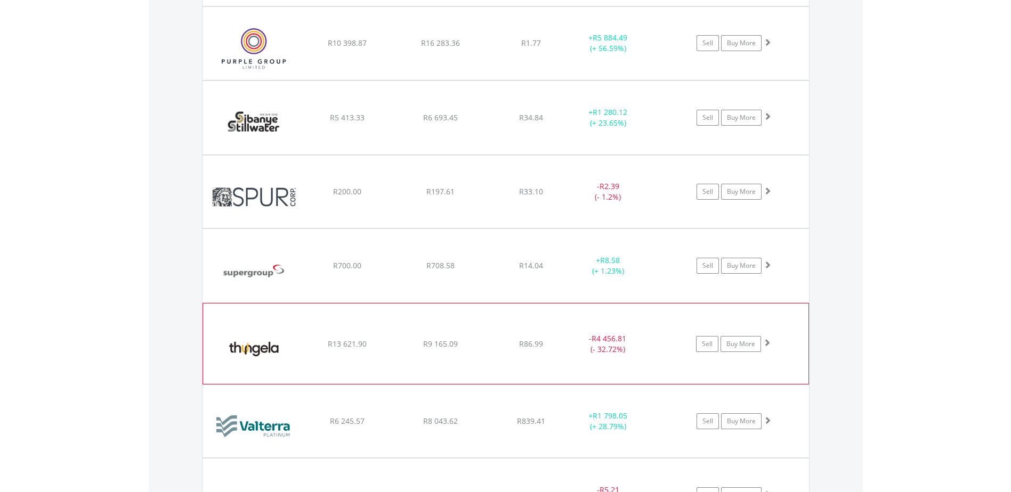
scroll to position [1238, 0]
click at [738, 418] on link "Buy More" at bounding box center [740, 421] width 40 height 16
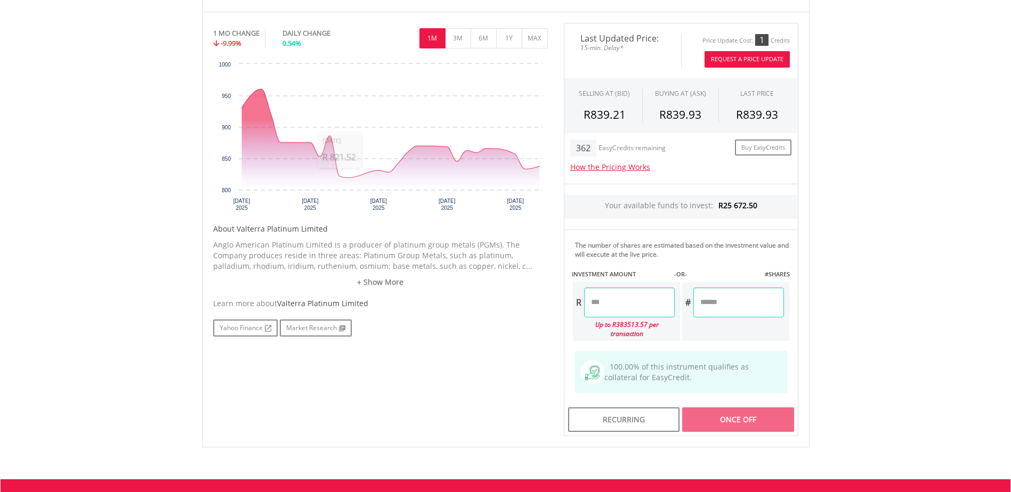
scroll to position [320, 0]
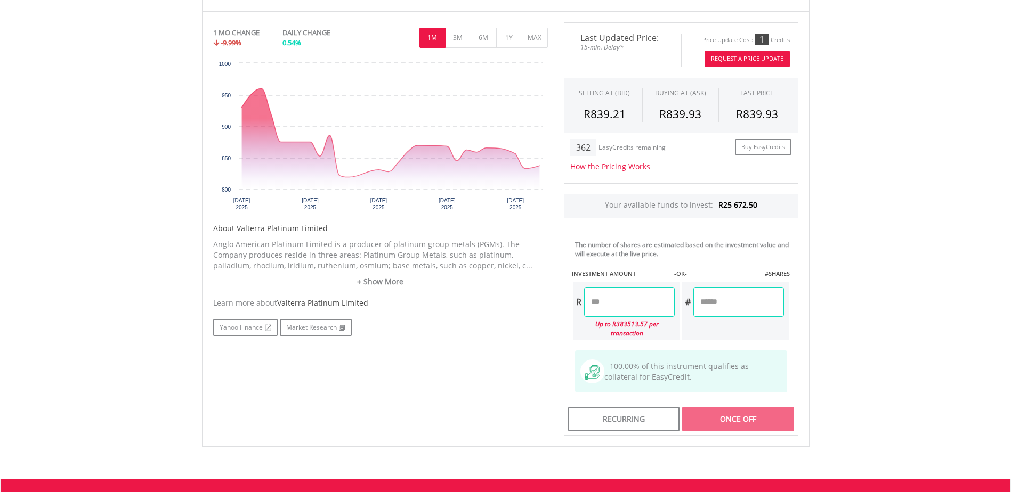
drag, startPoint x: 614, startPoint y: 301, endPoint x: 482, endPoint y: 305, distance: 132.2
click at [525, 305] on div "No chart available. 1 MO CHANGE -9.99% DAILY CHANGE 0.54% 1M 3M 6M 1Y MAX Chart…" at bounding box center [505, 229] width 601 height 414
click at [789, 407] on div "Last Updated Price: 15-min. Delay* Price Update Cost: 1 Credits Request A Price…" at bounding box center [681, 229] width 250 height 414
type input "*******"
type input "******"
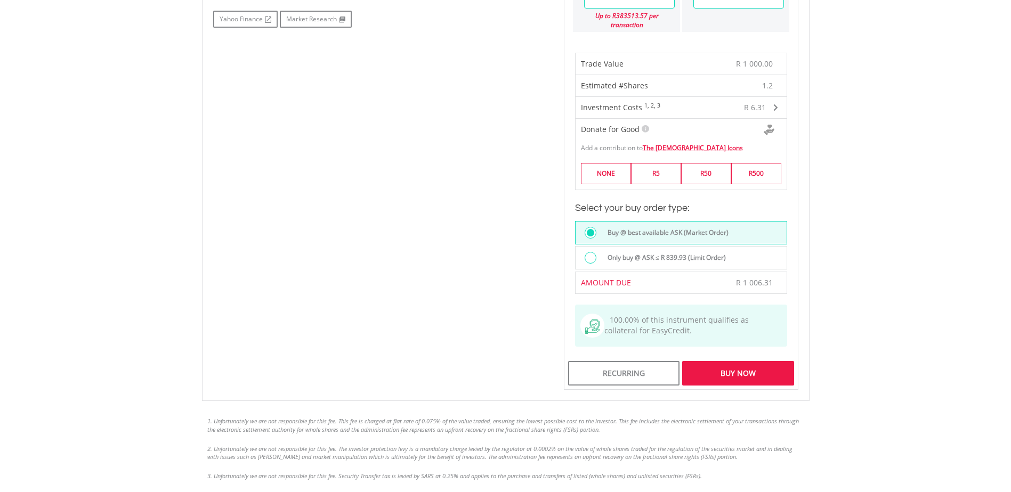
scroll to position [639, 0]
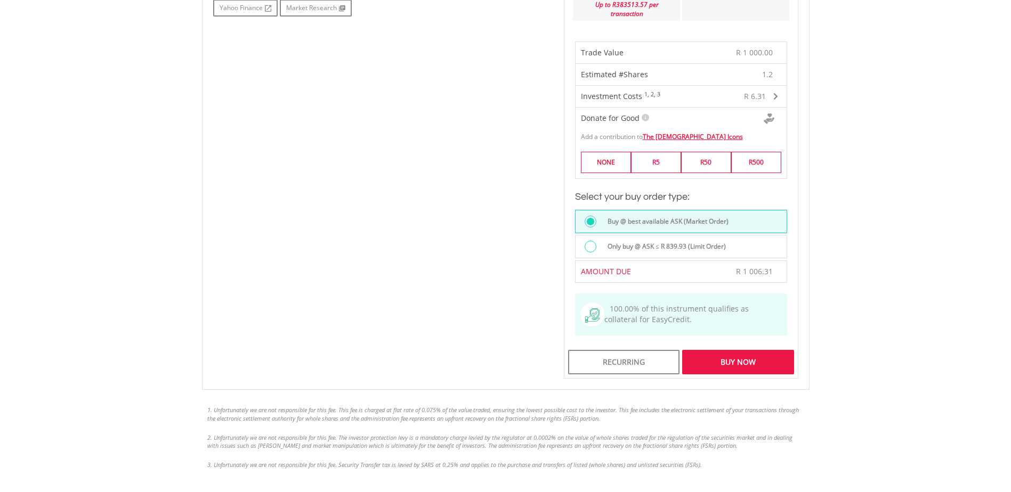
click at [744, 357] on div "Buy Now" at bounding box center [737, 362] width 111 height 25
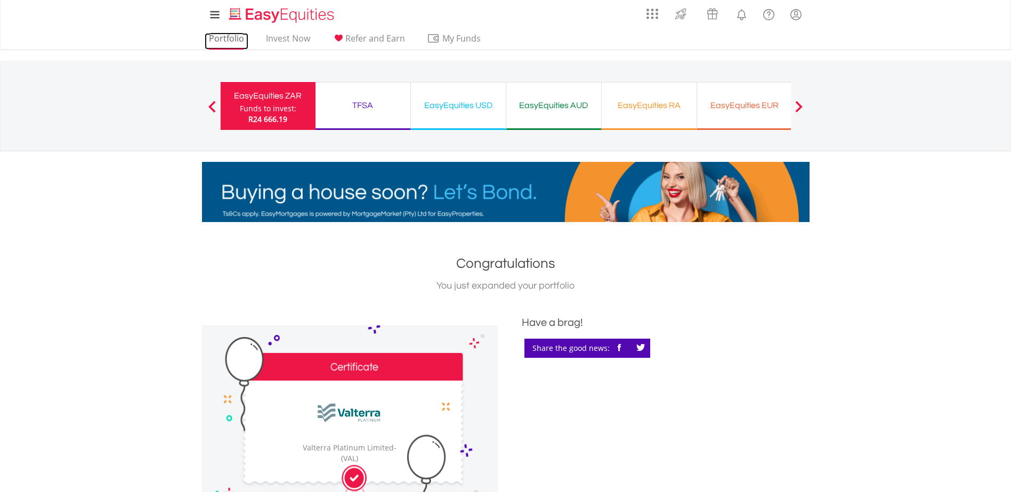
click at [220, 38] on link "Portfolio" at bounding box center [227, 41] width 44 height 17
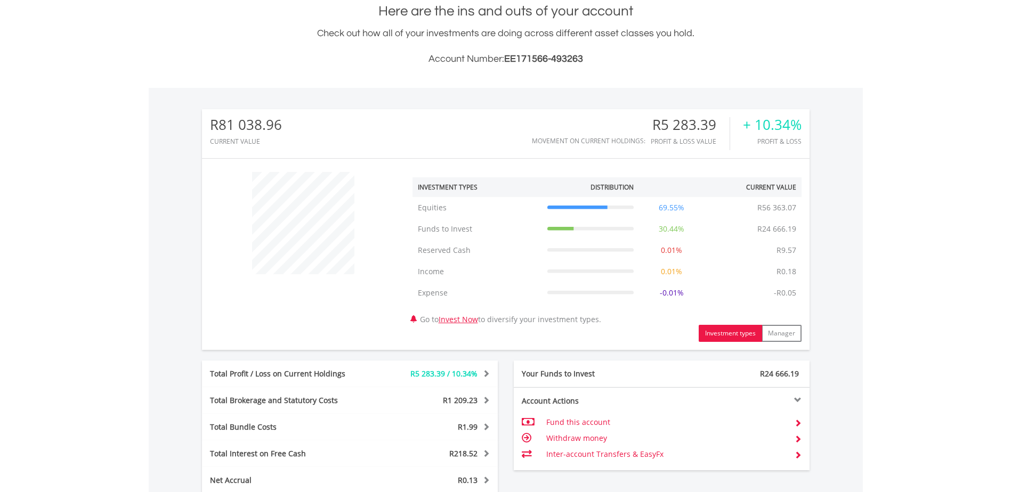
scroll to position [320, 0]
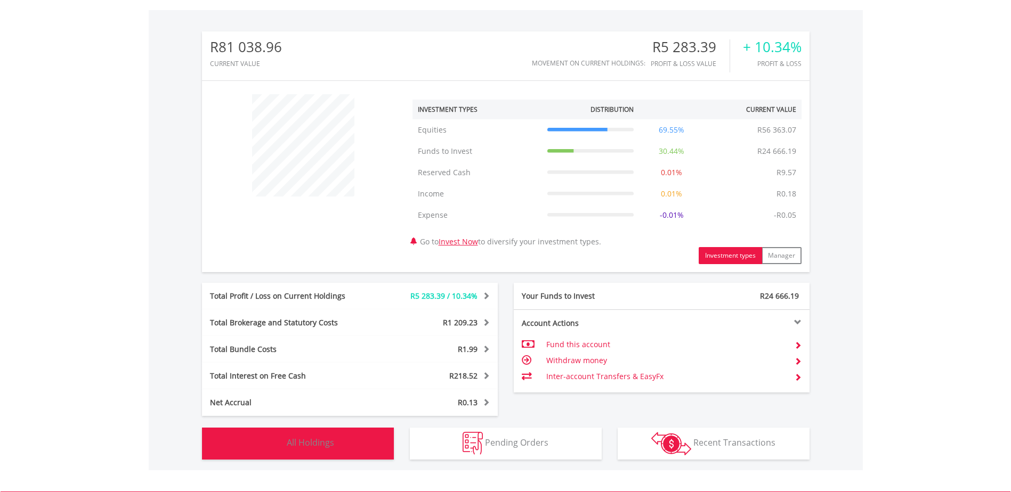
click at [326, 448] on span "All Holdings" at bounding box center [310, 443] width 47 height 12
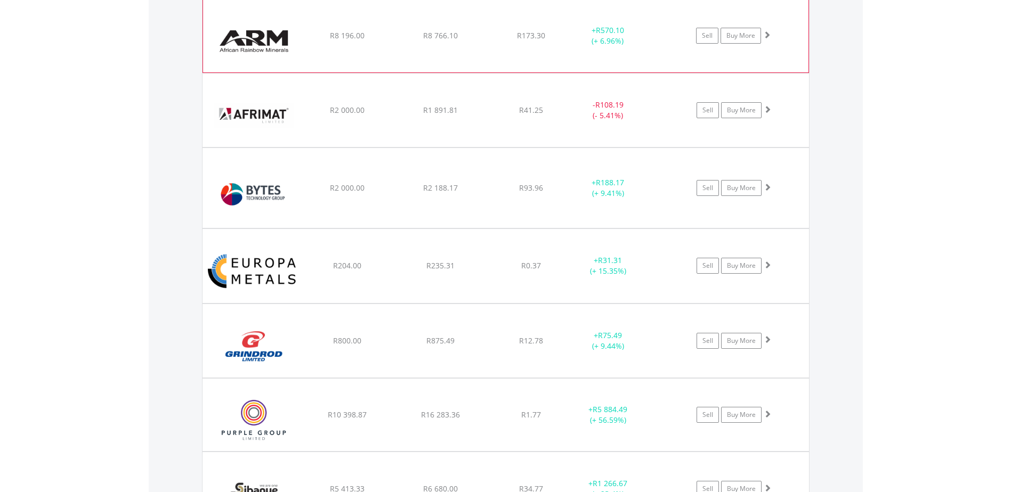
scroll to position [865, 0]
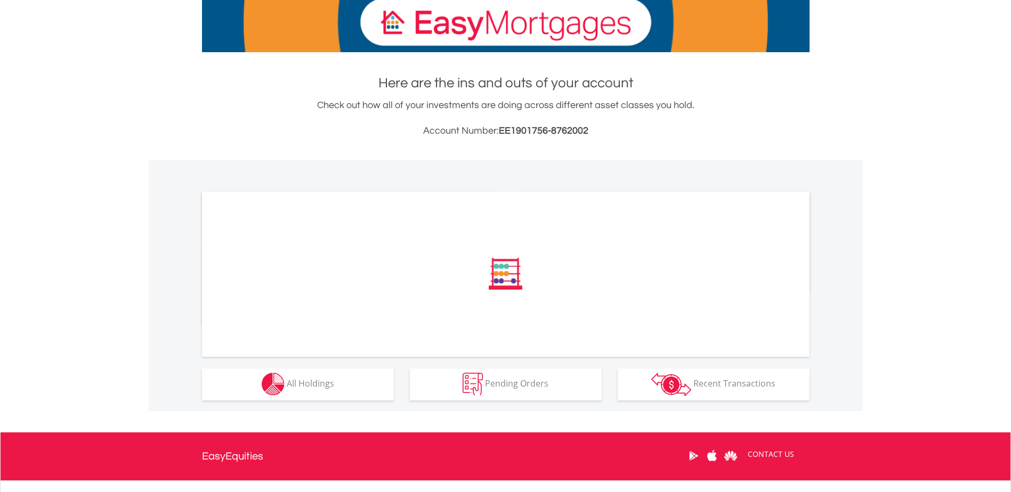
scroll to position [213, 0]
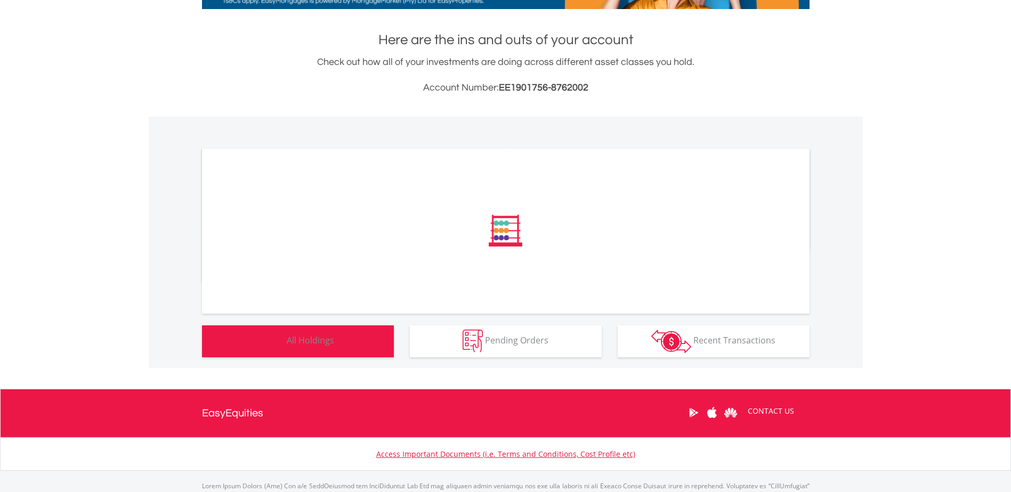
click at [332, 346] on span "All Holdings" at bounding box center [310, 341] width 47 height 12
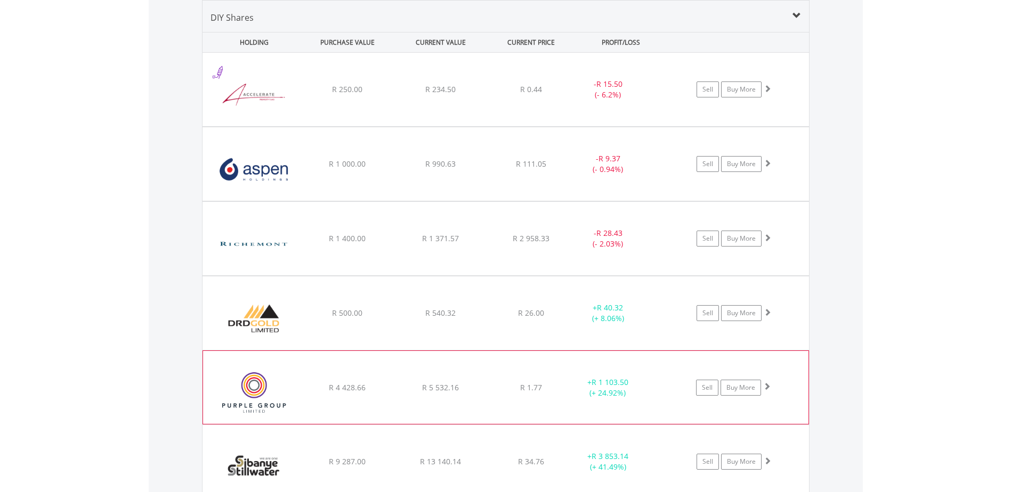
scroll to position [854, 0]
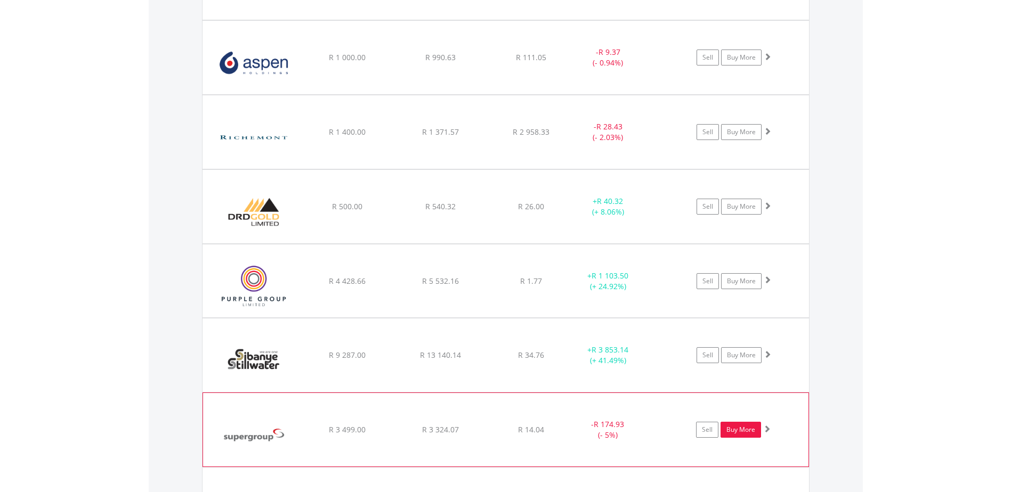
click at [750, 431] on link "Buy More" at bounding box center [740, 430] width 40 height 16
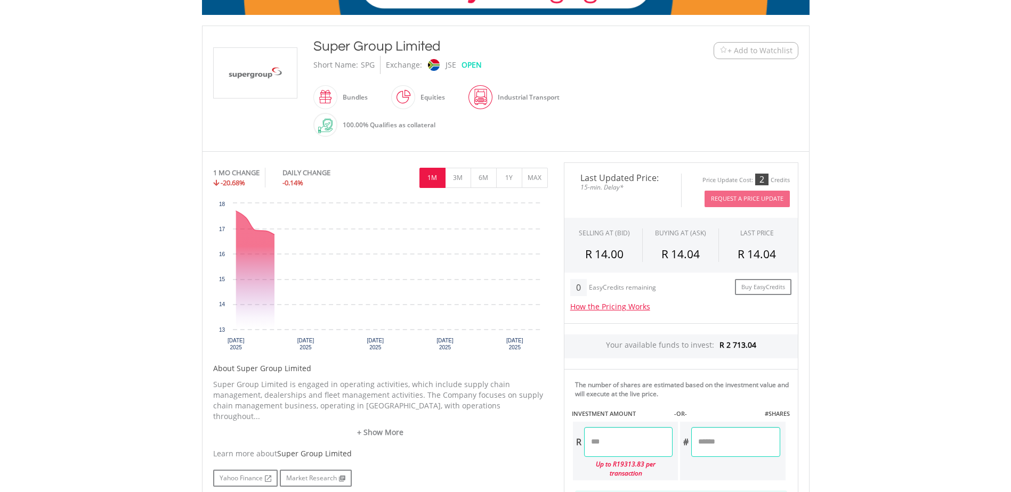
scroll to position [266, 0]
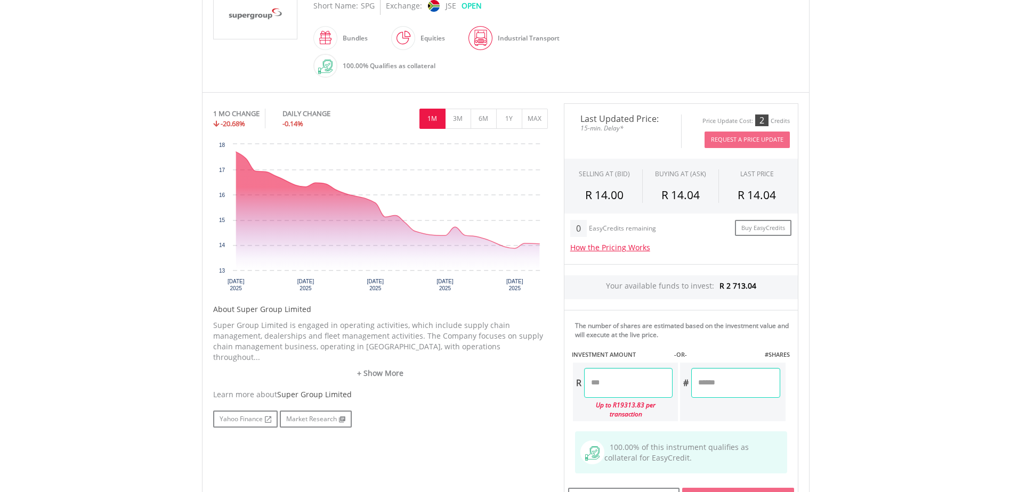
drag, startPoint x: 616, startPoint y: 379, endPoint x: 598, endPoint y: 374, distance: 18.7
click at [608, 376] on input "number" at bounding box center [628, 383] width 88 height 30
click at [590, 370] on input "number" at bounding box center [628, 383] width 88 height 30
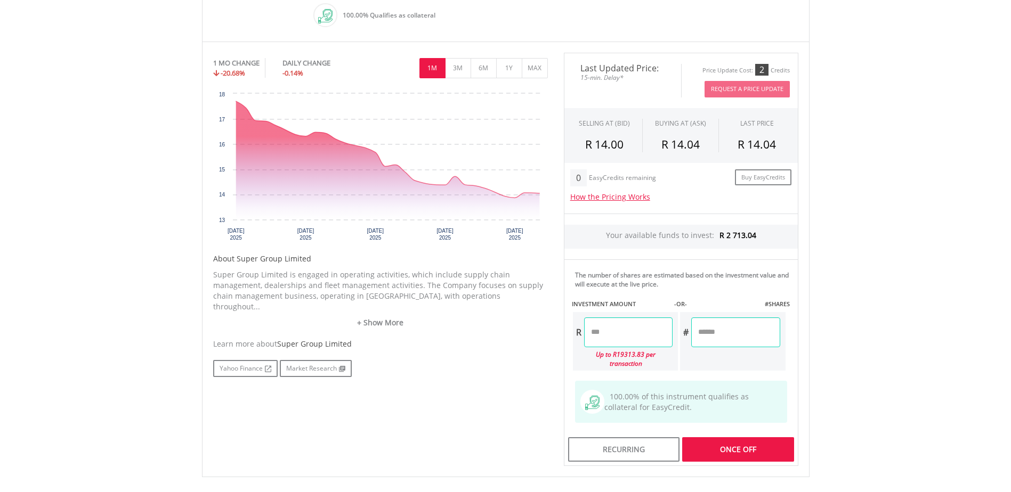
scroll to position [373, 0]
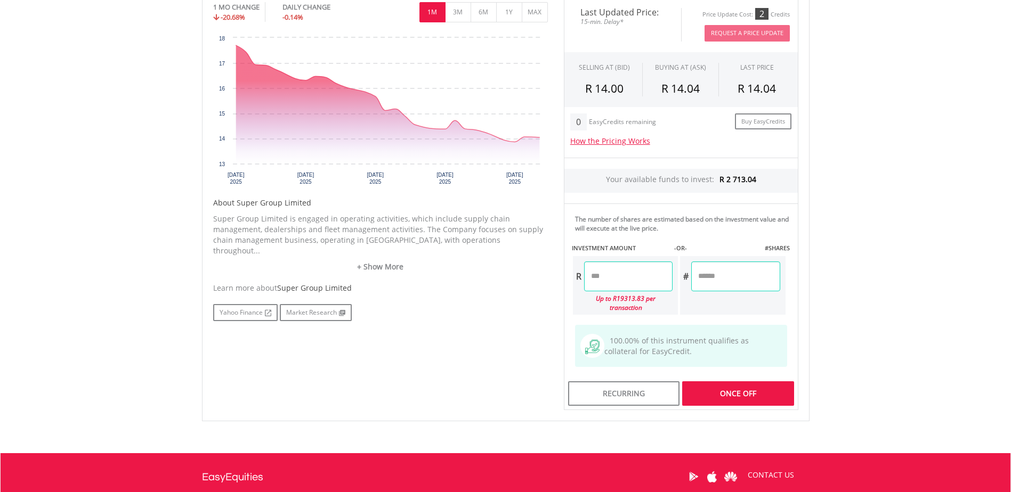
click at [740, 381] on div "Last Updated Price: 15-min. Delay* Price Update Cost: 2 Credits Request A Price…" at bounding box center [681, 204] width 250 height 414
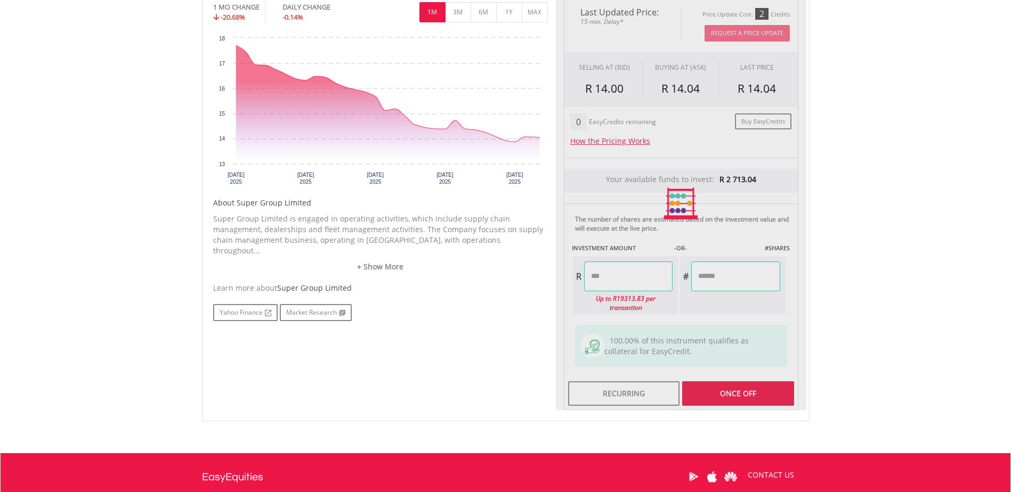
type input "******"
type input "*******"
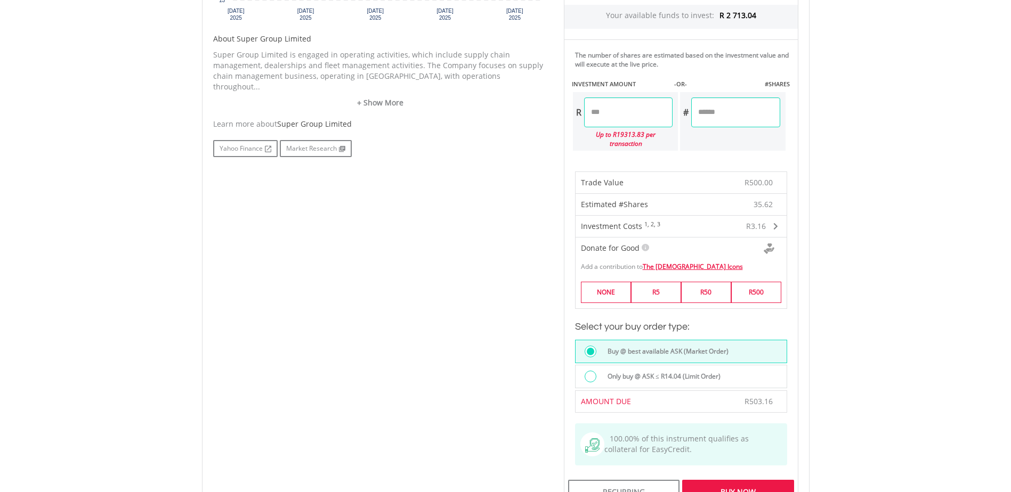
scroll to position [639, 0]
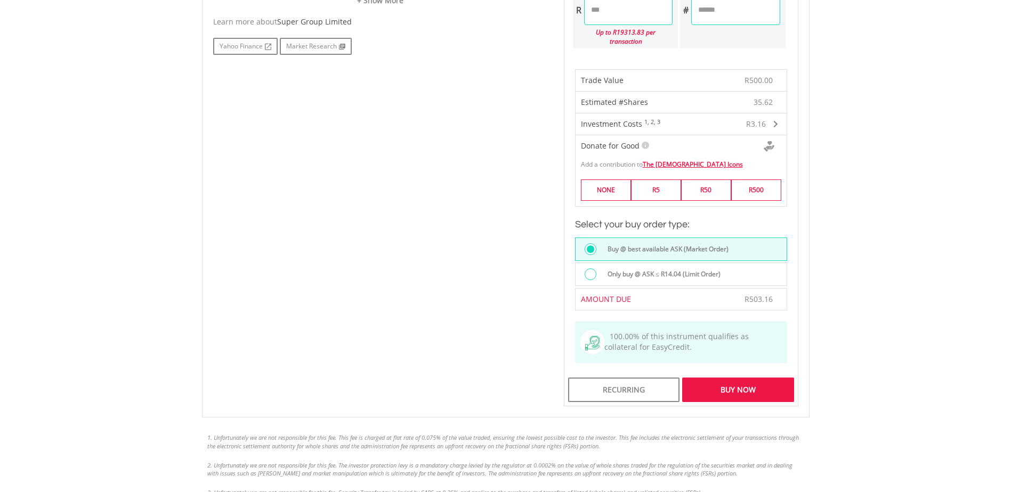
click at [740, 387] on div "Buy Now" at bounding box center [737, 390] width 111 height 25
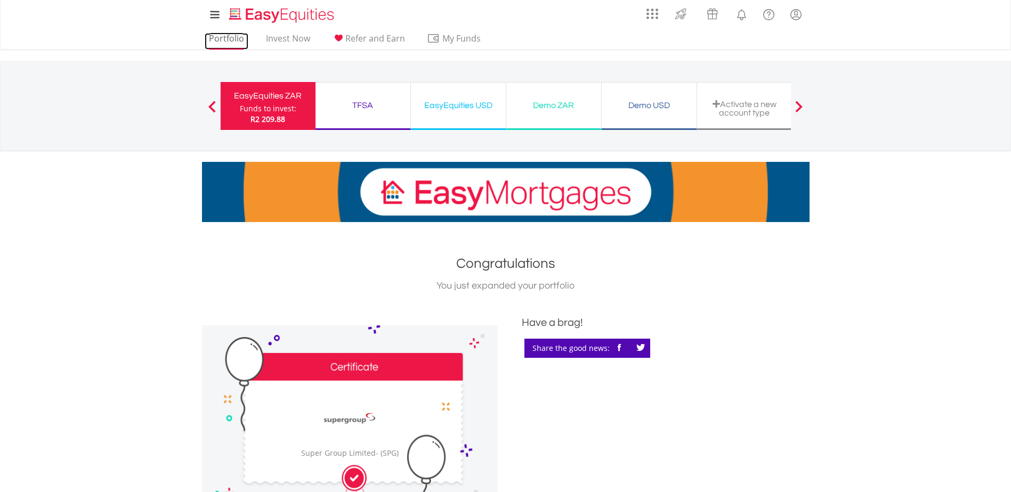
click at [226, 37] on link "Portfolio" at bounding box center [227, 41] width 44 height 17
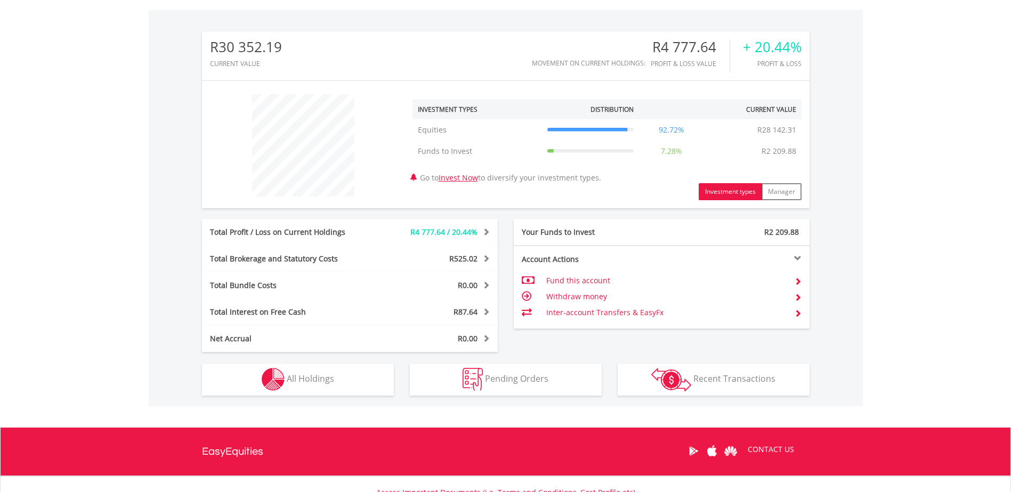
scroll to position [409, 0]
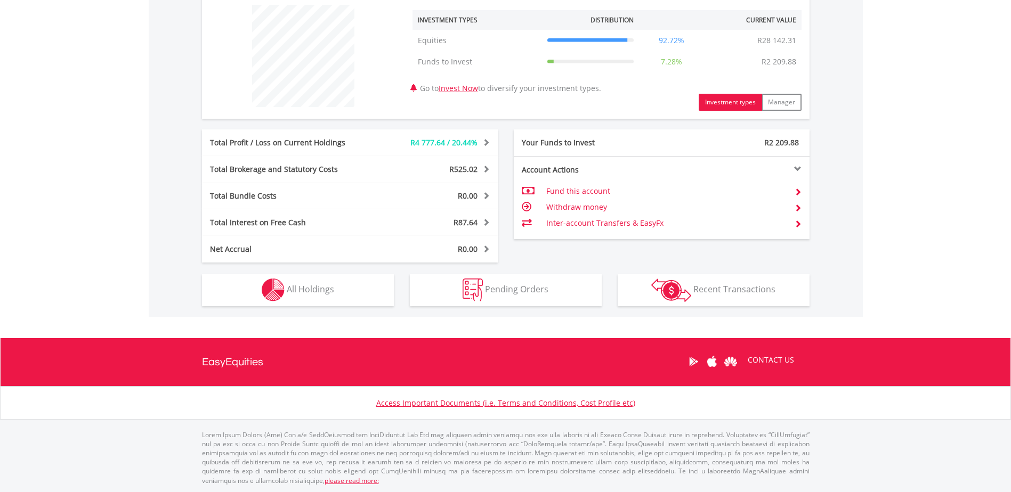
click at [312, 306] on div "R30 352.19 CURRENT VALUE Movement on Current Holdings: R4 777.64 Profit & Loss …" at bounding box center [506, 119] width 714 height 396
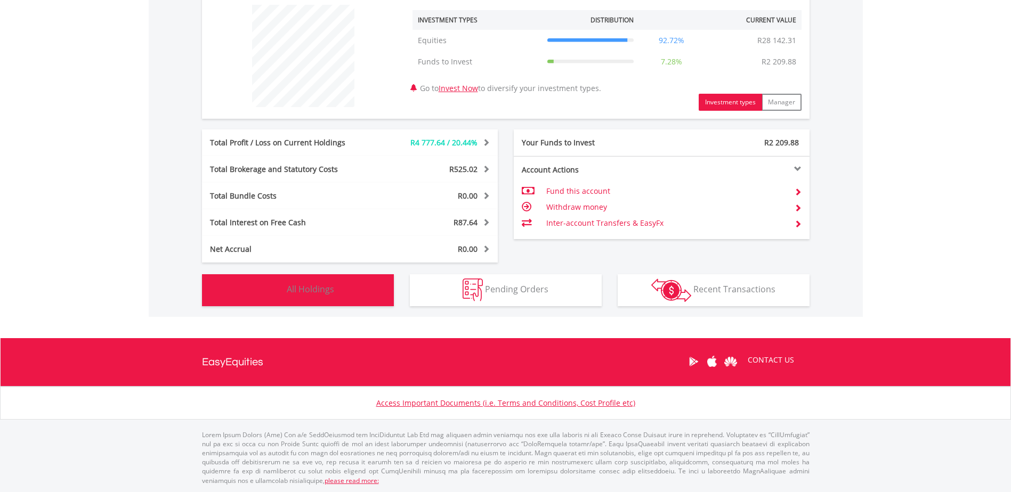
click at [314, 292] on span "All Holdings" at bounding box center [310, 289] width 47 height 12
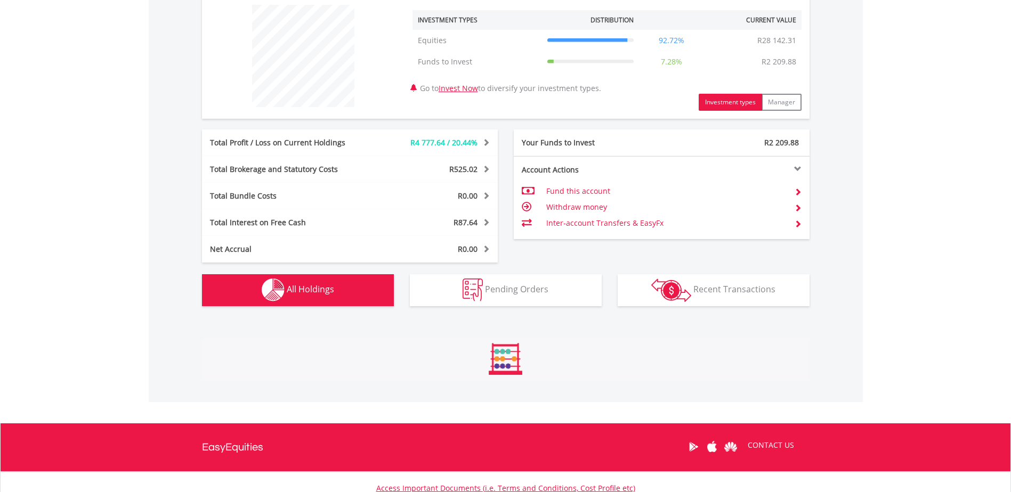
scroll to position [747, 0]
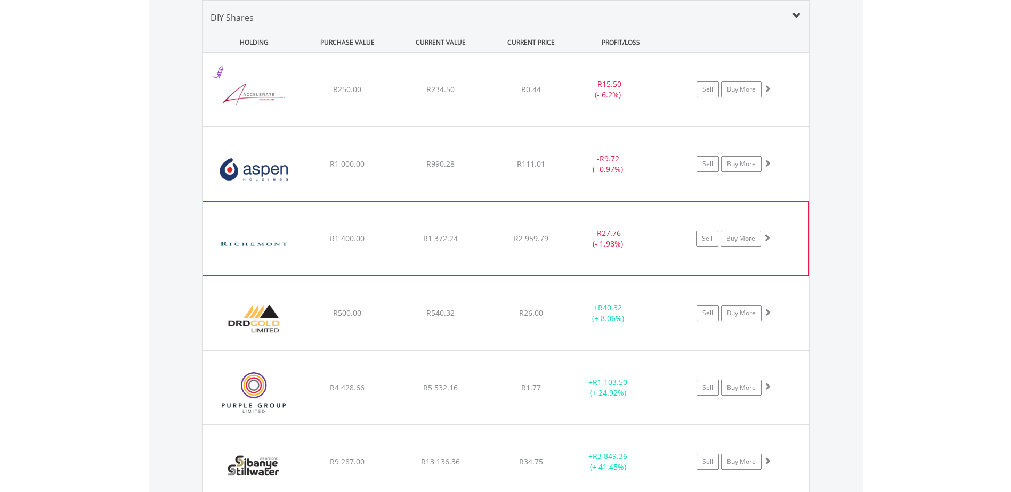
click at [263, 248] on img at bounding box center [254, 244] width 92 height 58
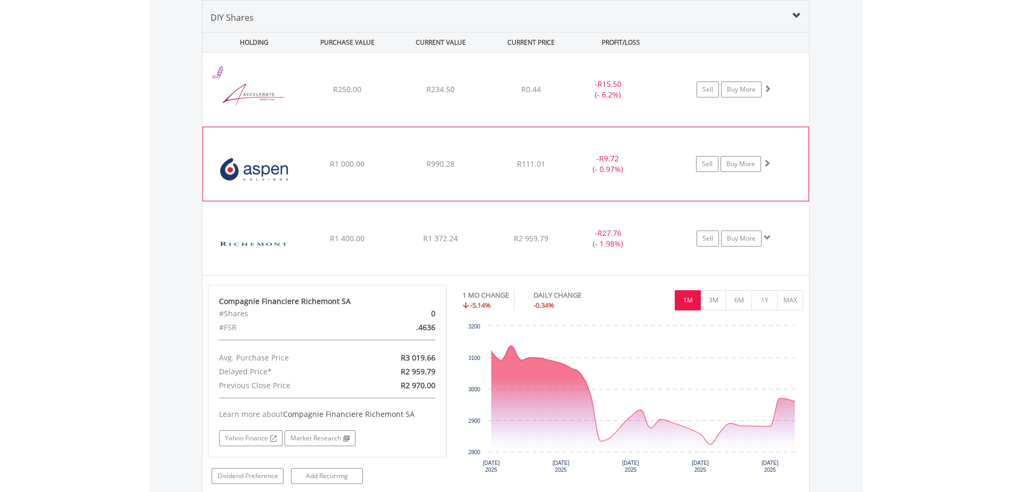
click at [250, 172] on img at bounding box center [254, 170] width 92 height 58
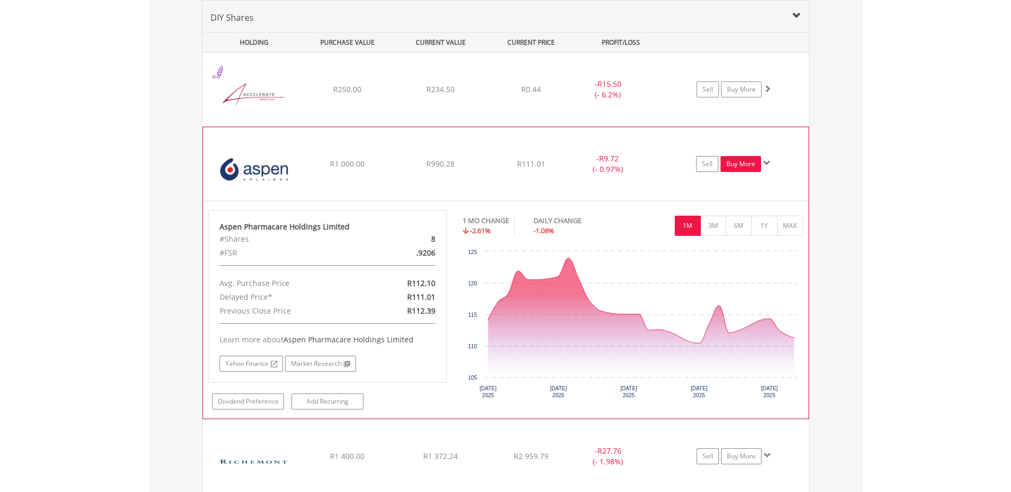
click at [749, 166] on link "Buy More" at bounding box center [740, 164] width 40 height 16
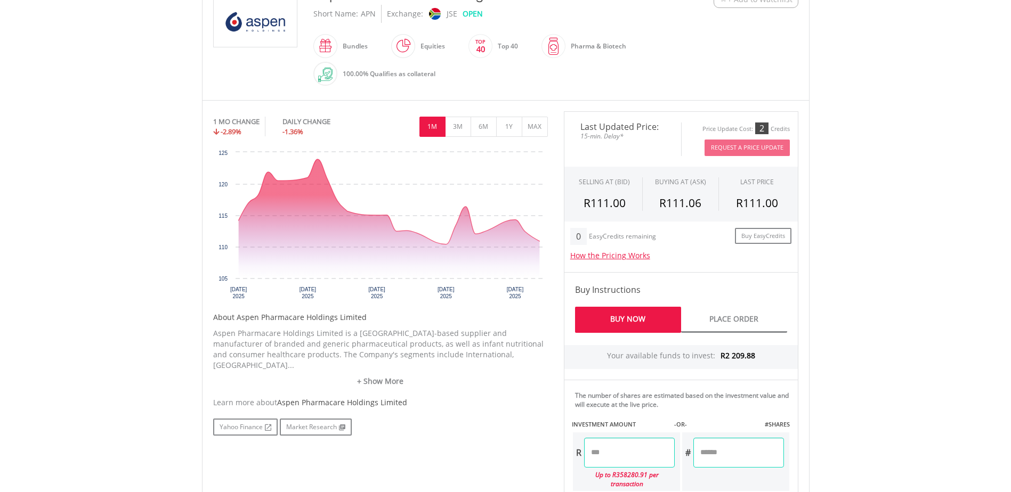
scroll to position [320, 0]
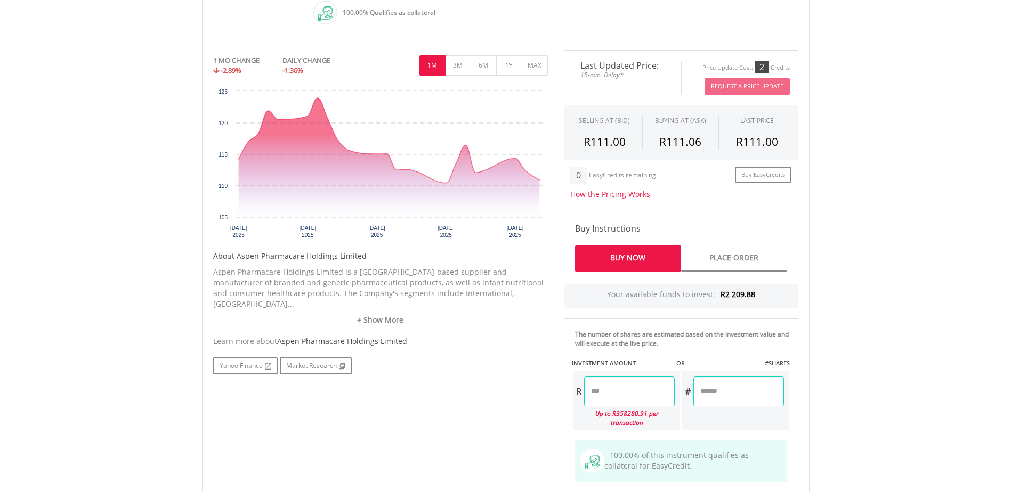
drag, startPoint x: 622, startPoint y: 394, endPoint x: 316, endPoint y: 386, distance: 305.9
click at [488, 392] on div "No chart available. 1 MO CHANGE -2.89% DAILY CHANGE -1.36% 1M 3M 6M 1Y MAX Char…" at bounding box center [505, 287] width 601 height 475
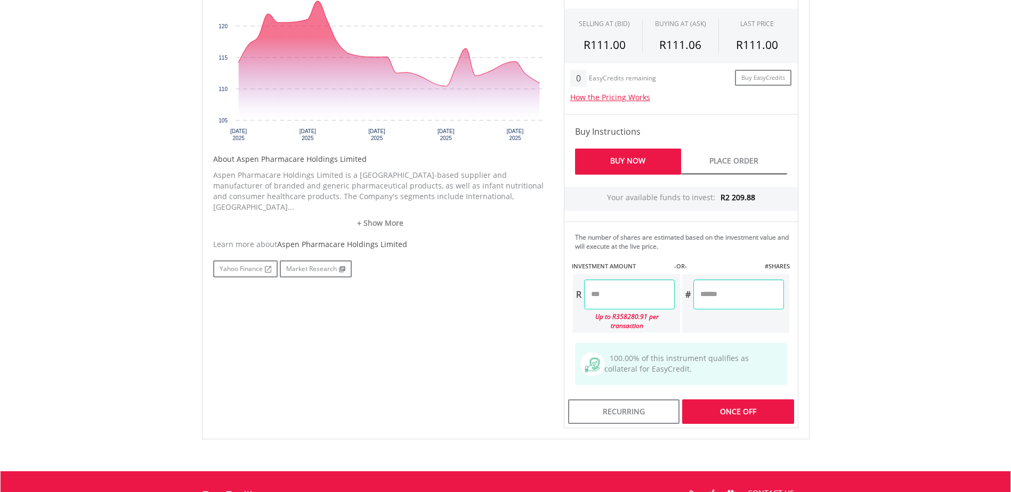
scroll to position [426, 0]
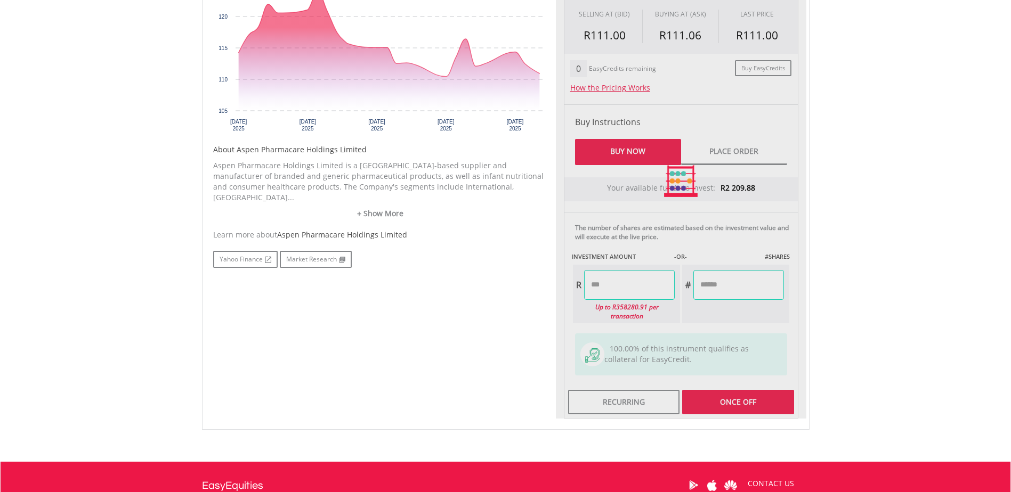
drag, startPoint x: 746, startPoint y: 379, endPoint x: 739, endPoint y: 387, distance: 9.8
click at [745, 379] on div "Last Updated Price: 15-min. Delay* Price Update Cost: 2 Credits Request A Price…" at bounding box center [681, 181] width 250 height 475
type input "******"
type input "*****"
click at [731, 402] on div "Last Updated Price: 15-min. Delay* Price Update Cost: 2 Credits Request A Price…" at bounding box center [681, 181] width 250 height 475
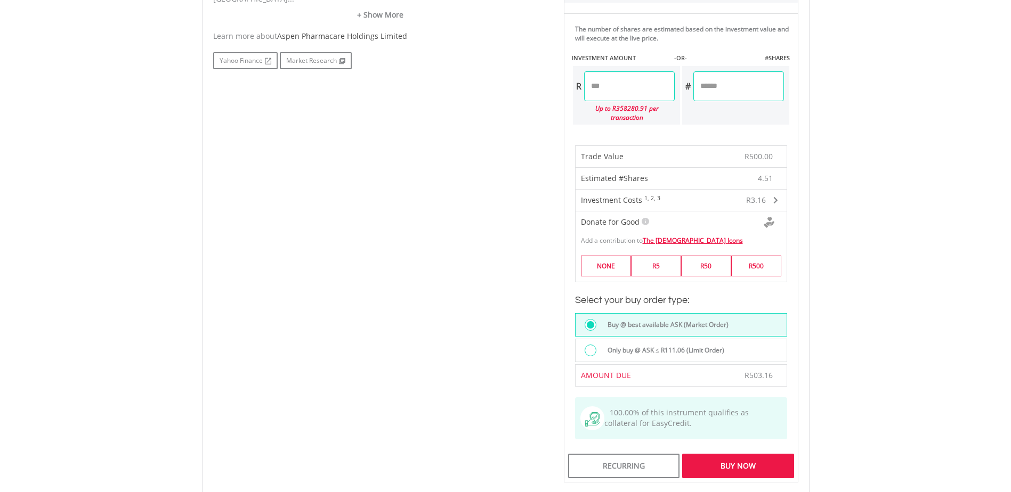
scroll to position [639, 0]
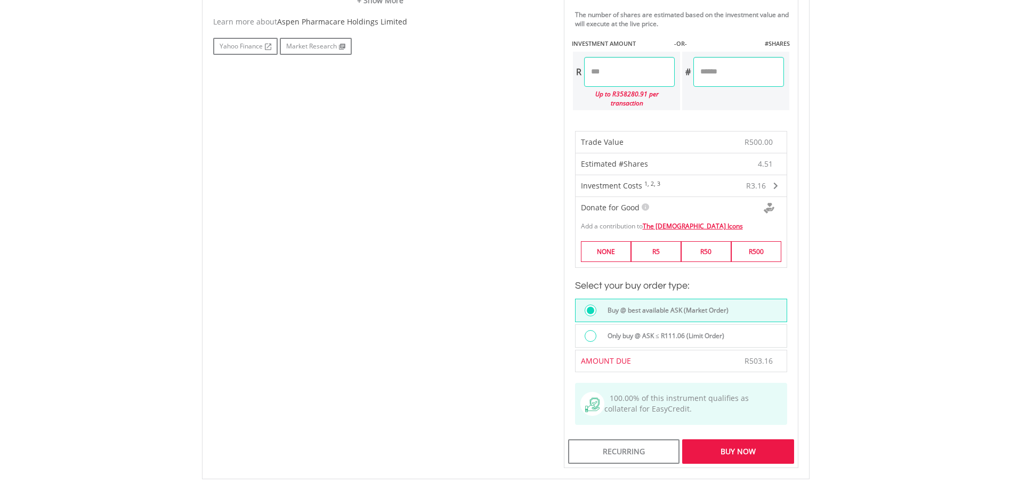
click at [741, 439] on div "Buy Now" at bounding box center [737, 451] width 111 height 25
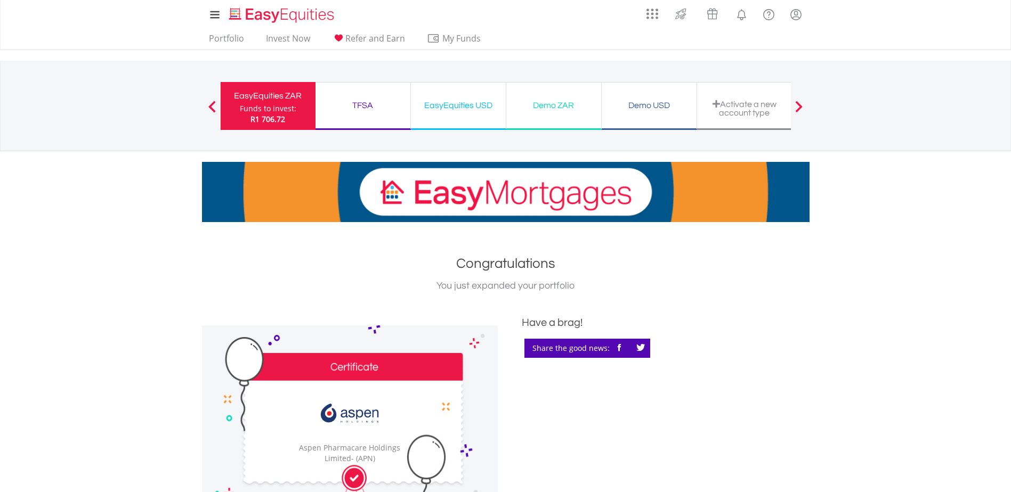
click at [256, 117] on span "R1 706.72" at bounding box center [267, 119] width 35 height 10
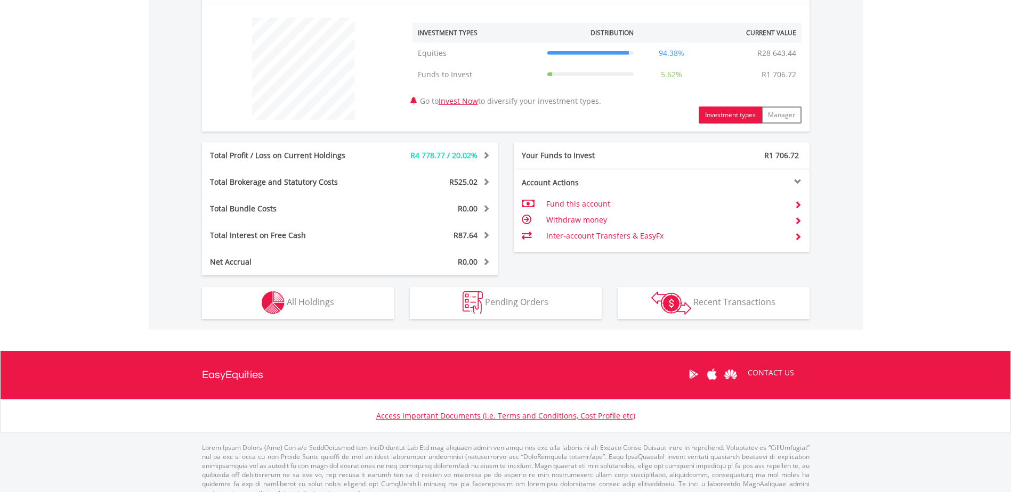
scroll to position [409, 0]
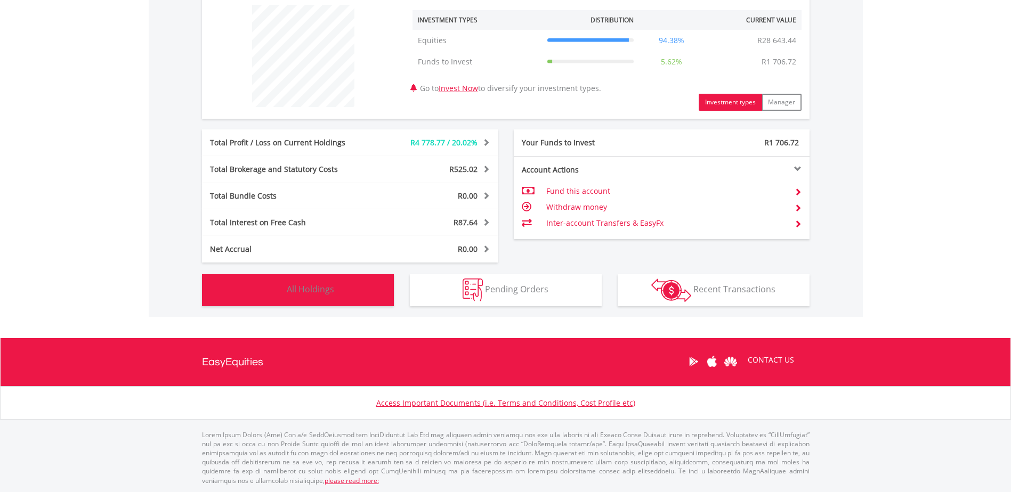
click at [340, 290] on button "Holdings All Holdings" at bounding box center [298, 290] width 192 height 32
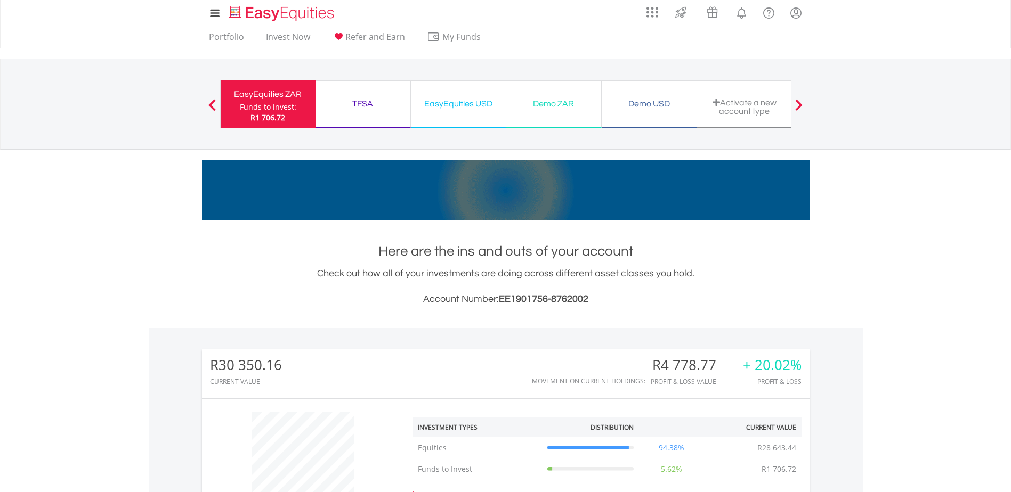
scroll to position [0, 0]
